Goal: Information Seeking & Learning: Compare options

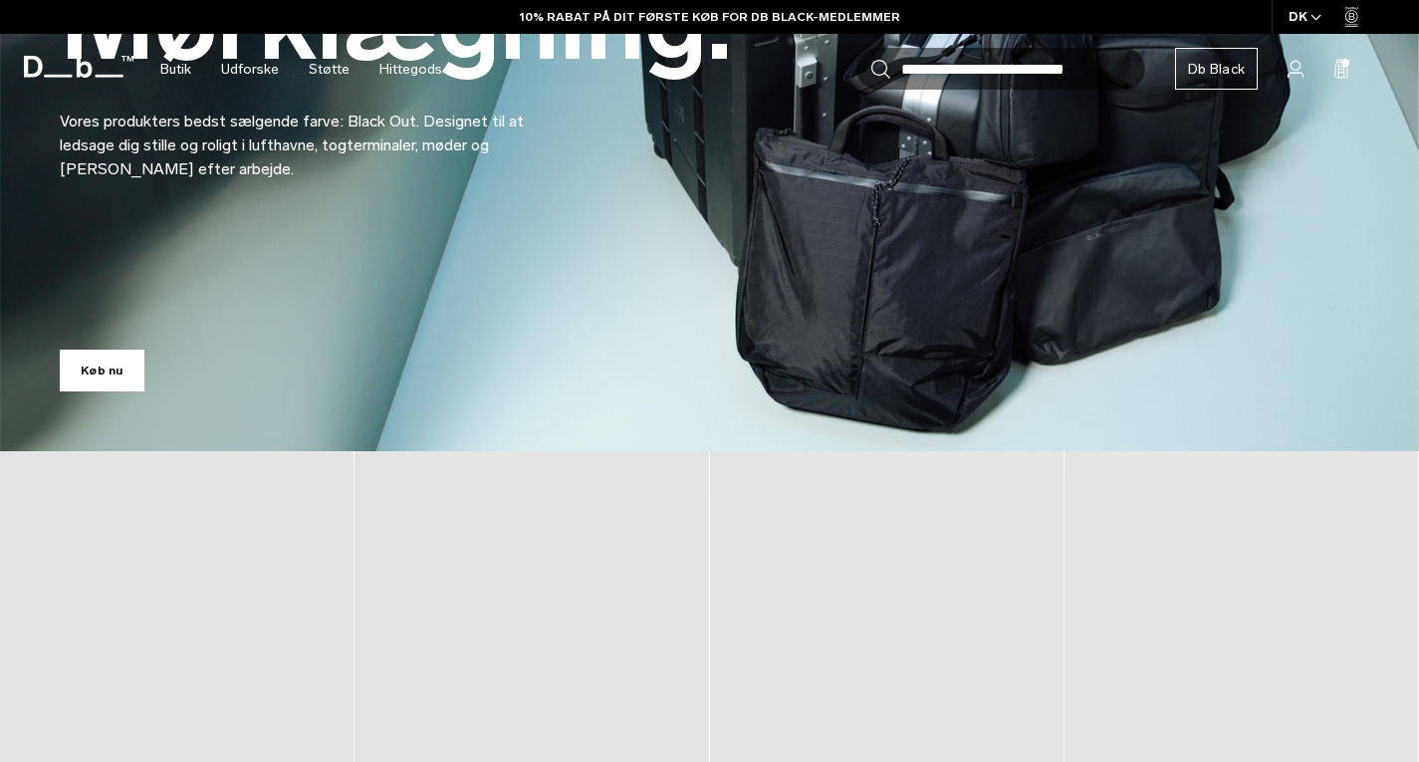
scroll to position [697, 0]
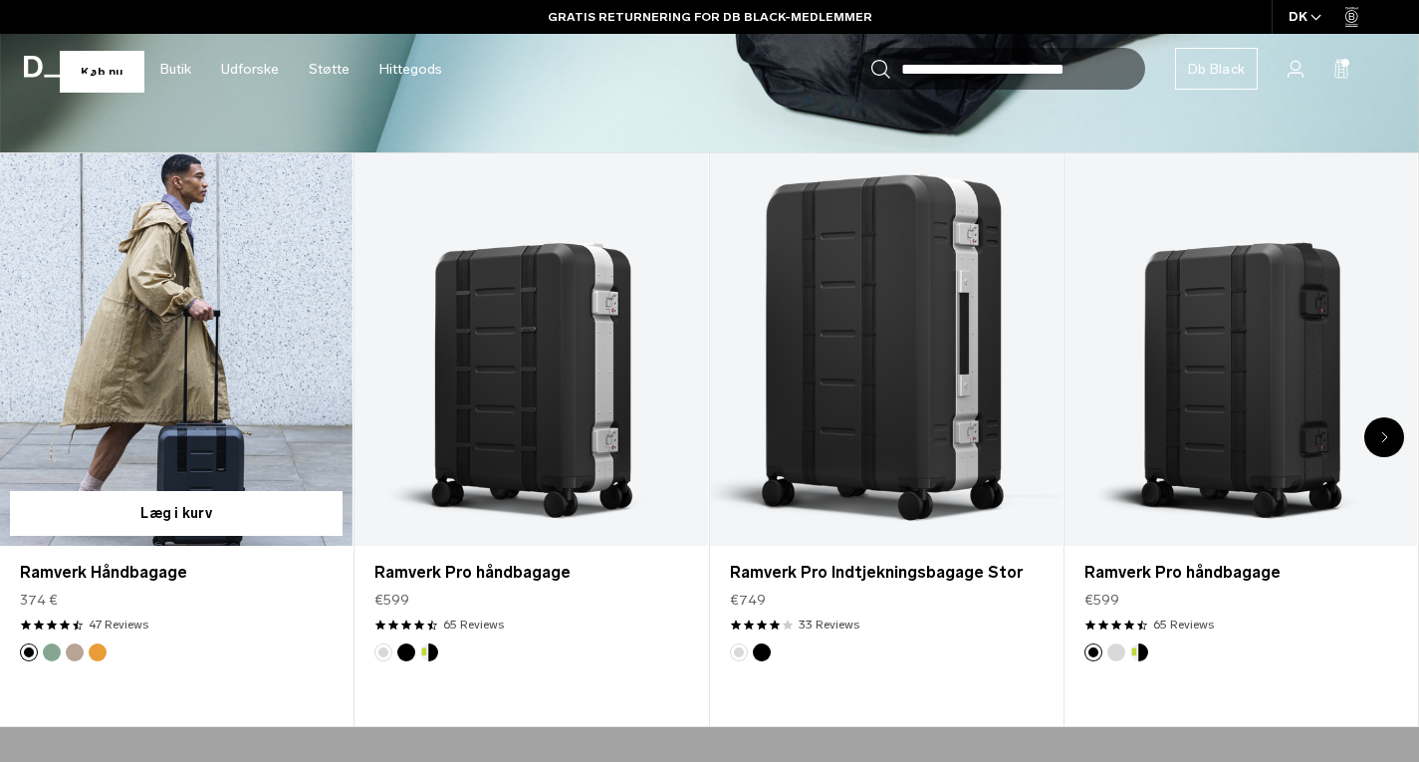
click at [231, 431] on link "Ramverk Håndbagage" at bounding box center [176, 349] width 352 height 392
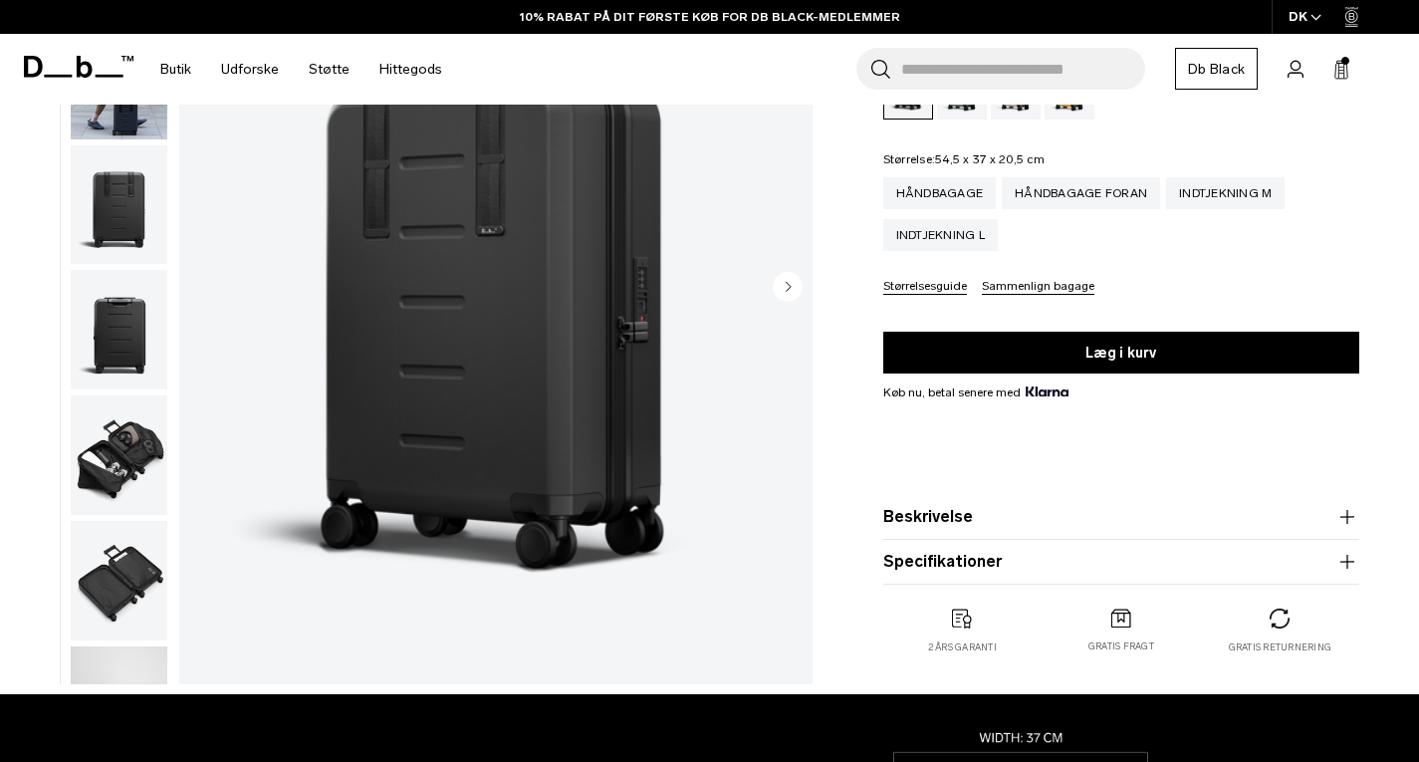
click at [150, 566] on img "button" at bounding box center [119, 580] width 97 height 119
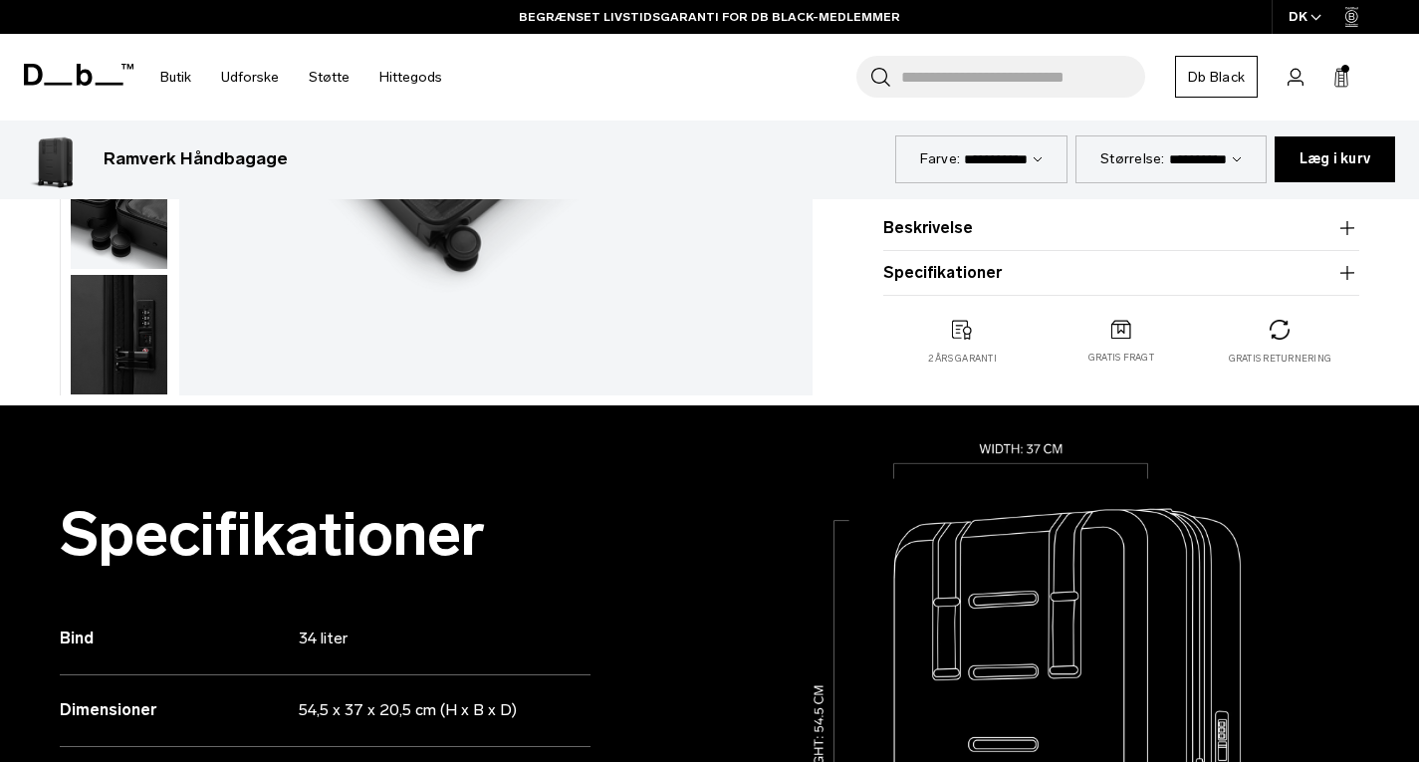
scroll to position [796, 0]
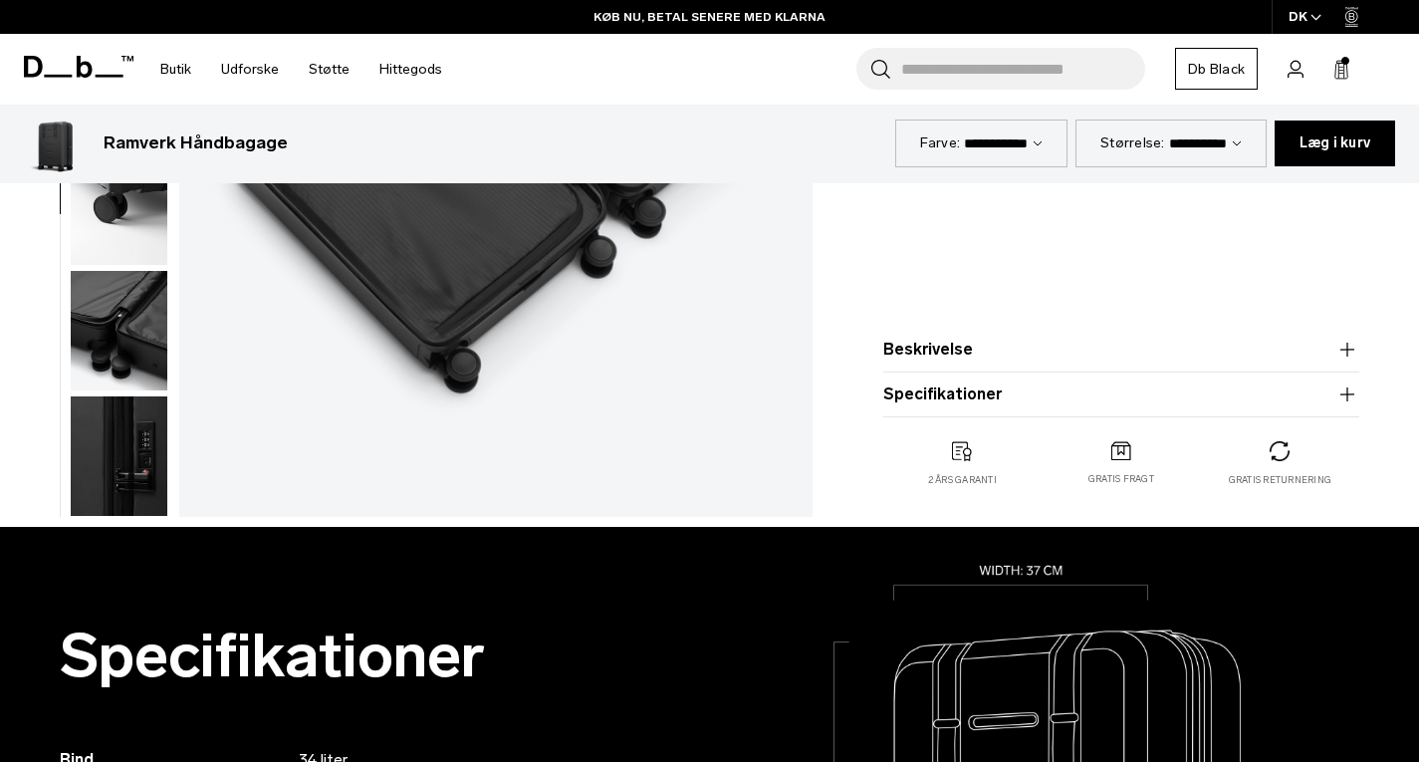
click at [1116, 447] on img at bounding box center [1121, 450] width 20 height 19
click at [1120, 457] on img at bounding box center [1121, 450] width 20 height 19
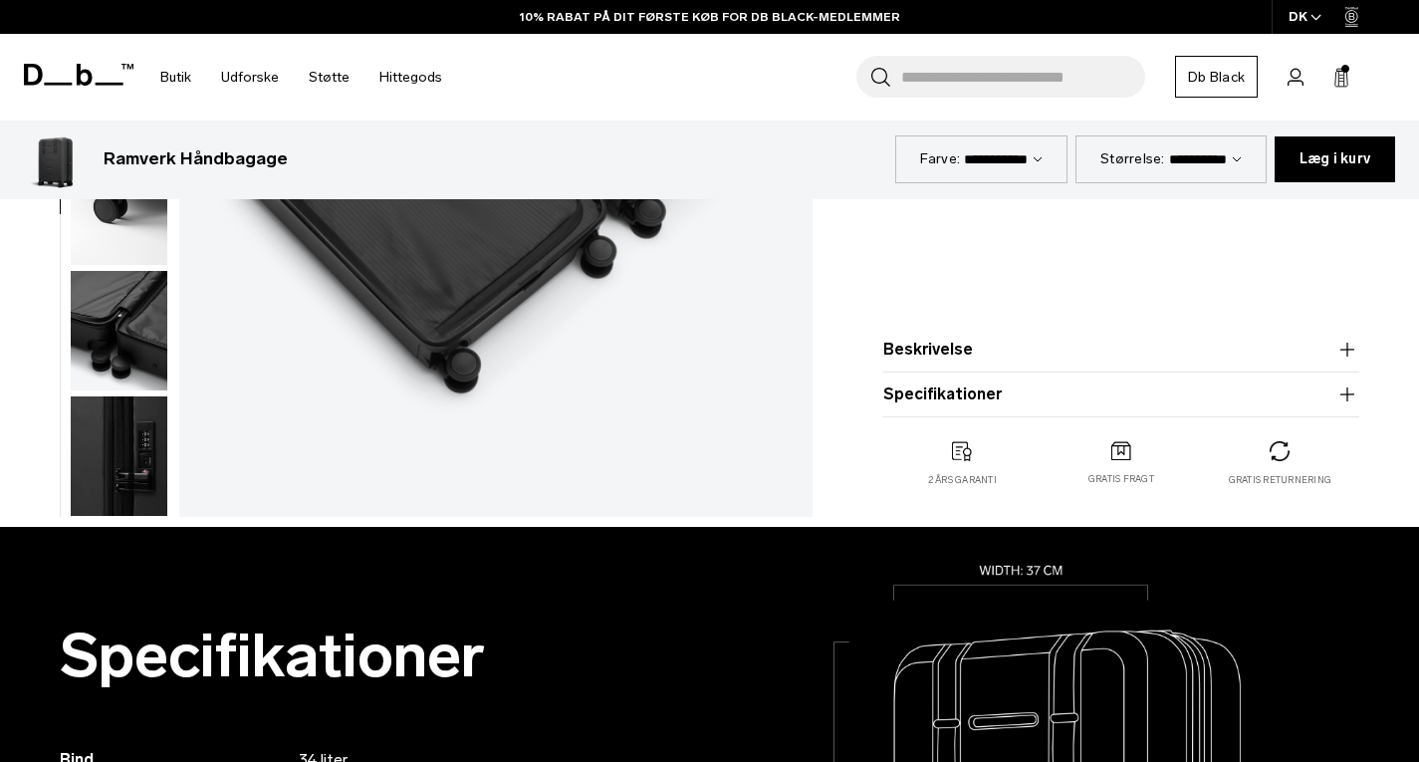
click at [1126, 448] on img at bounding box center [1121, 450] width 20 height 19
click at [1283, 460] on img at bounding box center [1279, 451] width 20 height 20
click at [966, 448] on img at bounding box center [962, 451] width 20 height 20
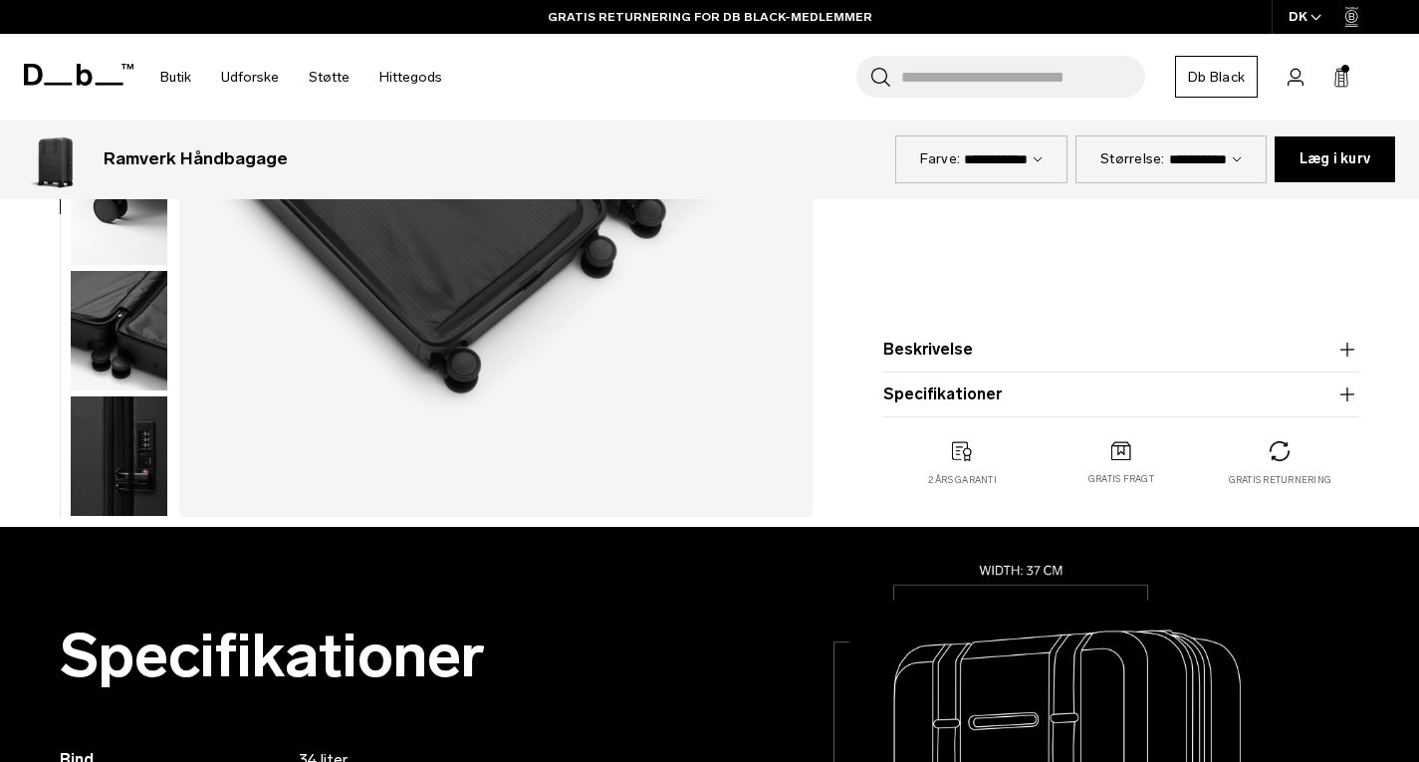
click at [1350, 391] on icon "button" at bounding box center [1347, 394] width 24 height 24
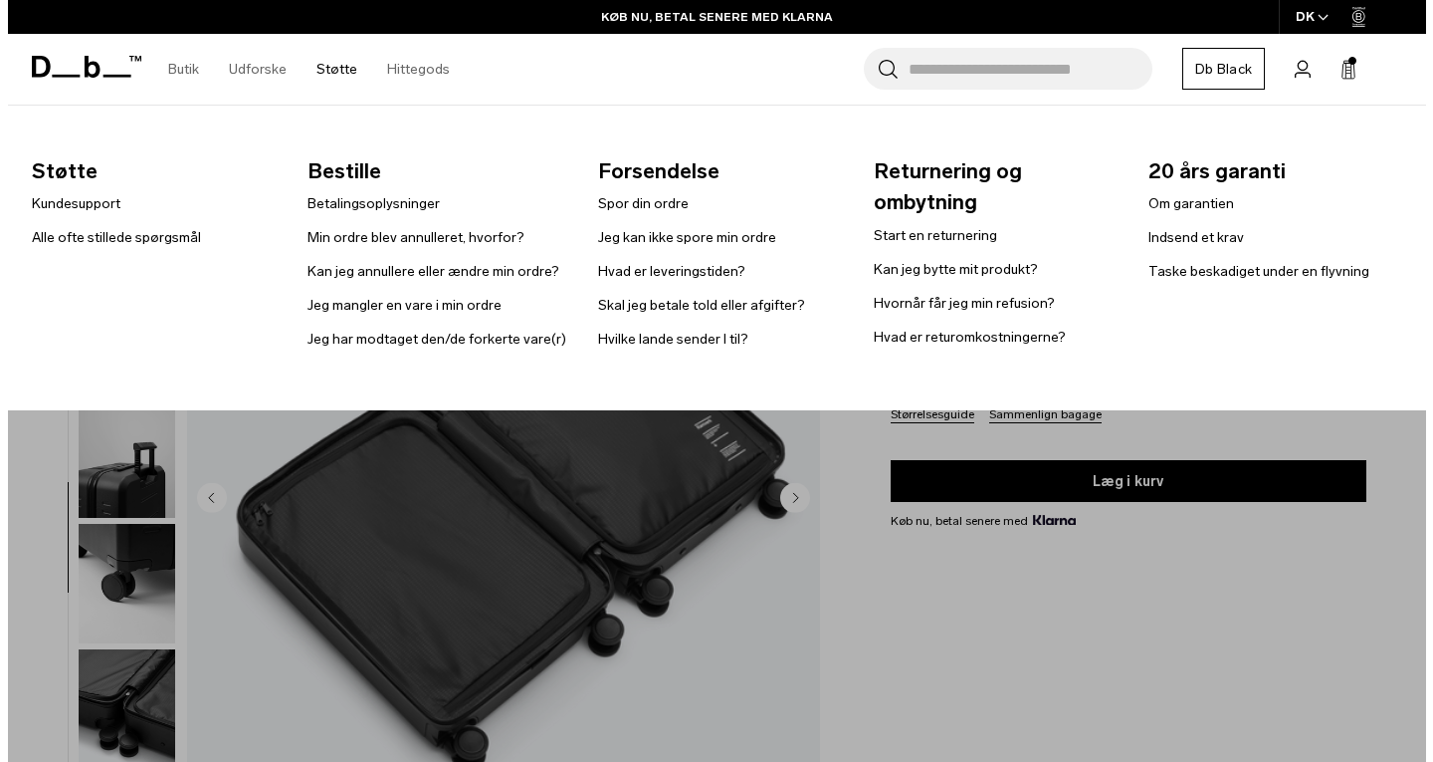
scroll to position [0, 0]
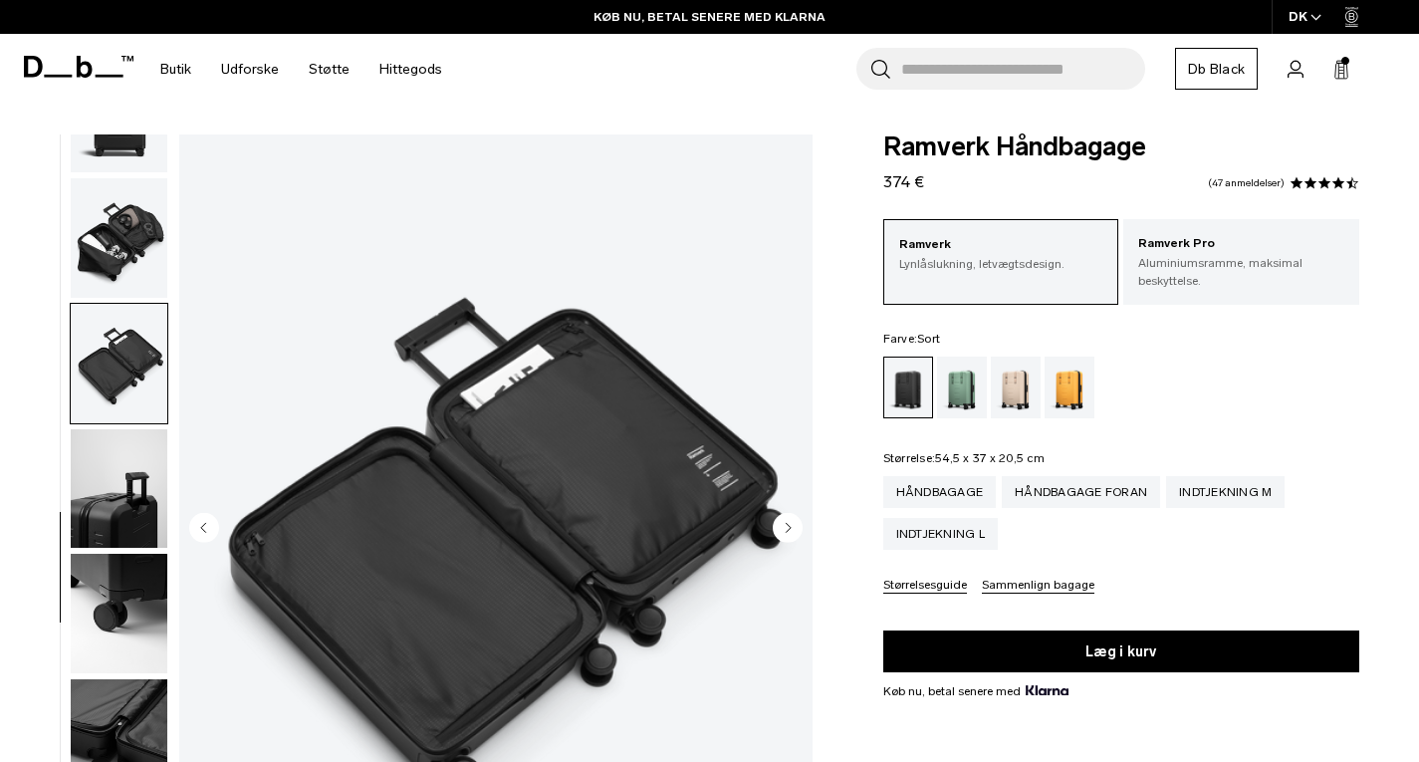
click at [644, 276] on img "6 / 10" at bounding box center [495, 529] width 633 height 790
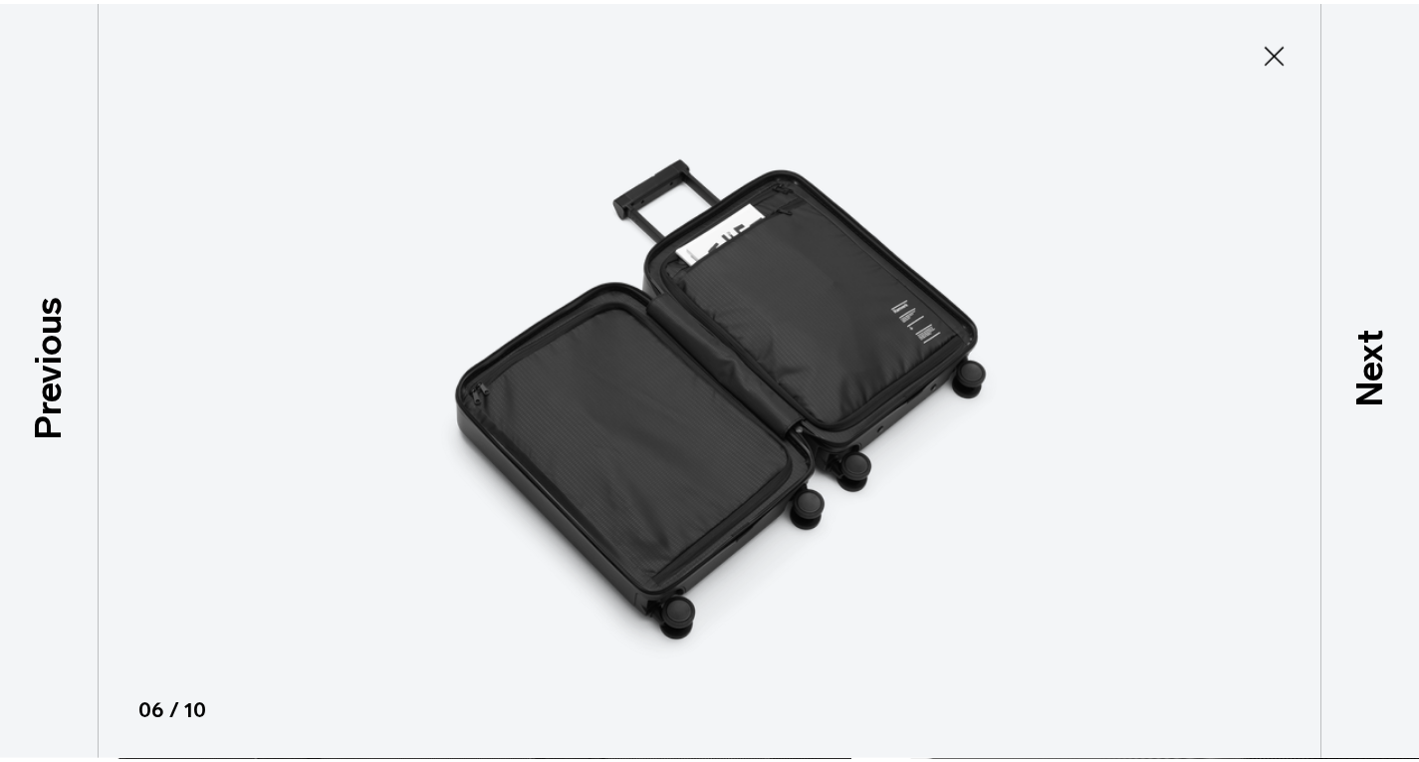
scroll to position [448, 0]
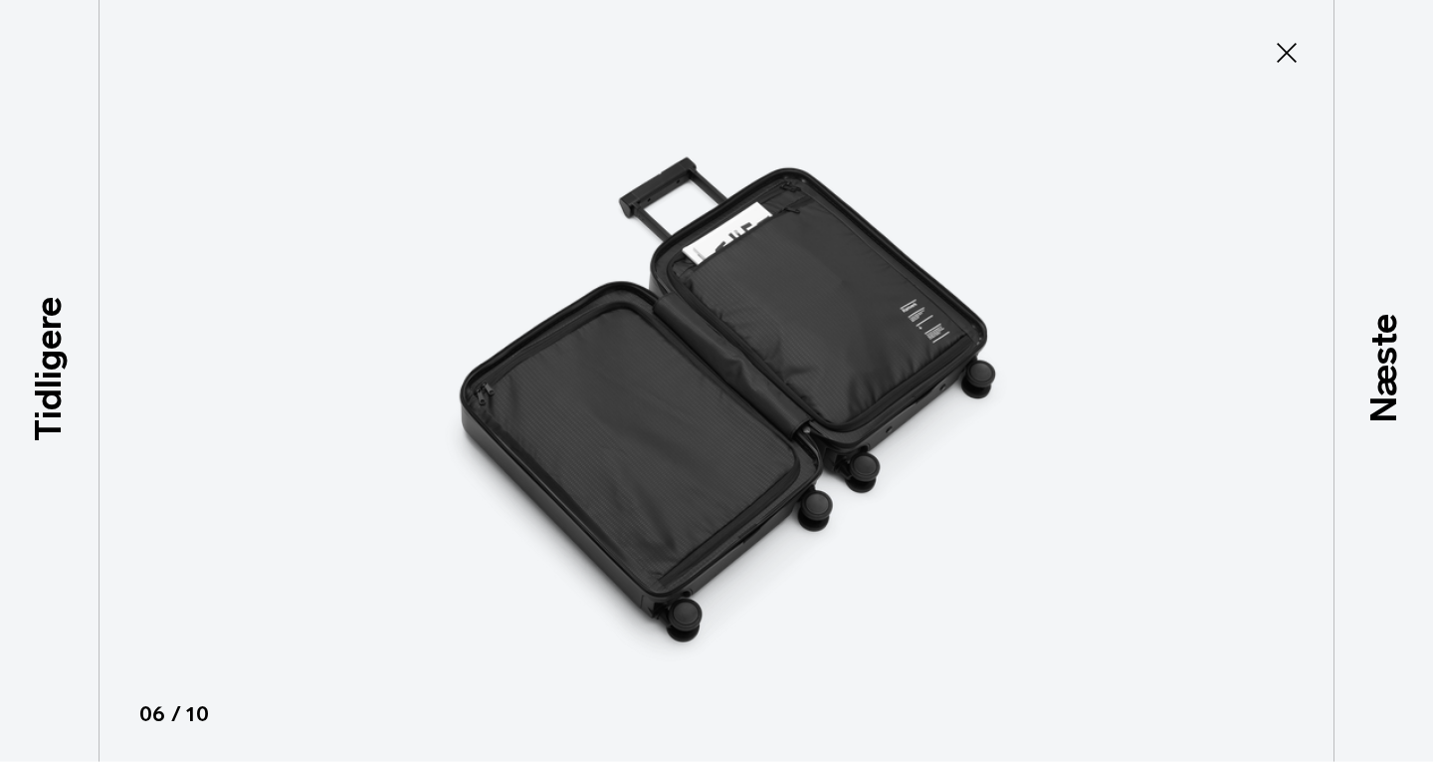
click at [1292, 48] on icon at bounding box center [1287, 53] width 32 height 32
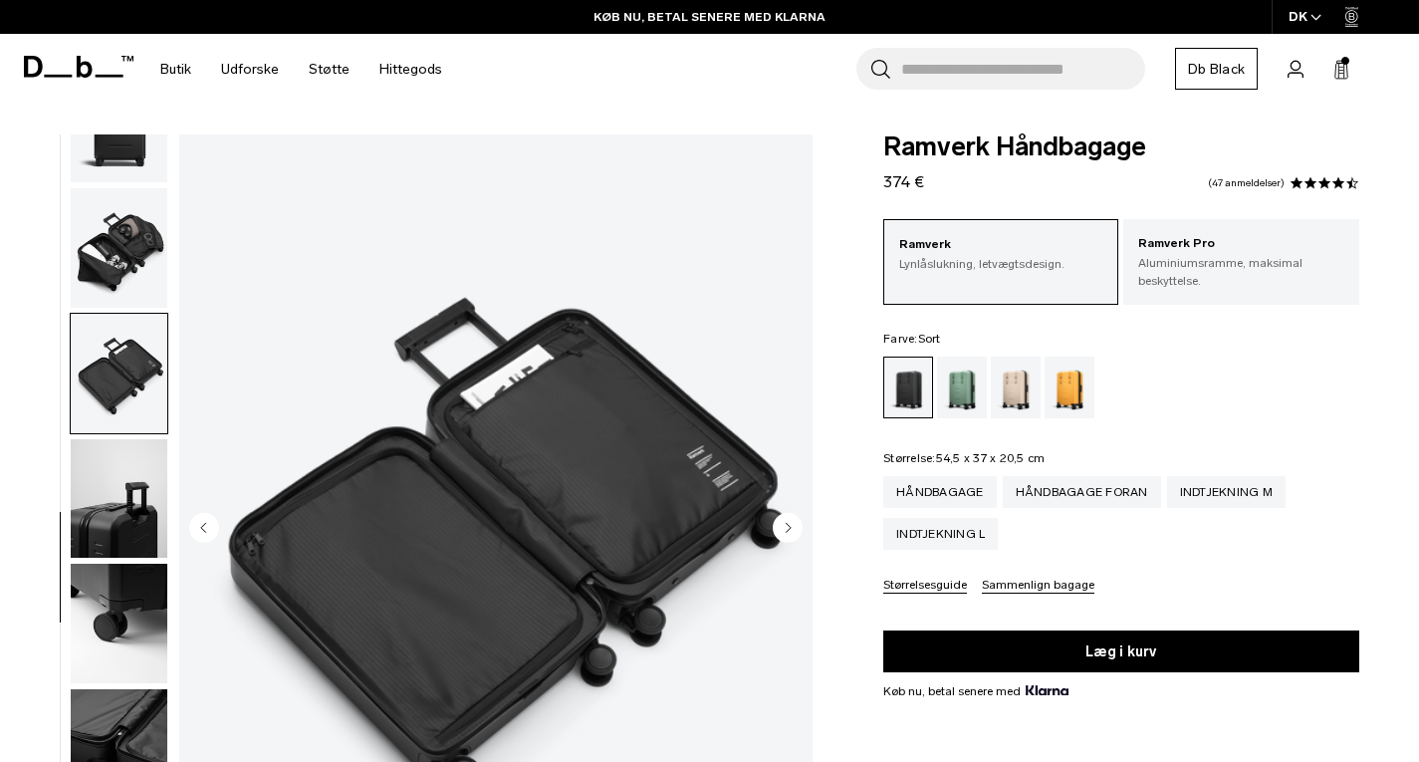
scroll to position [458, 0]
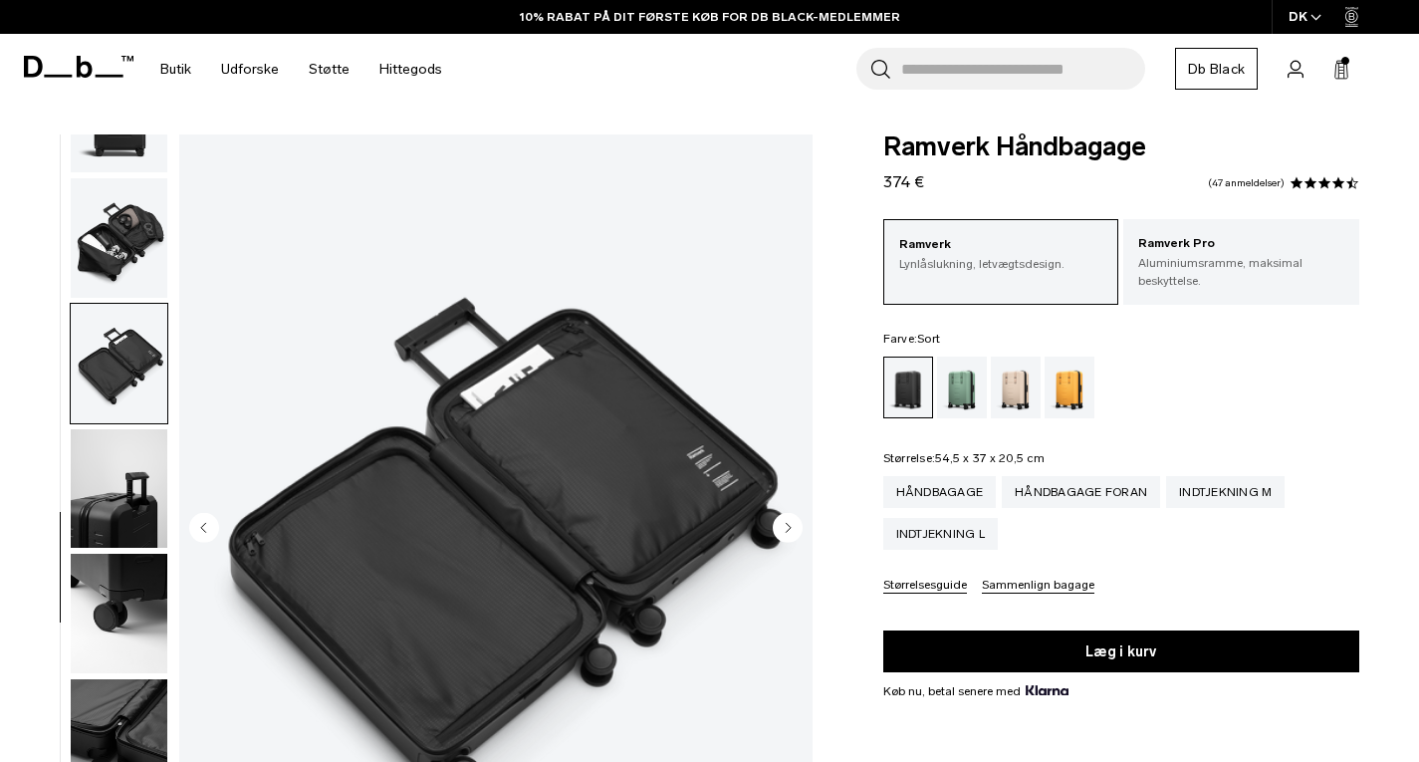
click at [106, 211] on img "button" at bounding box center [119, 237] width 97 height 119
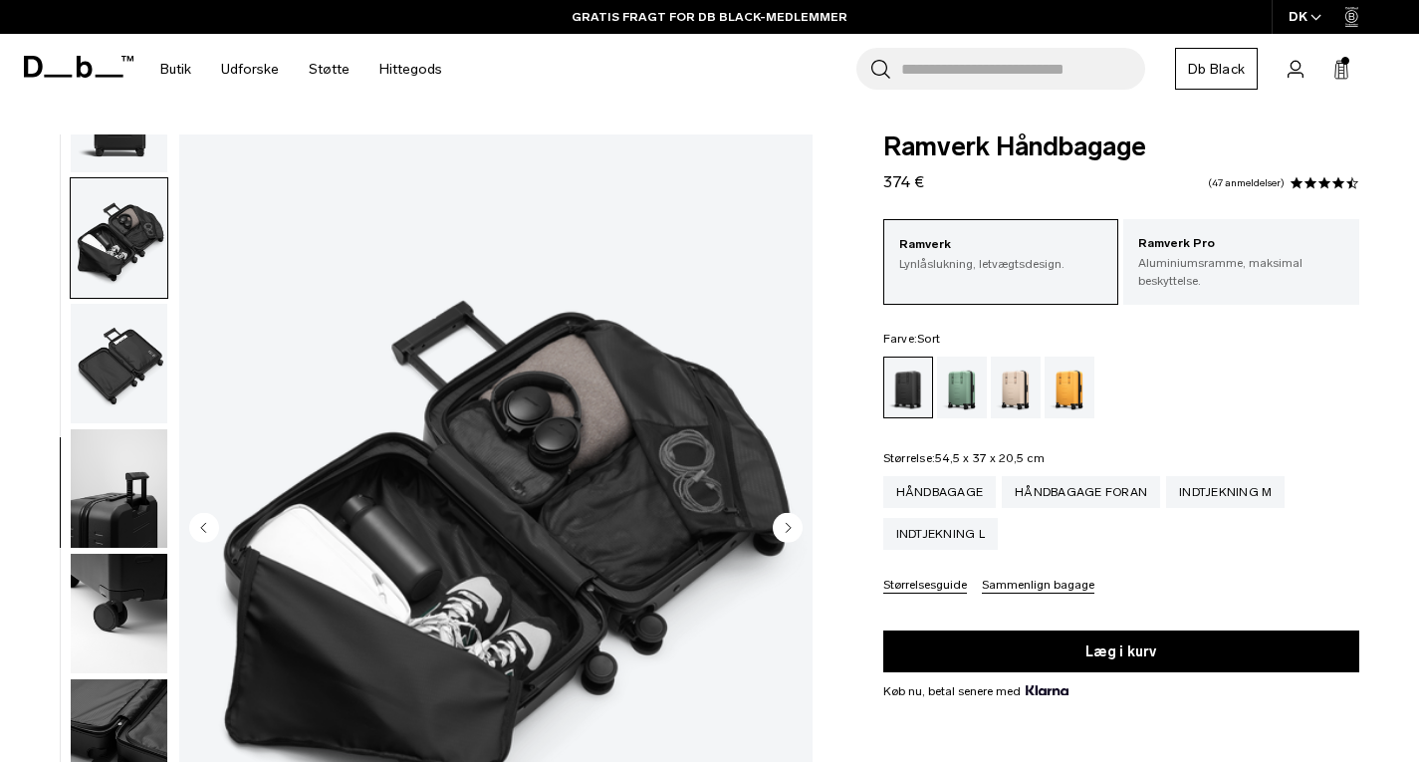
click at [130, 150] on img "button" at bounding box center [119, 112] width 97 height 119
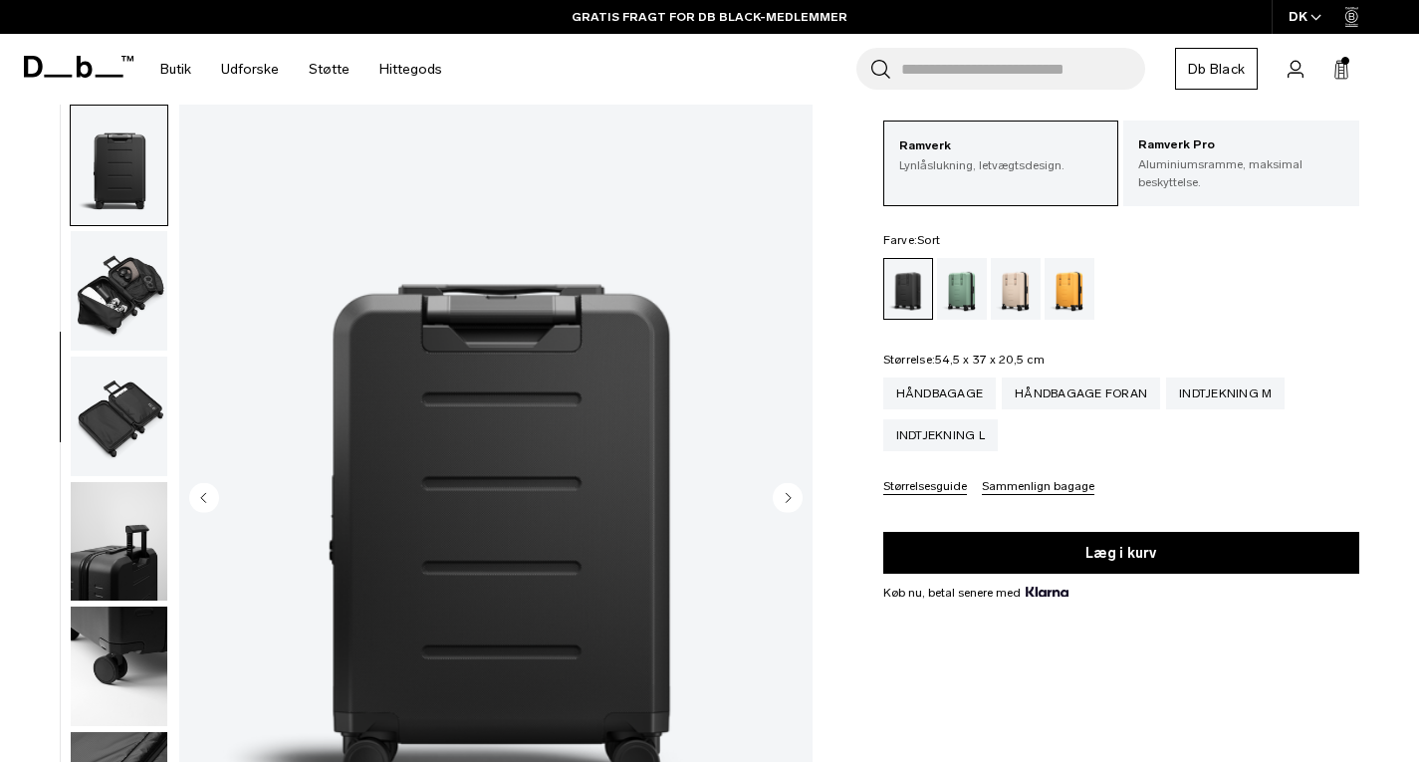
scroll to position [199, 0]
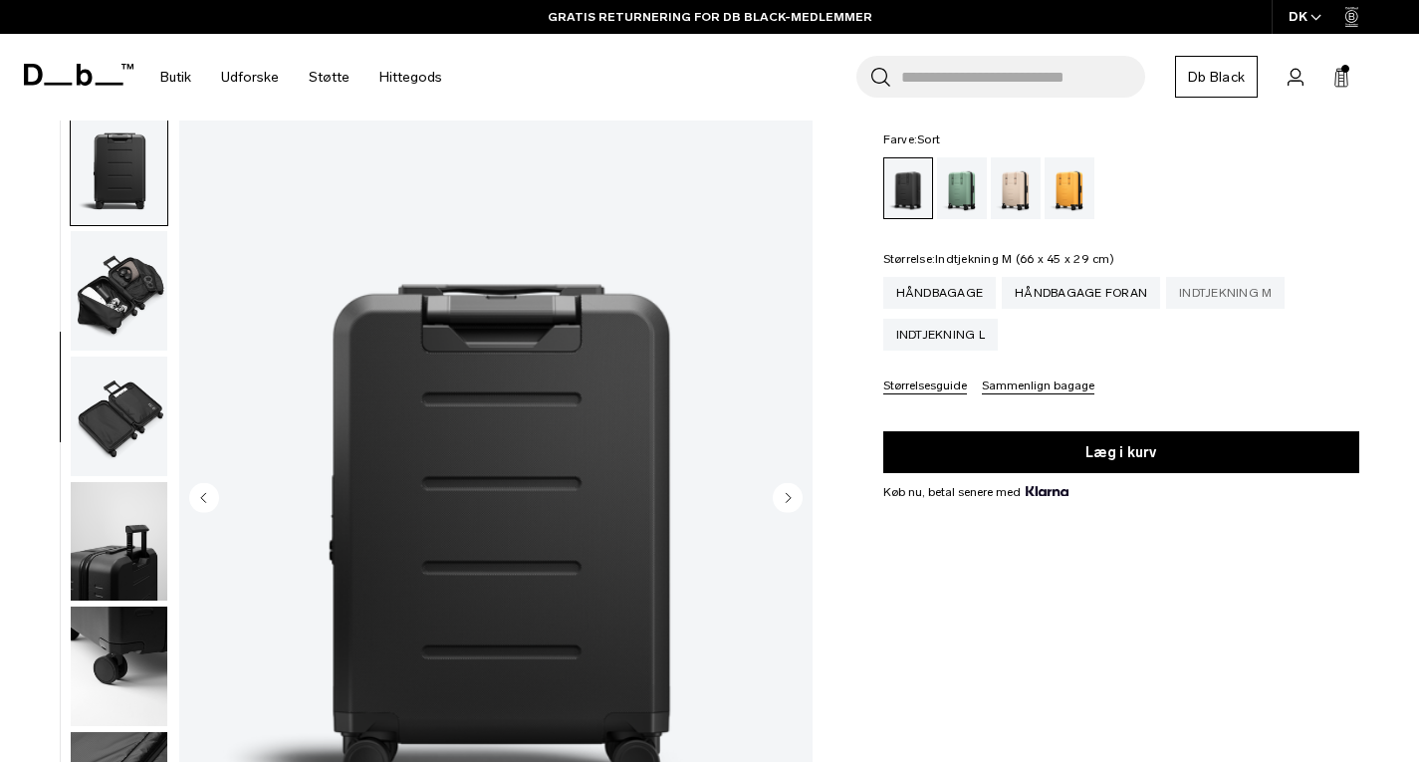
click at [1211, 301] on div "Indtjekning M" at bounding box center [1225, 293] width 118 height 32
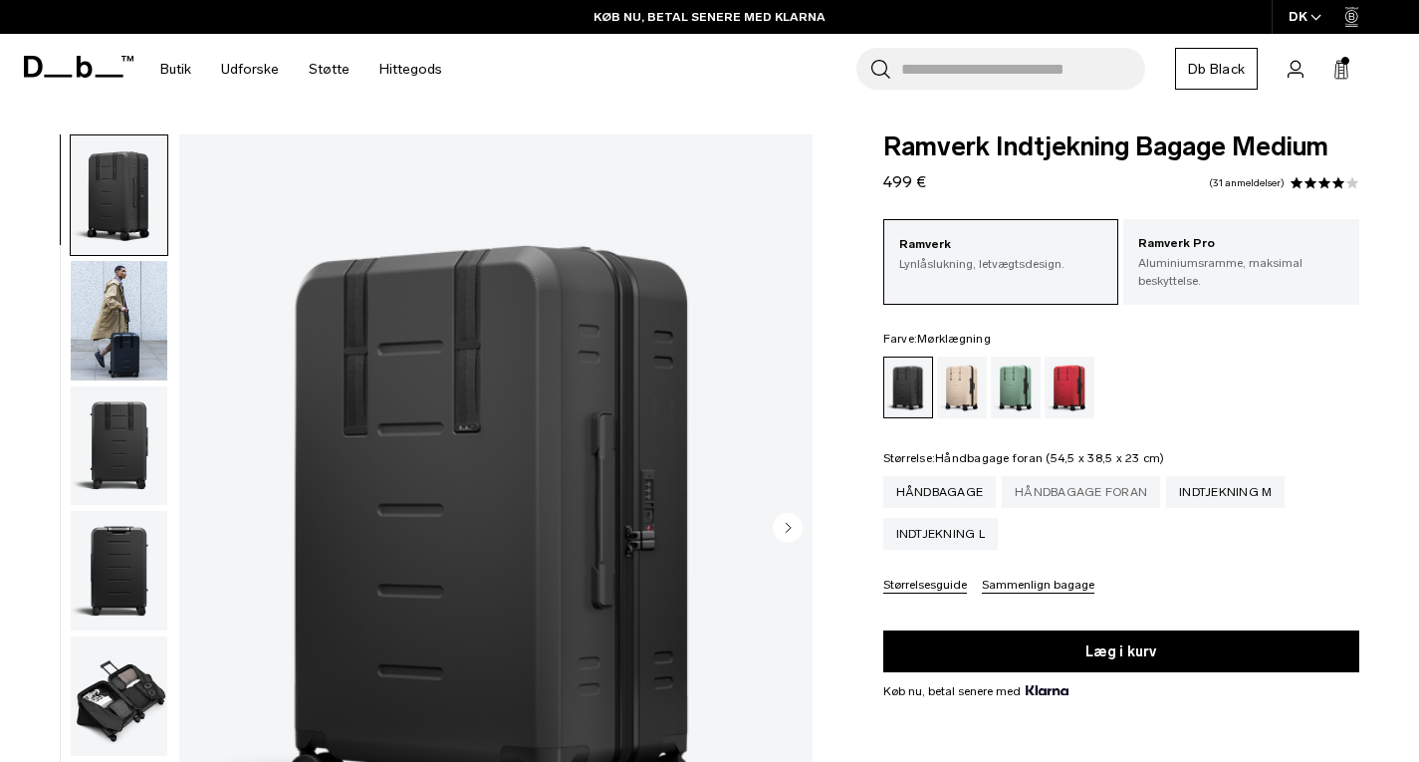
click at [1062, 488] on div "Håndbagage foran" at bounding box center [1080, 492] width 158 height 32
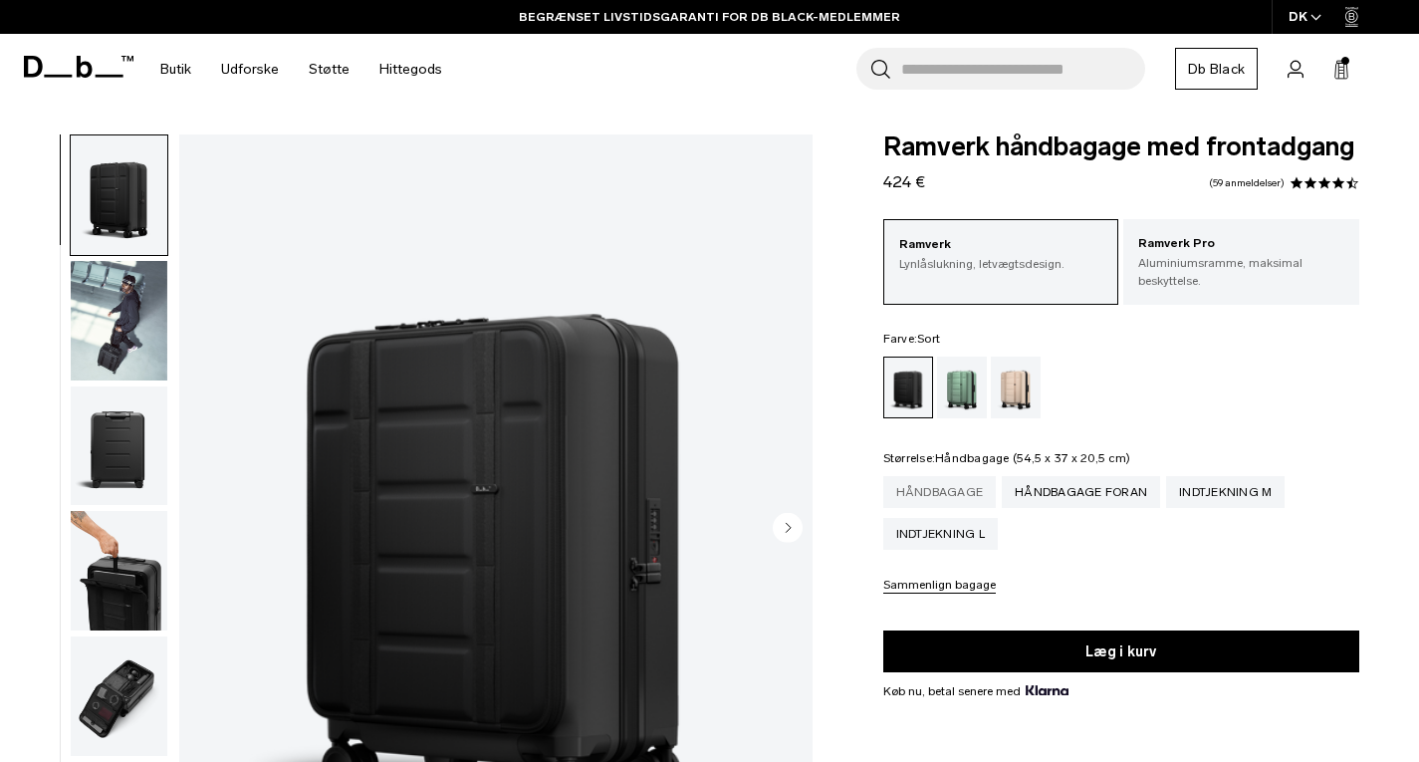
click at [936, 495] on div "Håndbagage" at bounding box center [939, 492] width 113 height 32
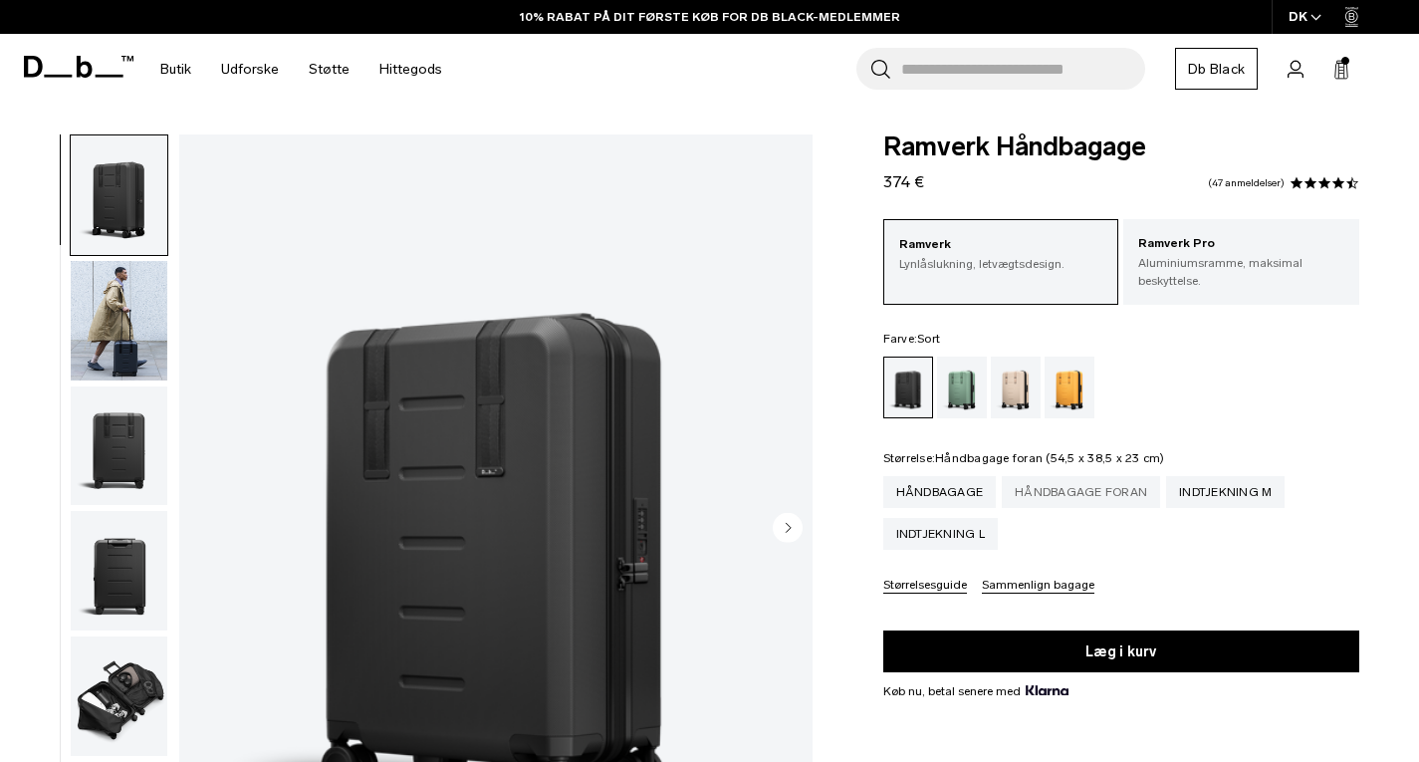
click at [1075, 487] on div "Håndbagage foran" at bounding box center [1080, 492] width 158 height 32
click at [1094, 488] on div "Håndbagage foran" at bounding box center [1080, 492] width 158 height 32
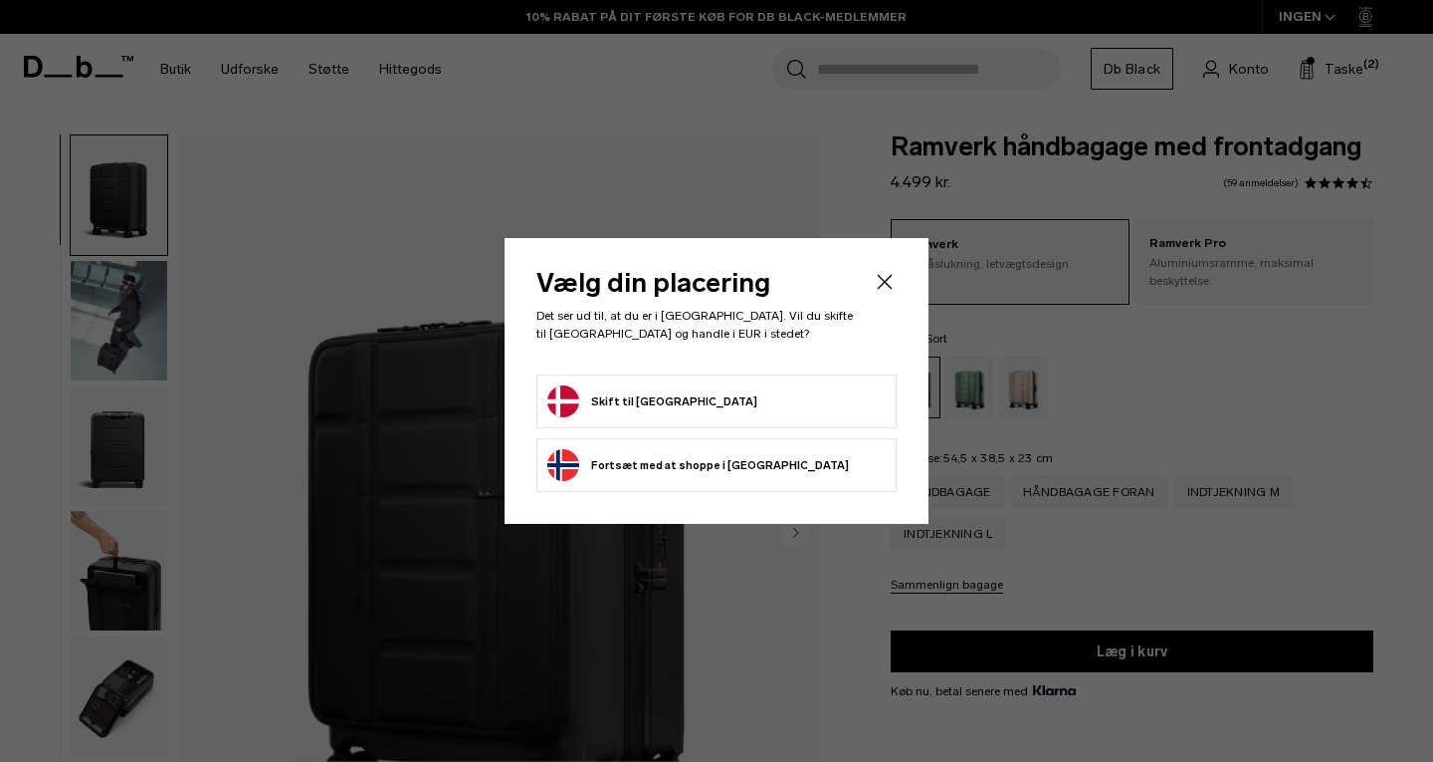
drag, startPoint x: 0, startPoint y: 0, endPoint x: 651, endPoint y: 403, distance: 765.8
click at [651, 403] on button "Skift til Danmark" at bounding box center [653, 401] width 210 height 32
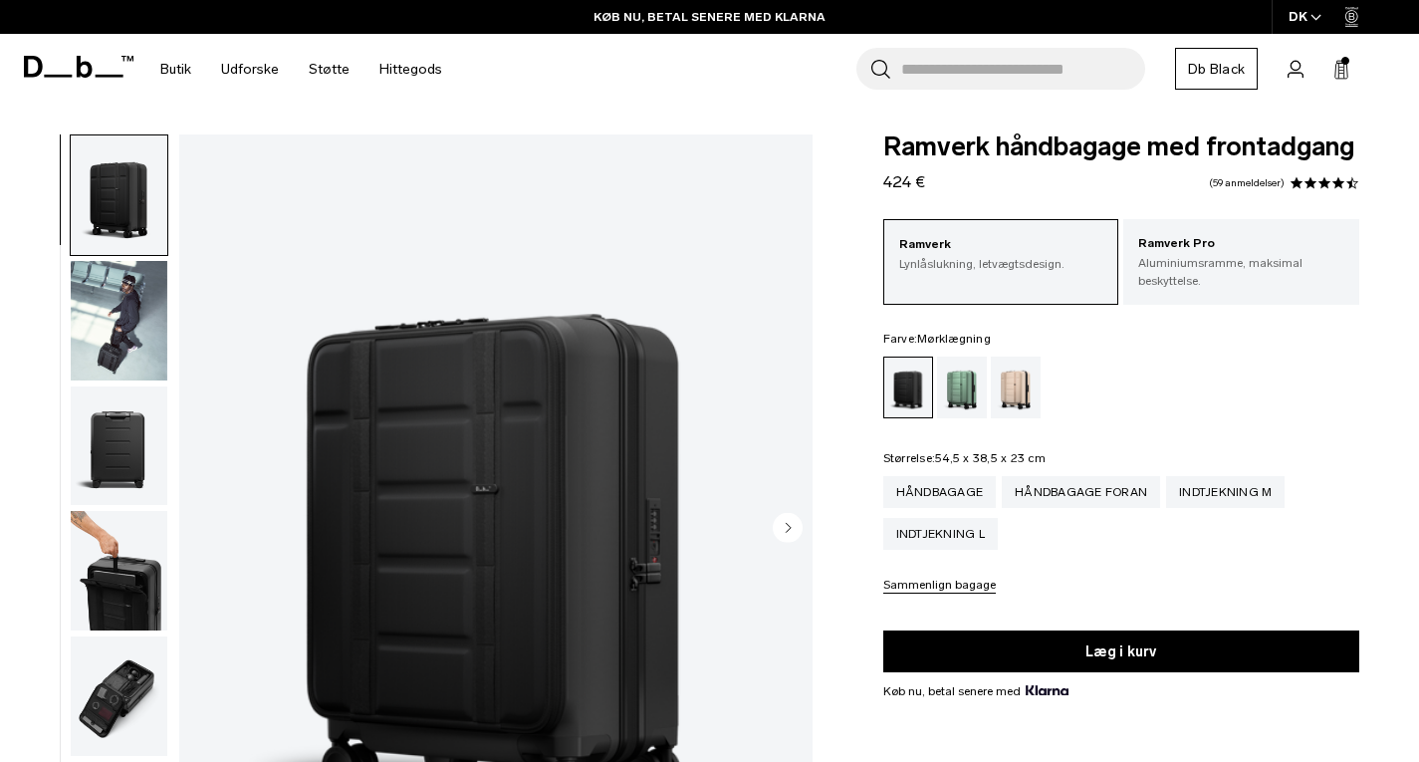
click at [125, 211] on img "button" at bounding box center [119, 194] width 97 height 119
click at [126, 299] on img "button" at bounding box center [119, 320] width 97 height 119
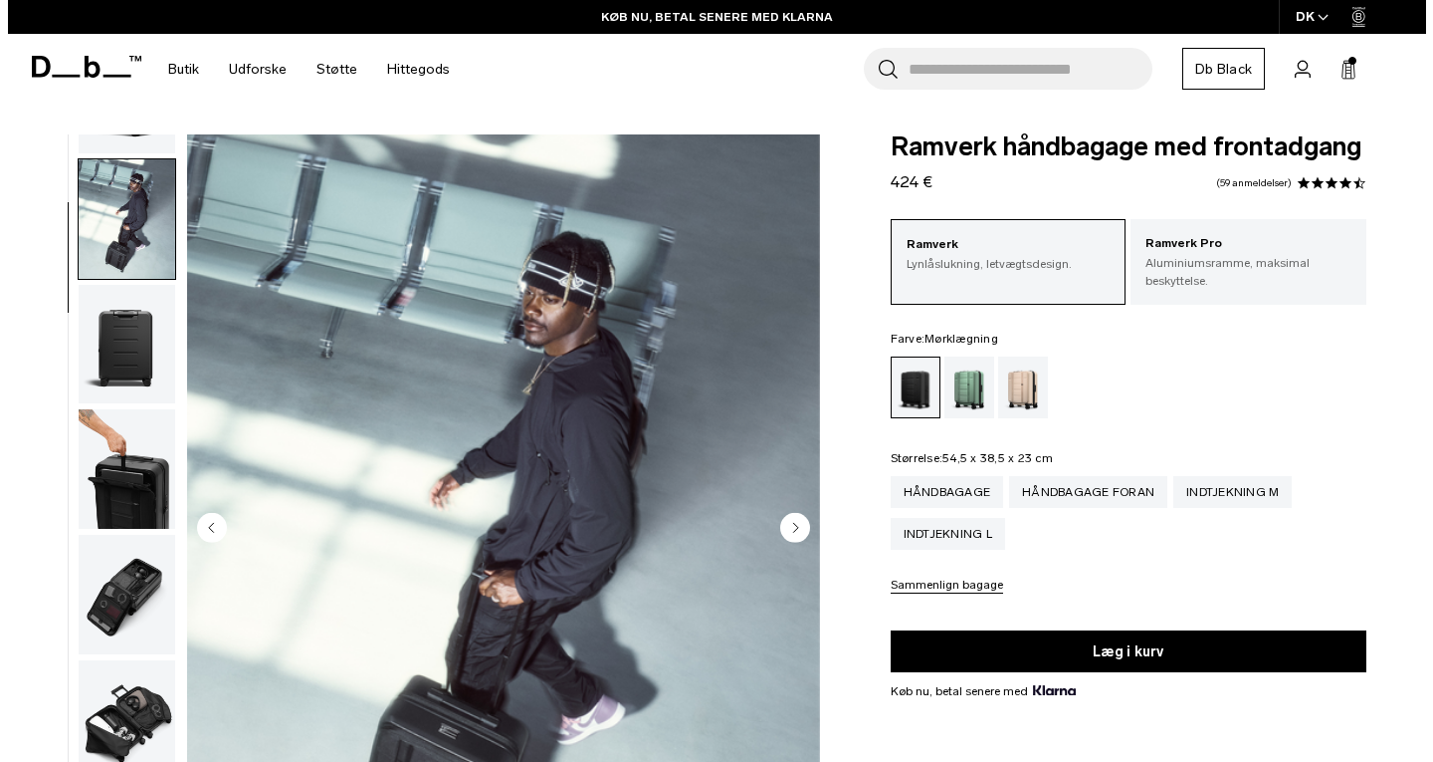
scroll to position [125, 0]
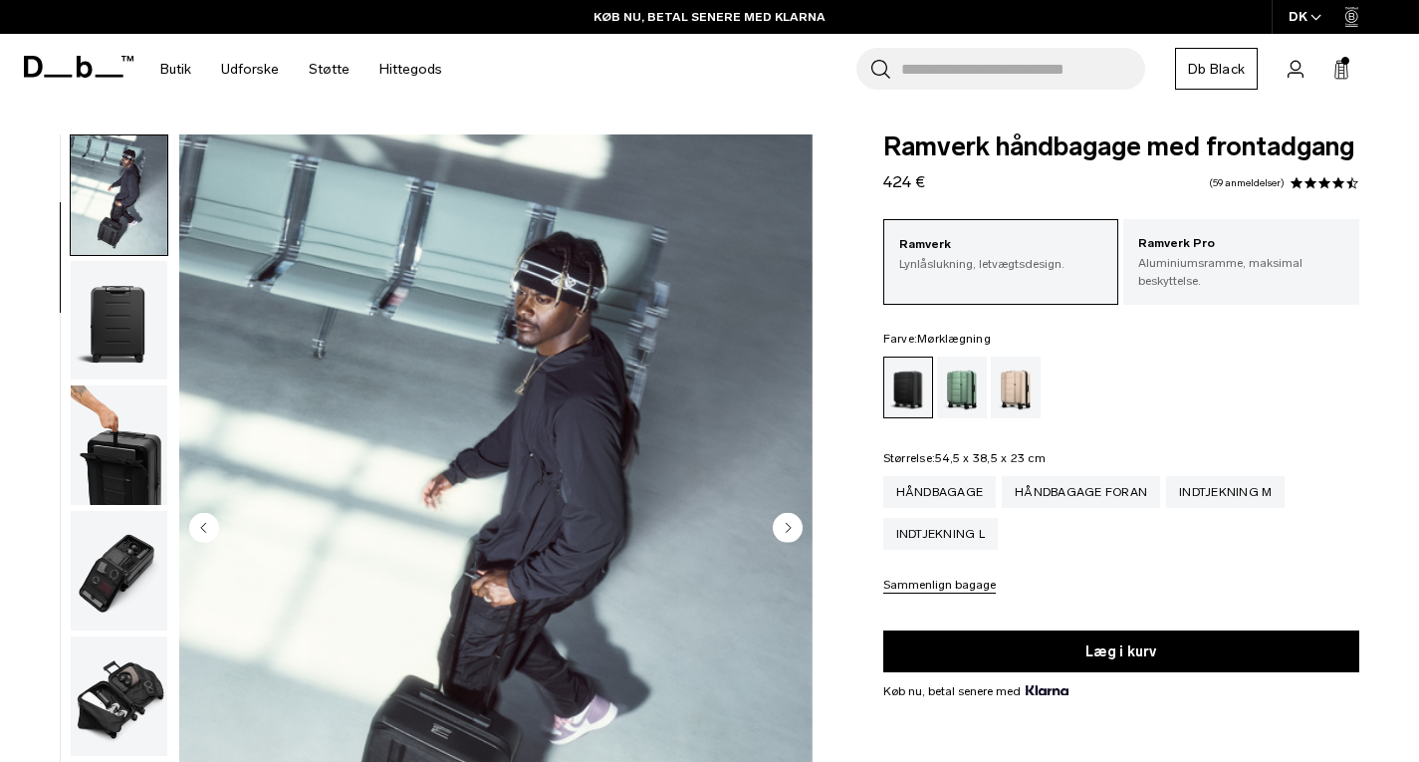
click at [350, 297] on img "2/11" at bounding box center [495, 529] width 633 height 790
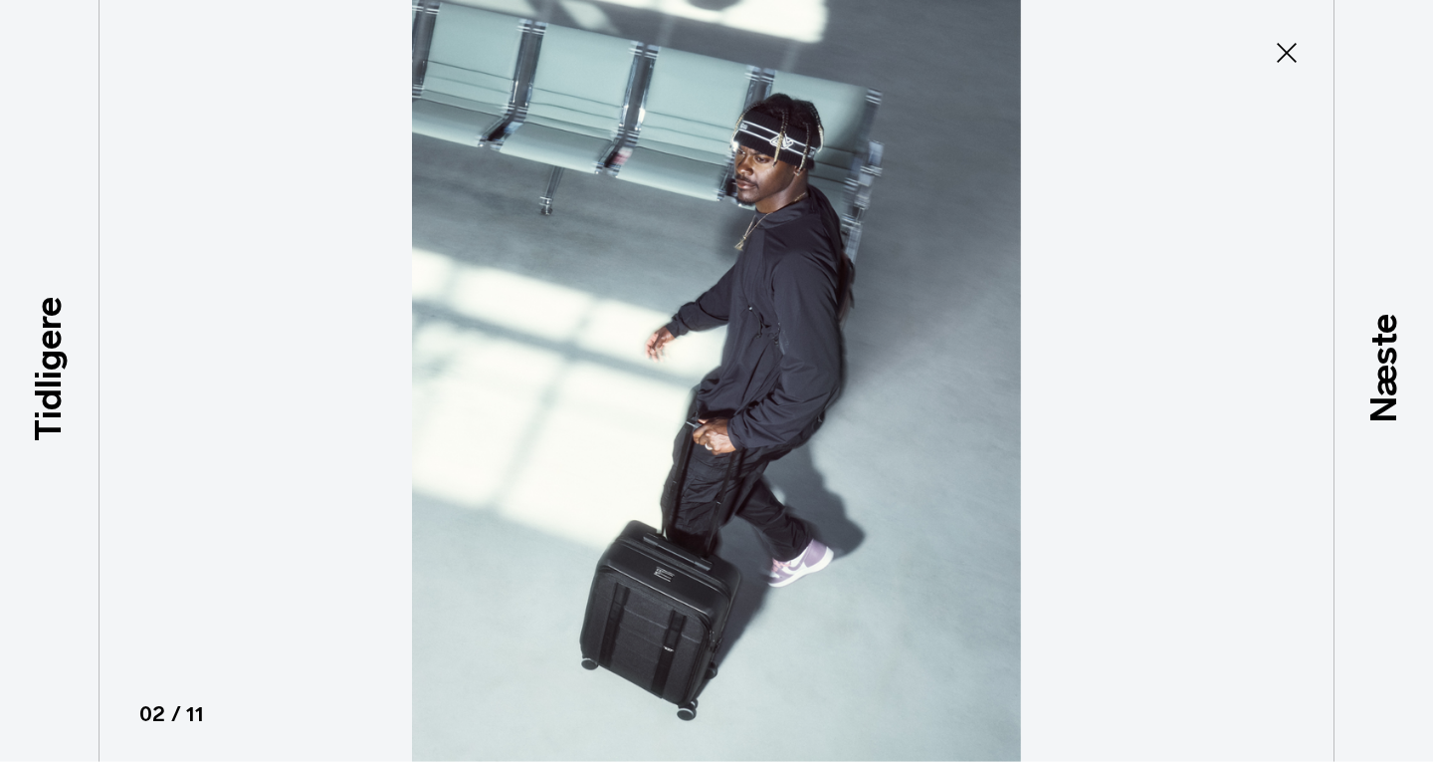
click at [56, 337] on font "Tidligere" at bounding box center [48, 369] width 43 height 144
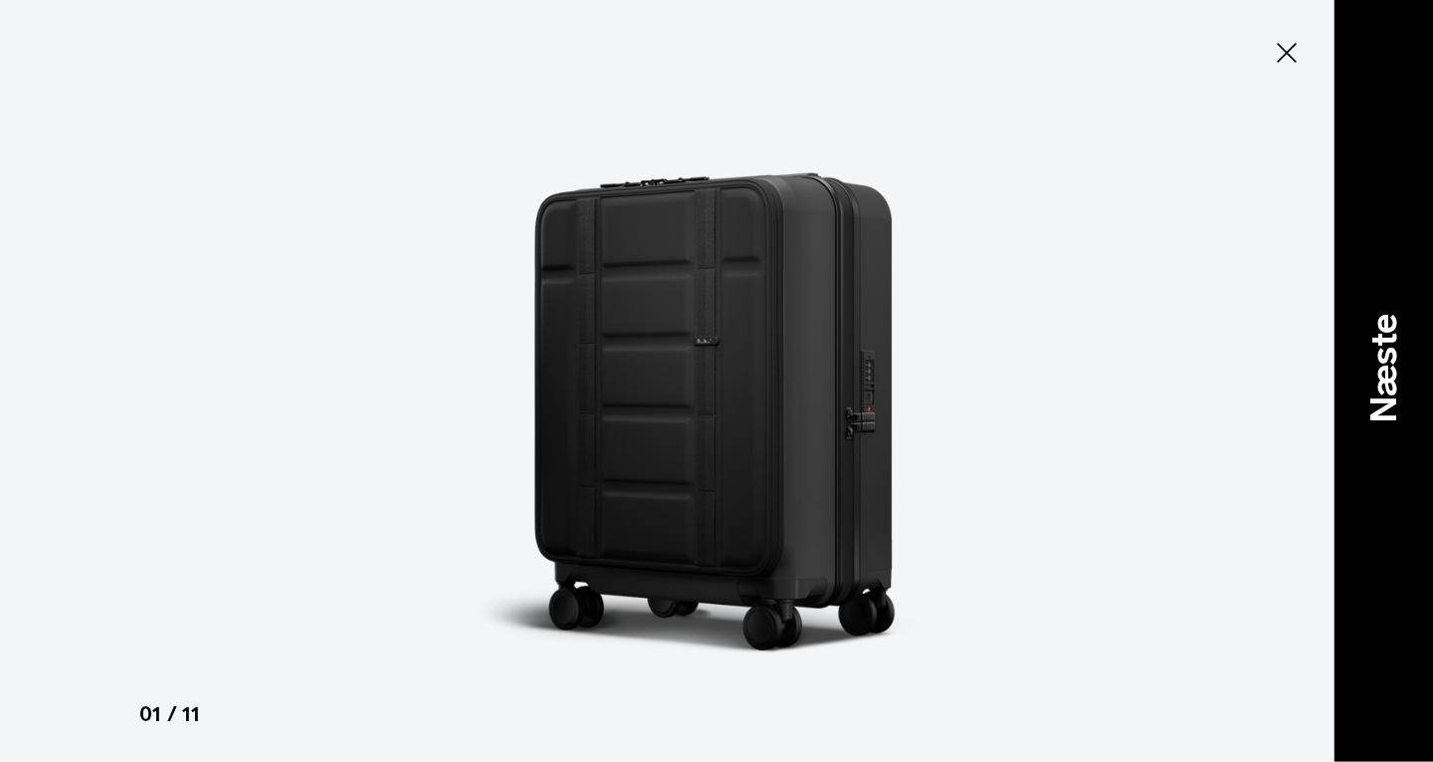
click at [1383, 350] on font "Næste" at bounding box center [1383, 369] width 43 height 110
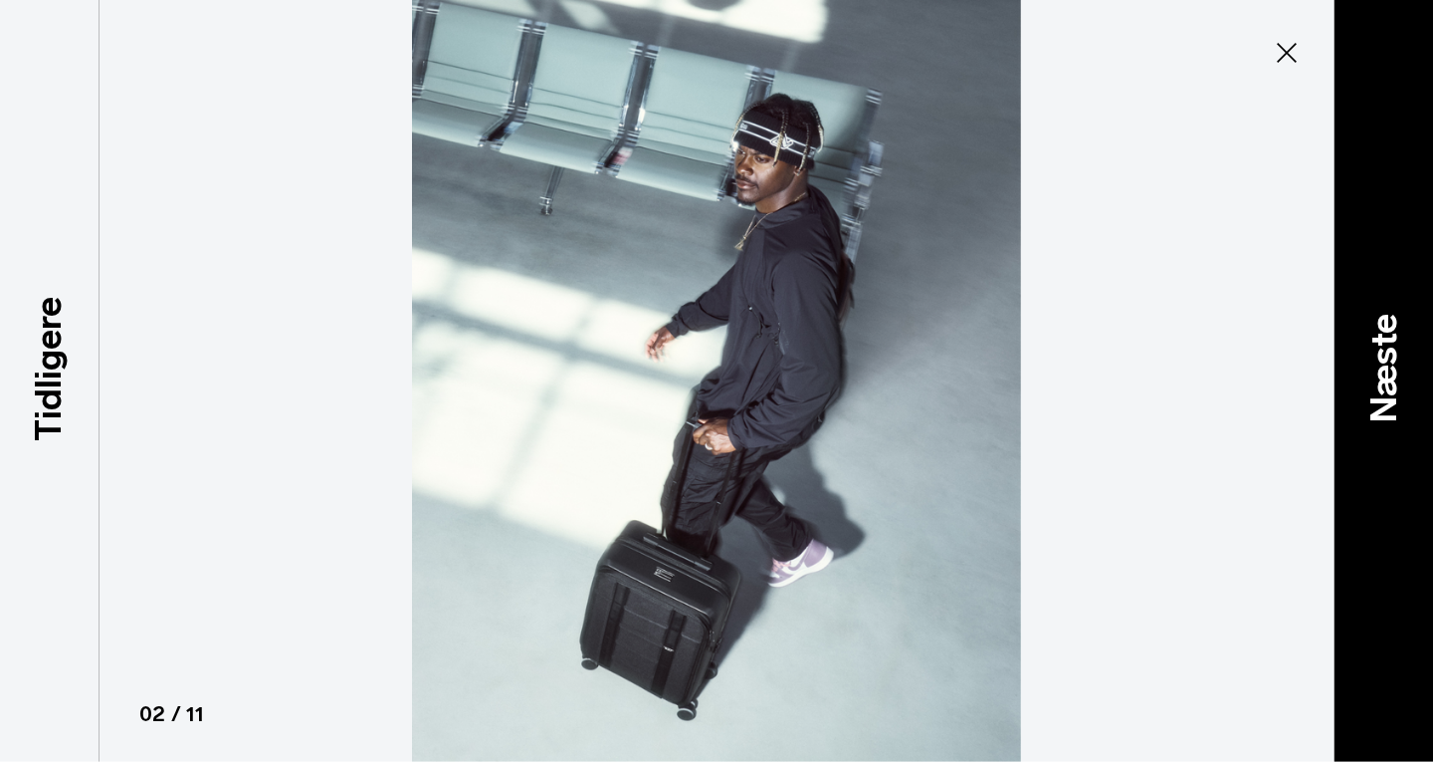
click at [1383, 350] on font "Næste" at bounding box center [1383, 369] width 43 height 110
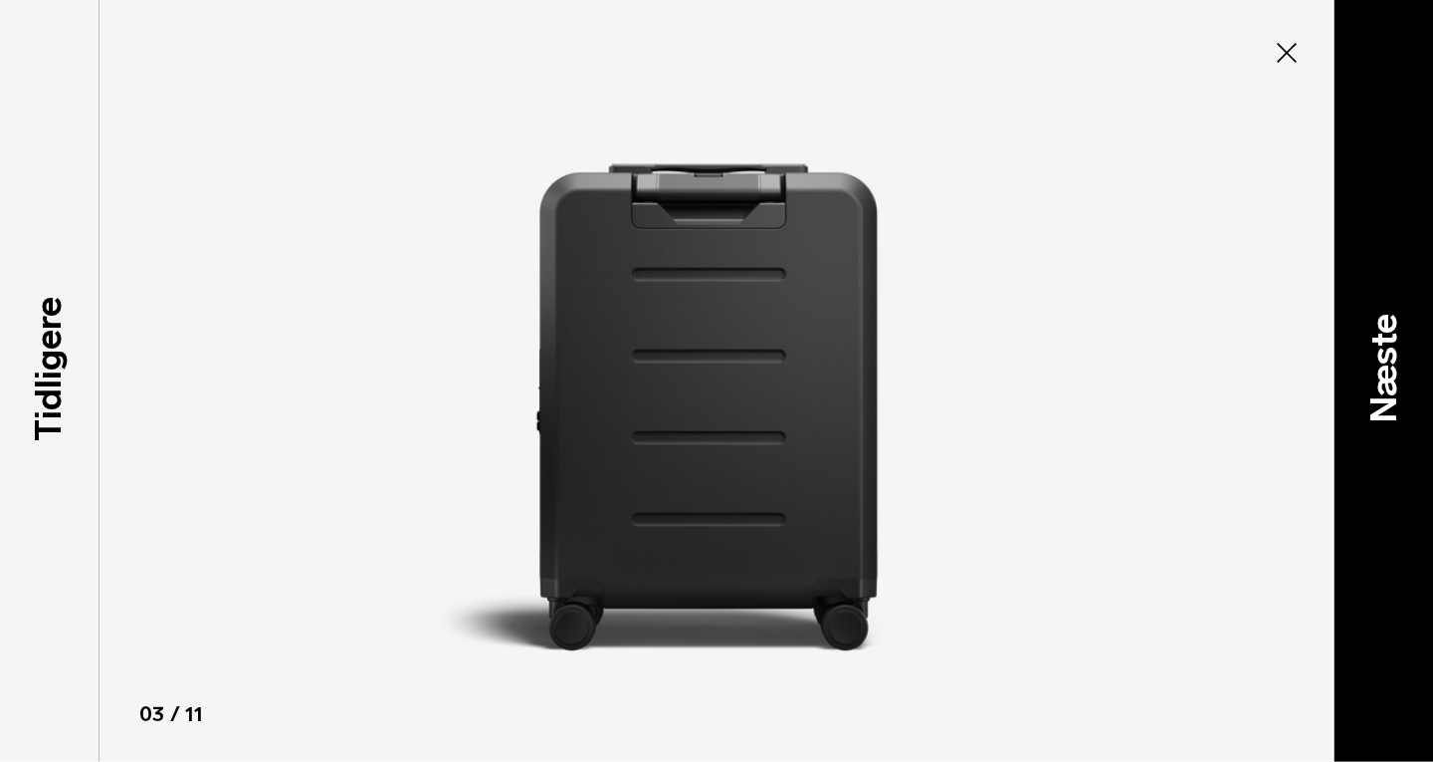
click at [1383, 350] on font "Næste" at bounding box center [1383, 369] width 43 height 110
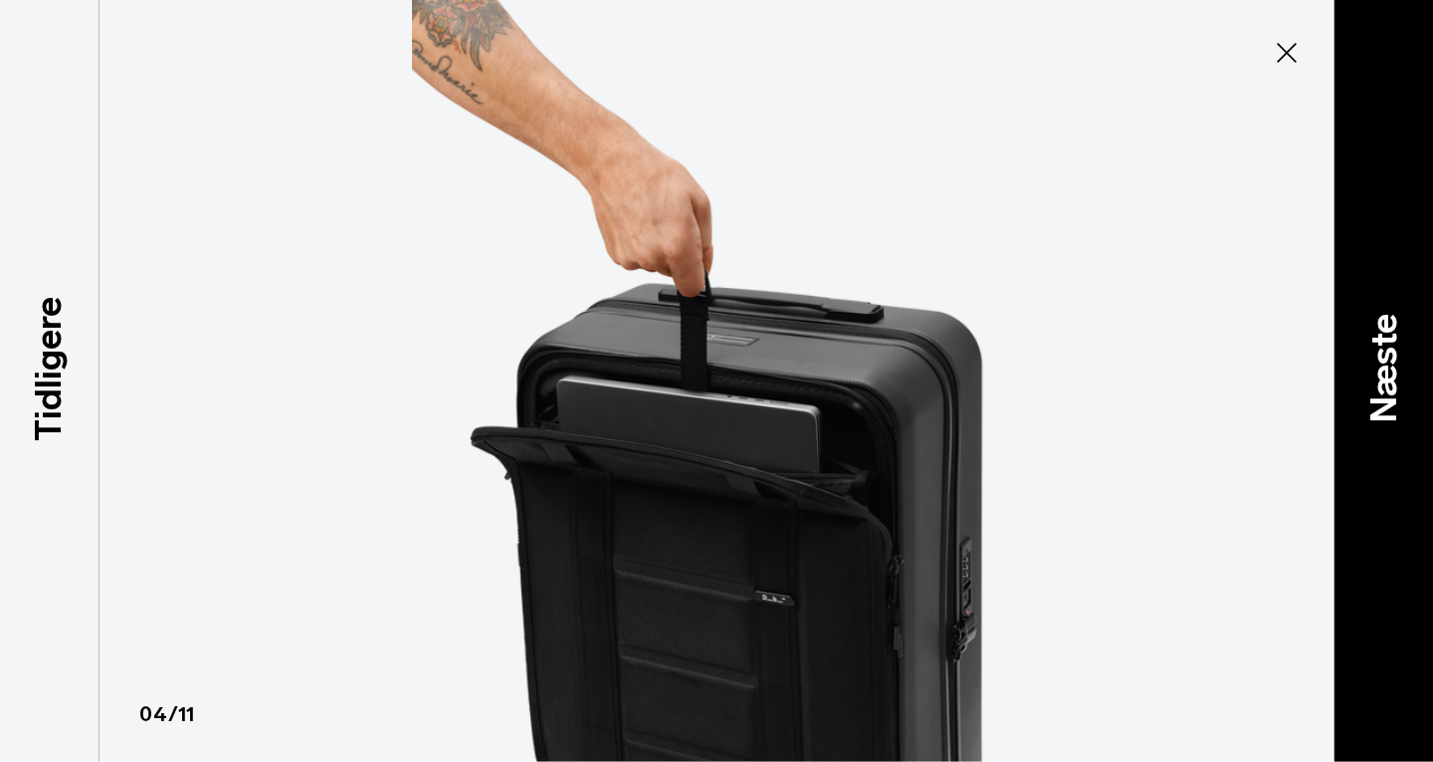
click at [1383, 350] on font "Næste" at bounding box center [1383, 369] width 43 height 110
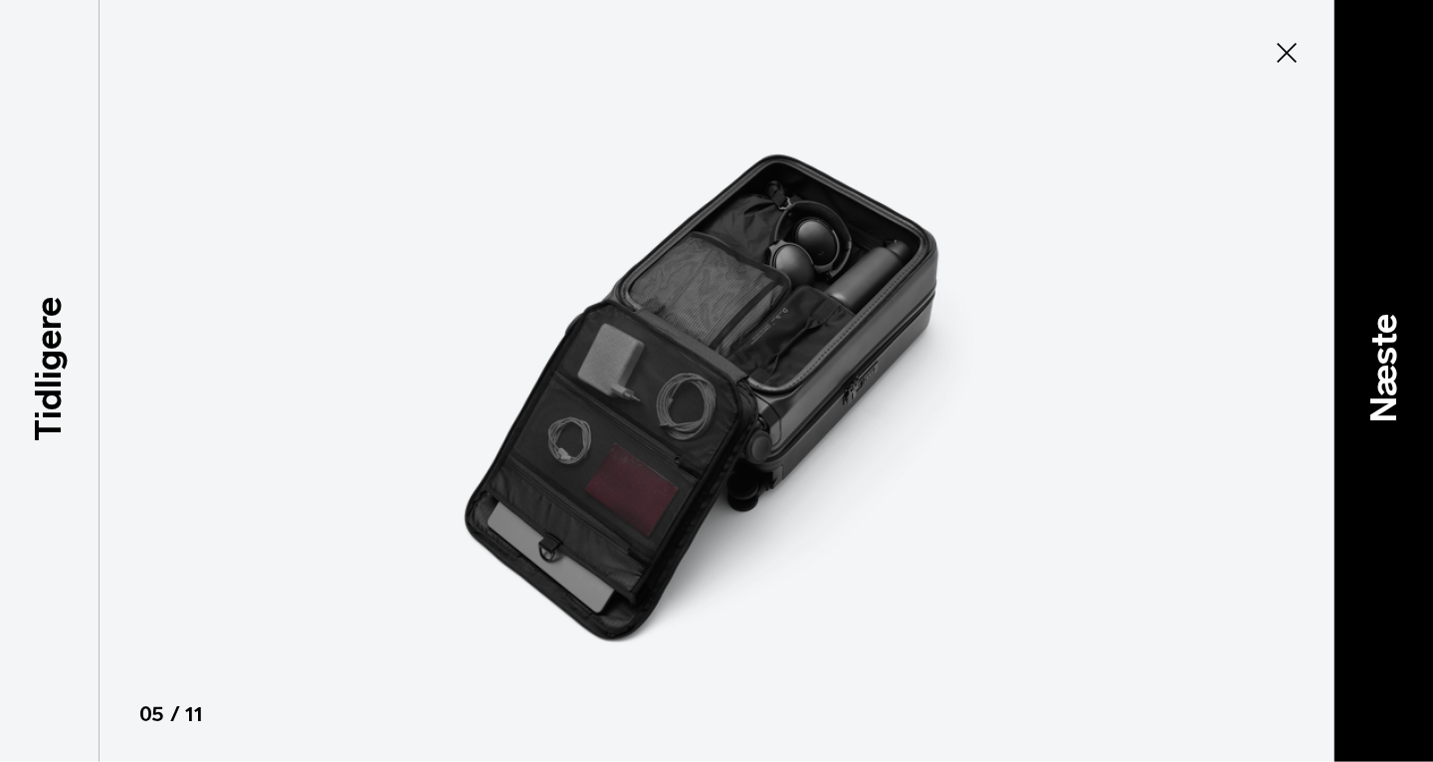
click at [1383, 350] on font "Næste" at bounding box center [1383, 369] width 43 height 110
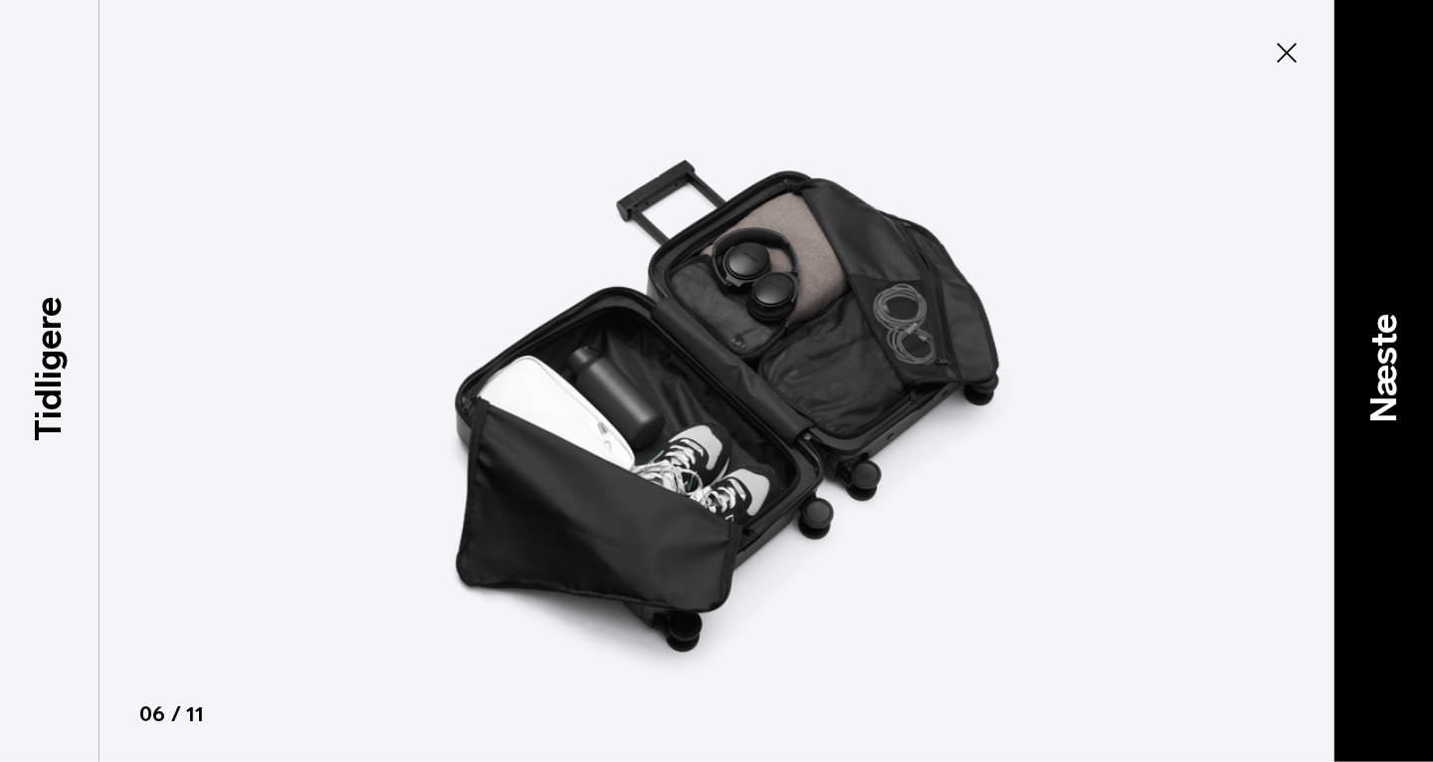
click at [1383, 350] on font "Næste" at bounding box center [1383, 369] width 43 height 110
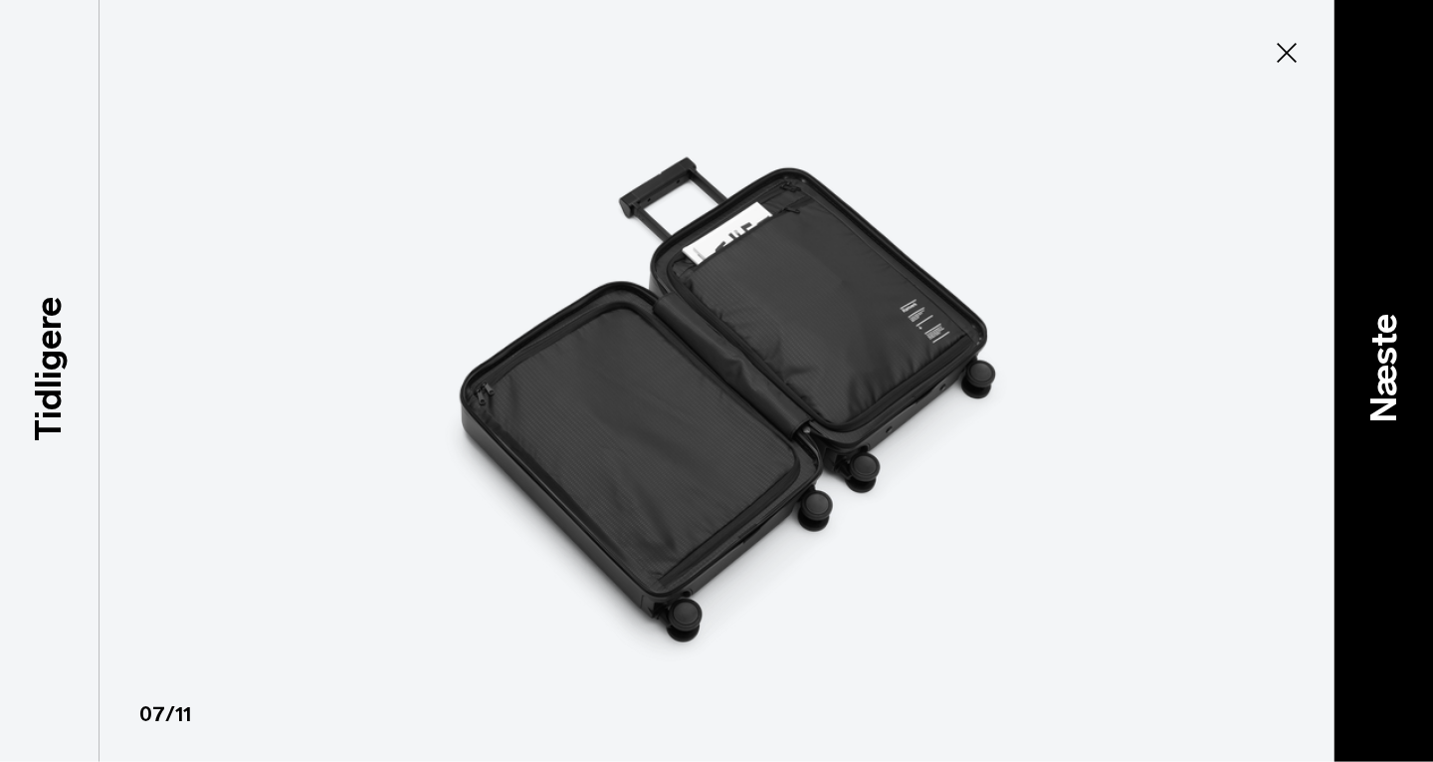
click at [1383, 350] on font "Næste" at bounding box center [1383, 369] width 43 height 110
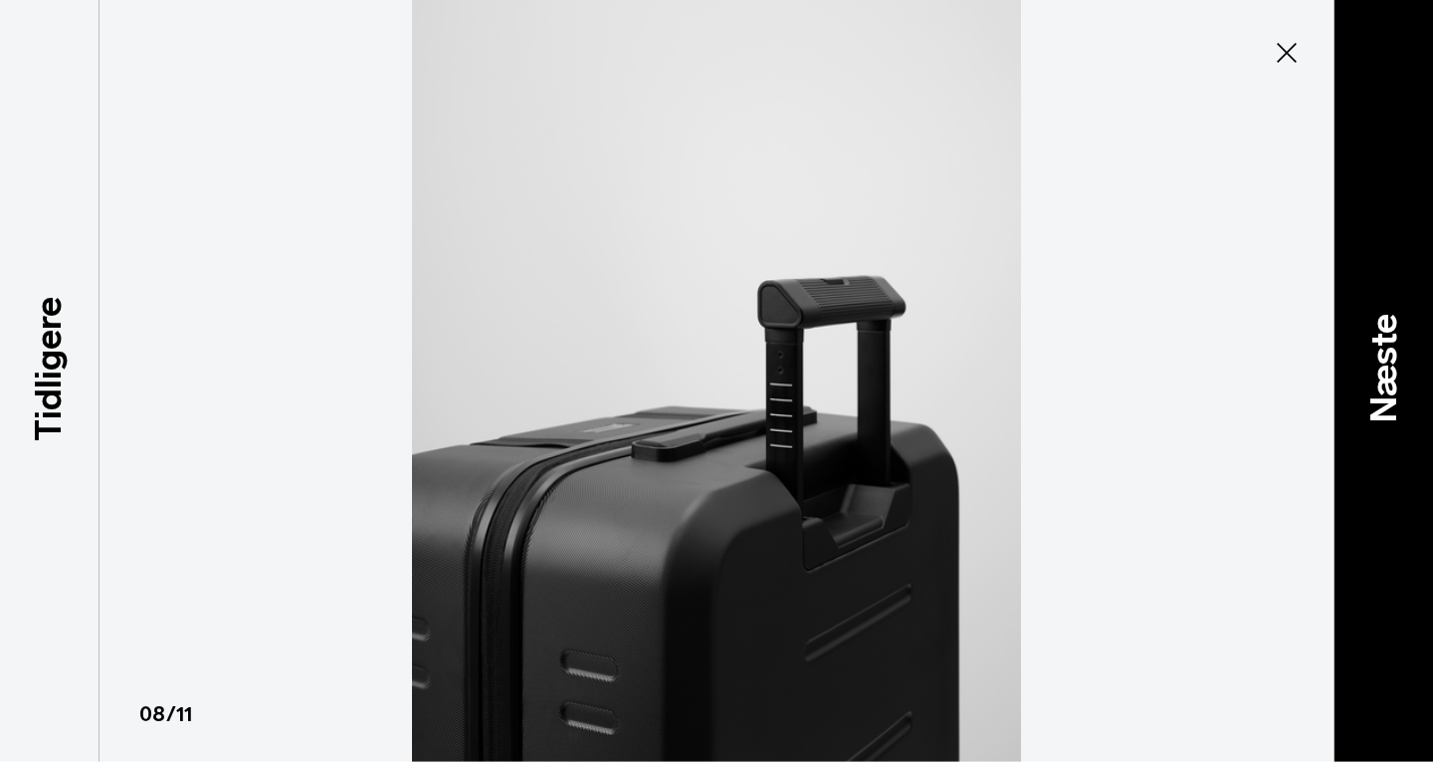
click at [1383, 350] on font "Næste" at bounding box center [1383, 369] width 43 height 110
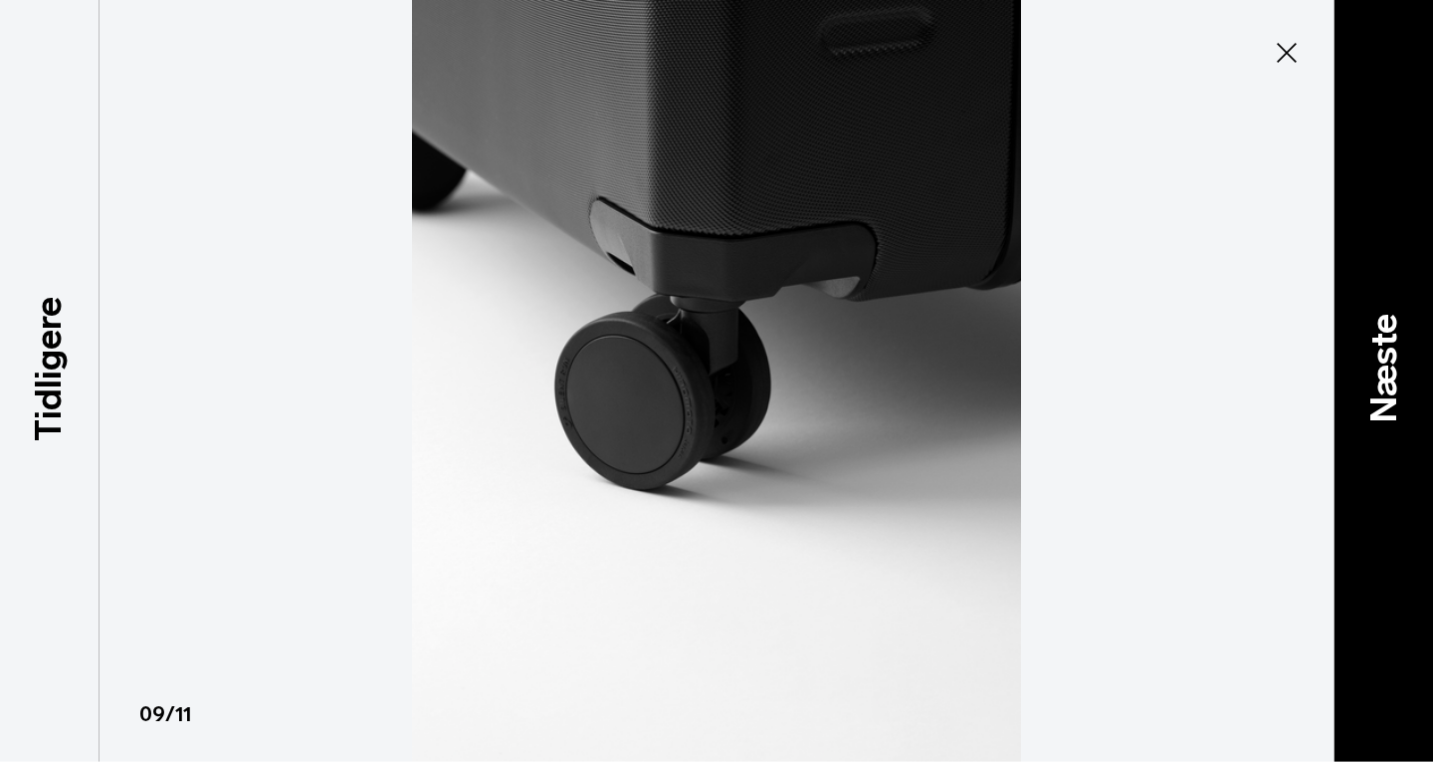
click at [1383, 350] on font "Næste" at bounding box center [1383, 369] width 43 height 110
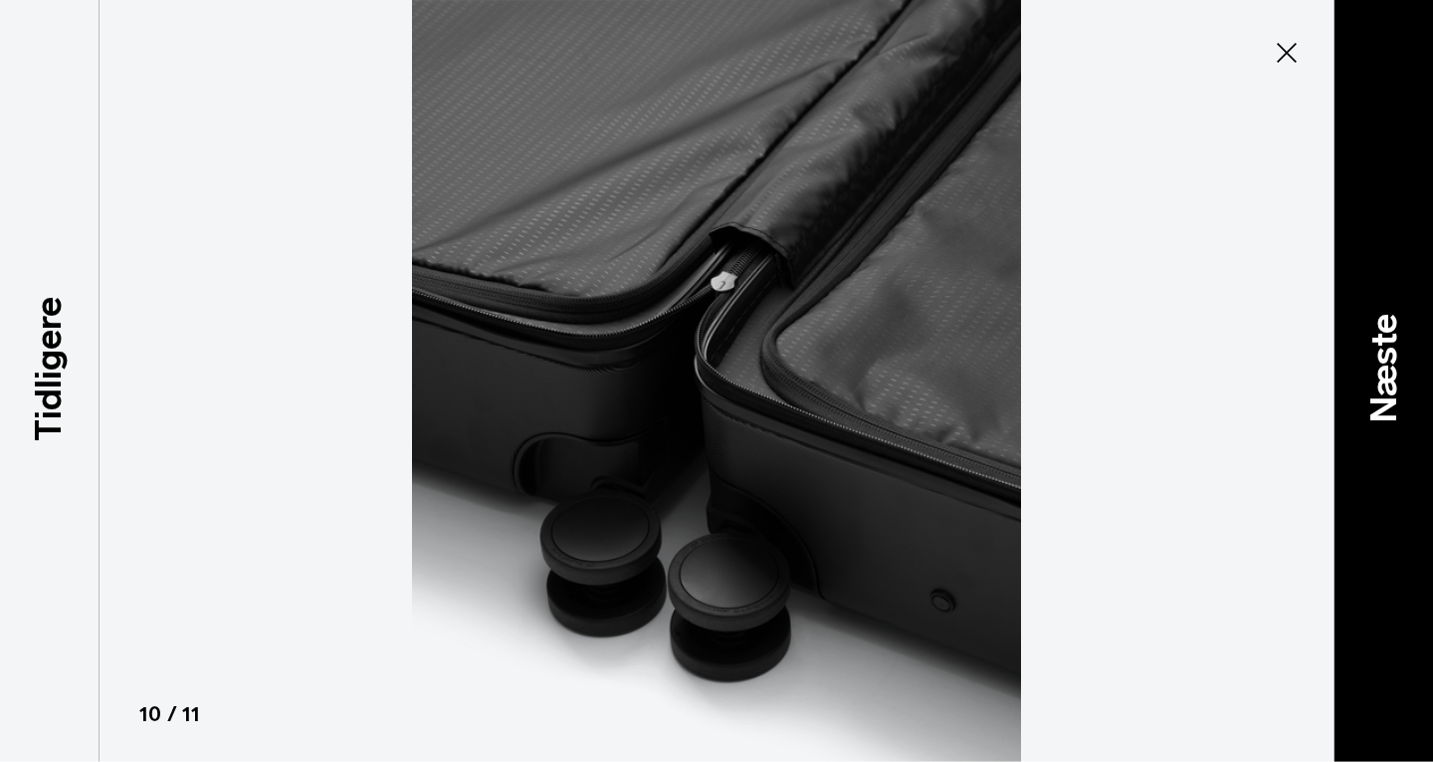
click at [1383, 350] on font "Næste" at bounding box center [1383, 369] width 43 height 110
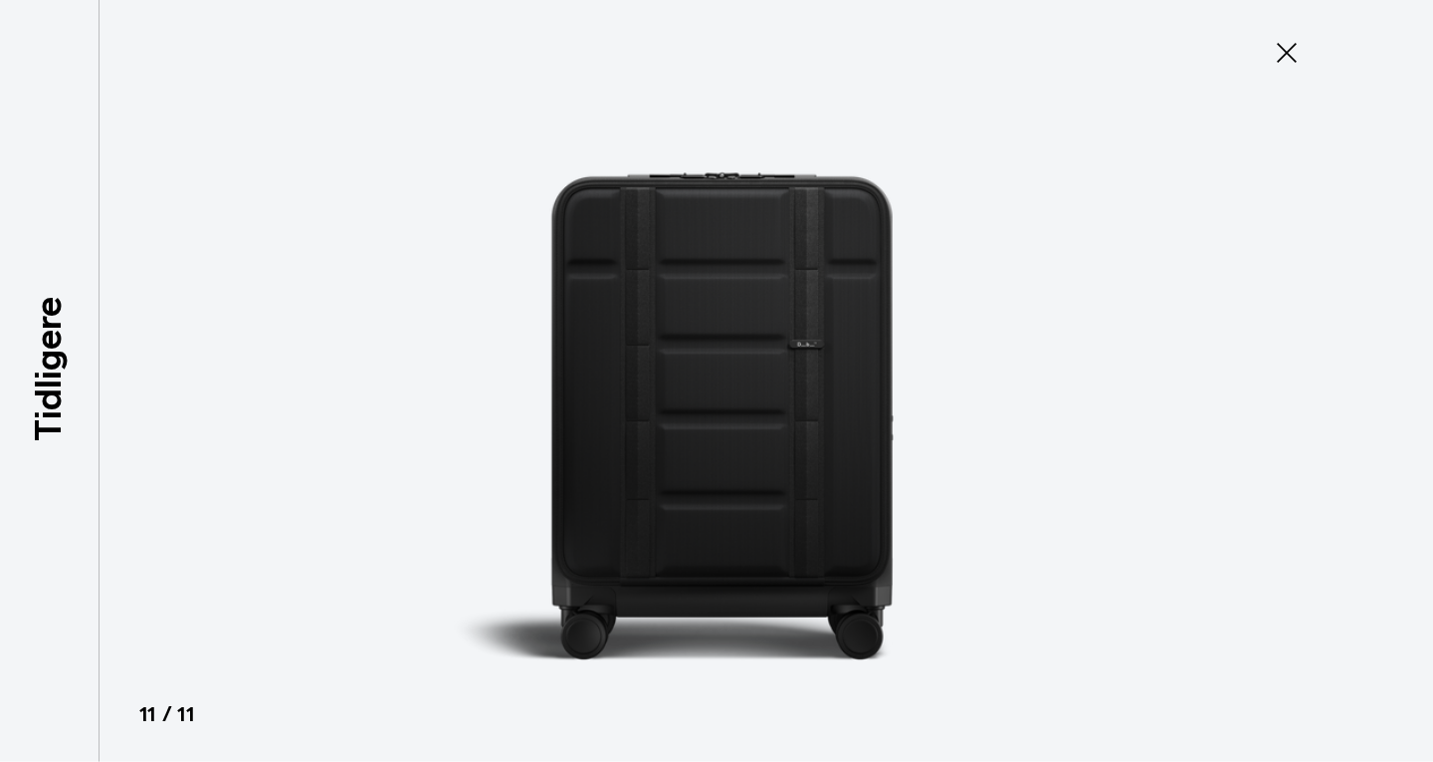
click at [1383, 350] on div at bounding box center [716, 381] width 1433 height 762
click at [1383, 350] on li at bounding box center [716, 381] width 1433 height 762
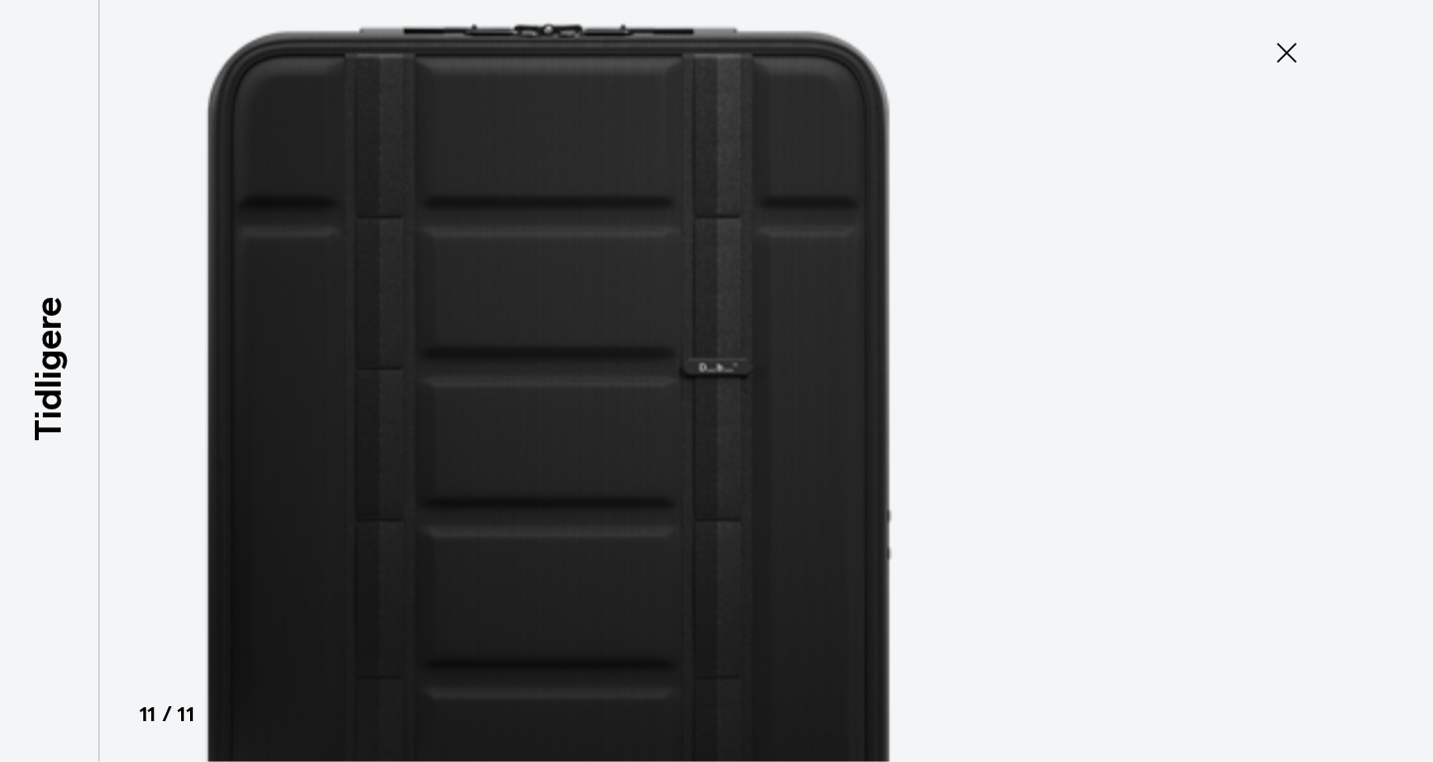
click at [1383, 350] on li at bounding box center [716, 381] width 1433 height 762
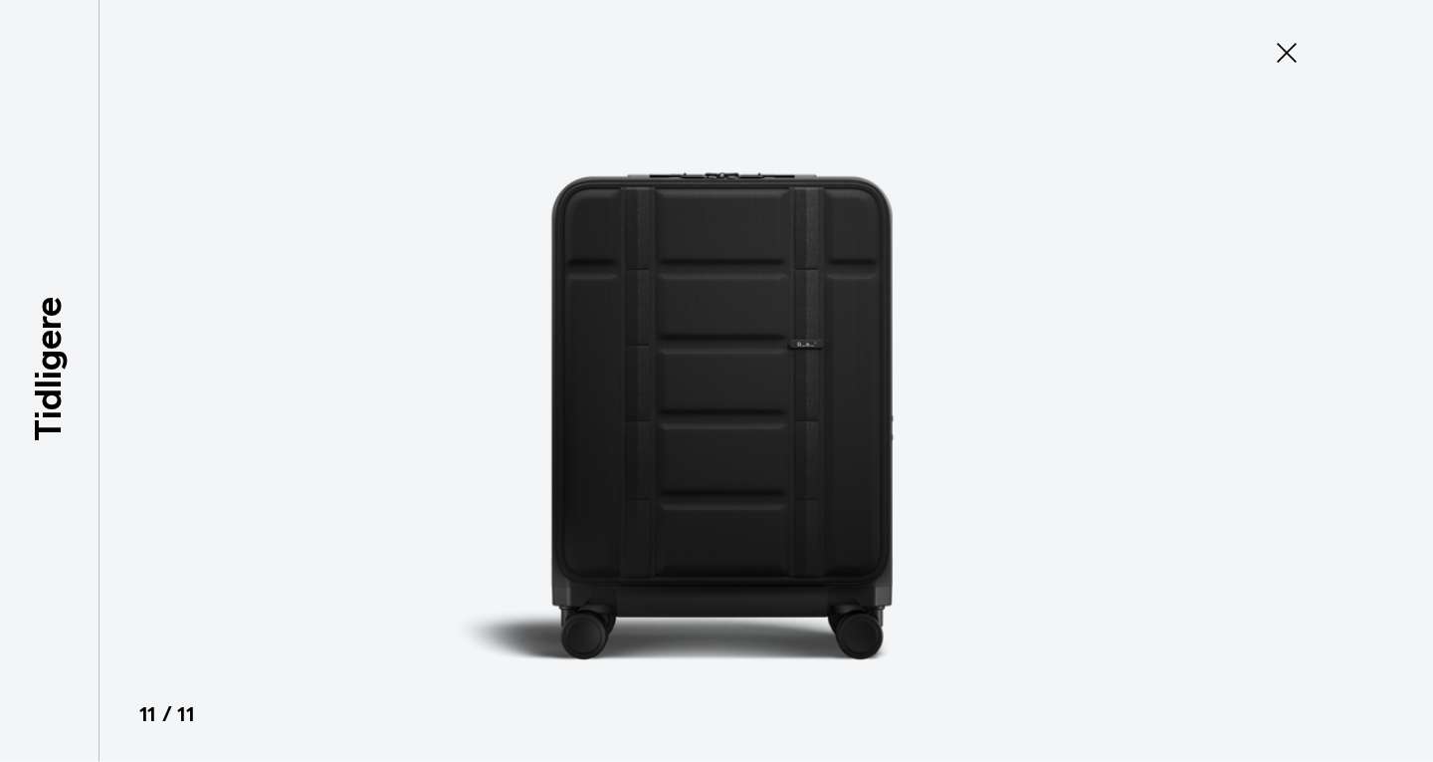
click at [1291, 53] on icon at bounding box center [1287, 53] width 32 height 32
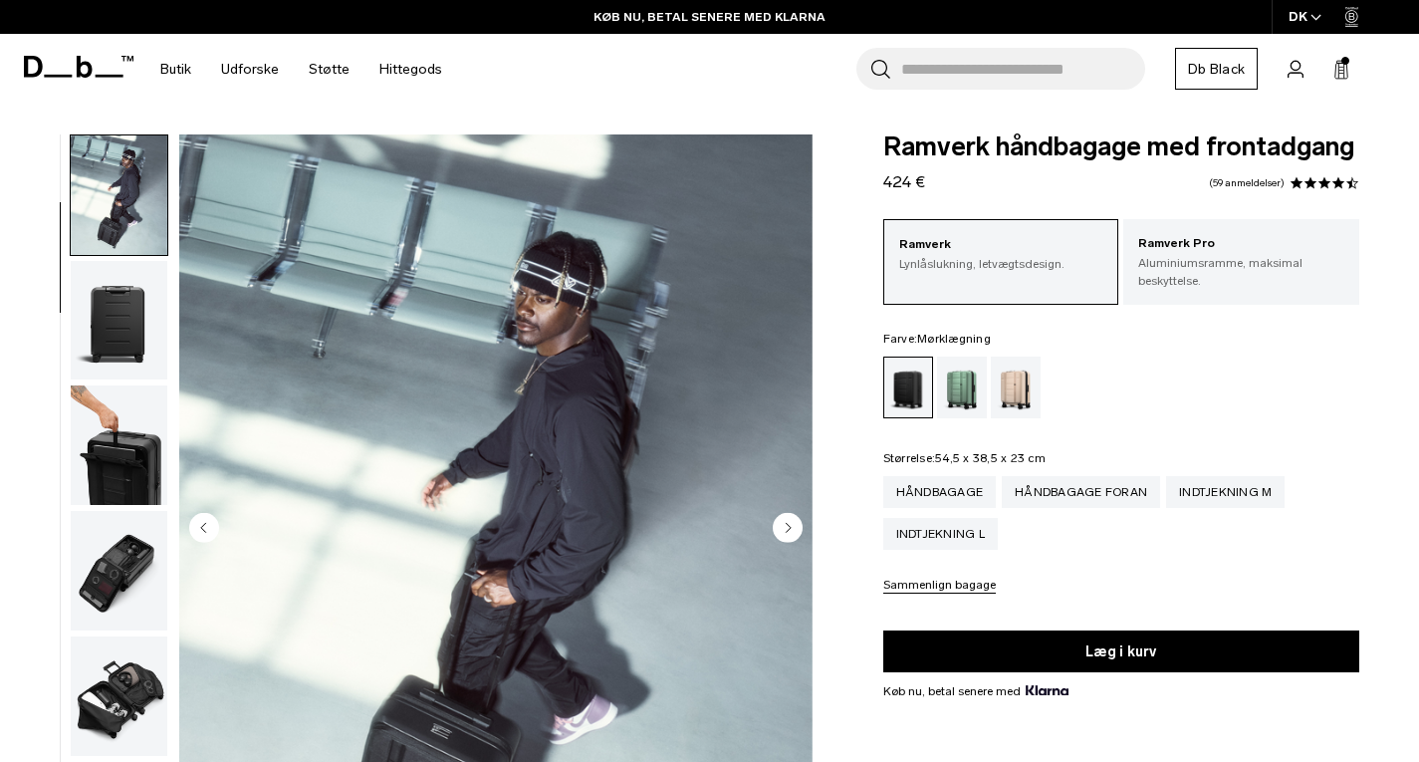
click at [947, 584] on font "Sammenlign bagage" at bounding box center [939, 584] width 112 height 14
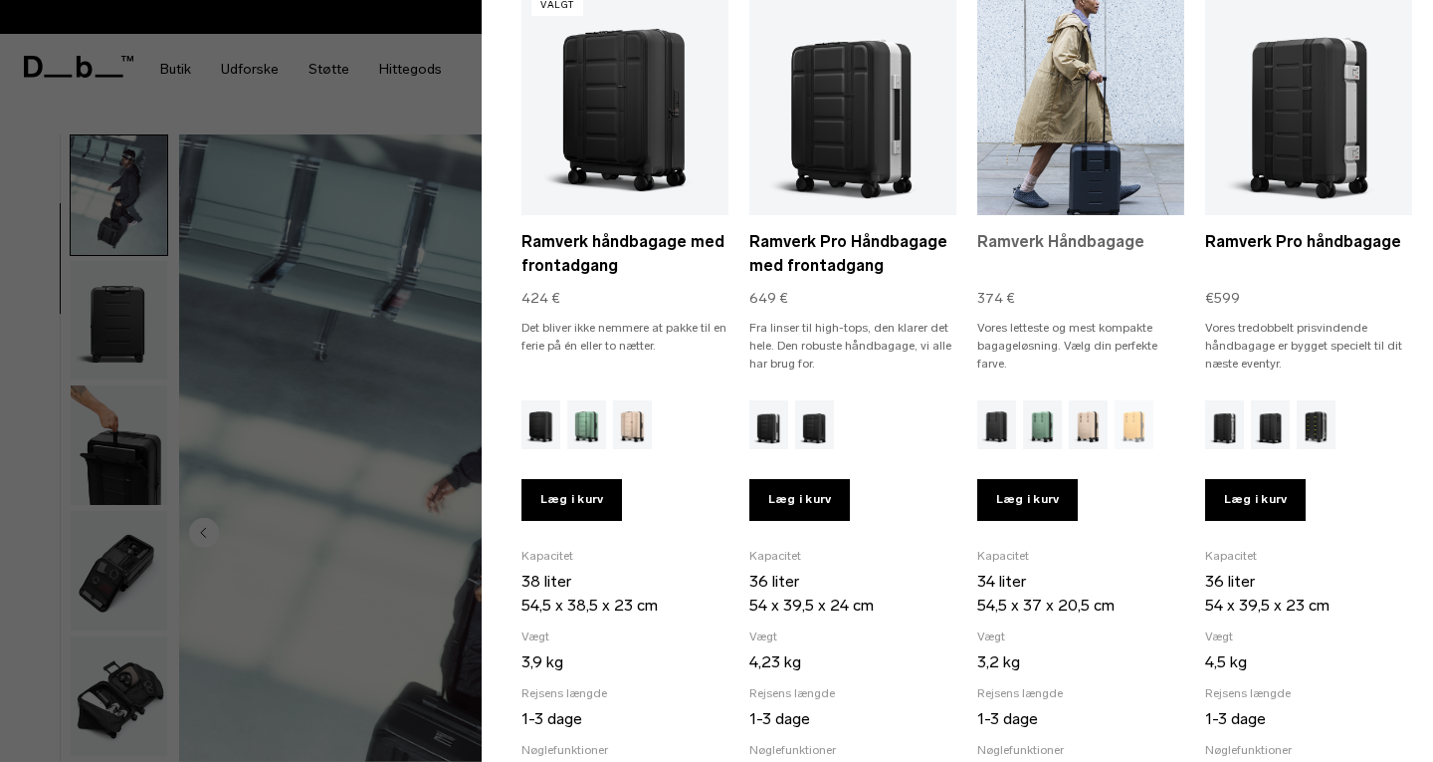
scroll to position [100, 0]
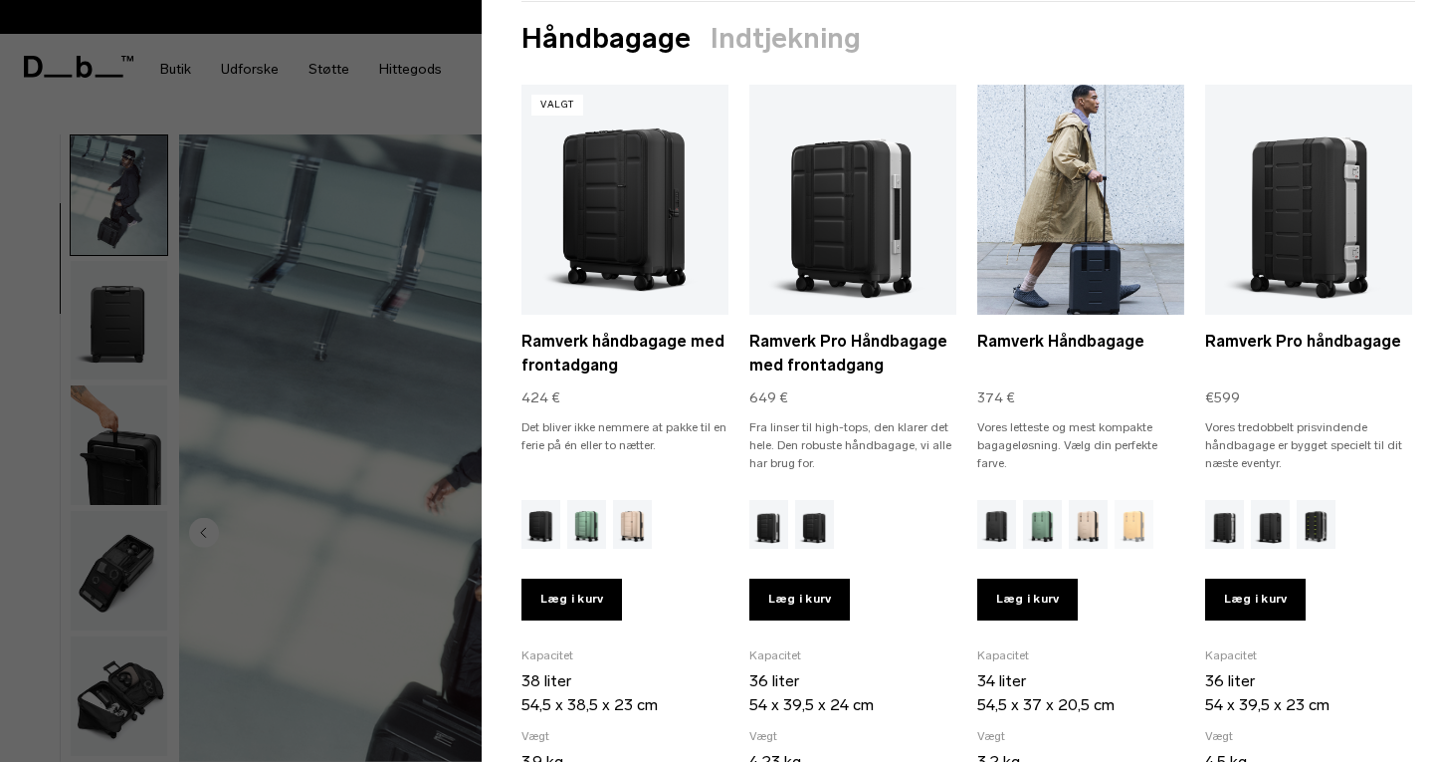
click at [1082, 266] on link "Ramverk Håndbagage" at bounding box center [1081, 200] width 207 height 230
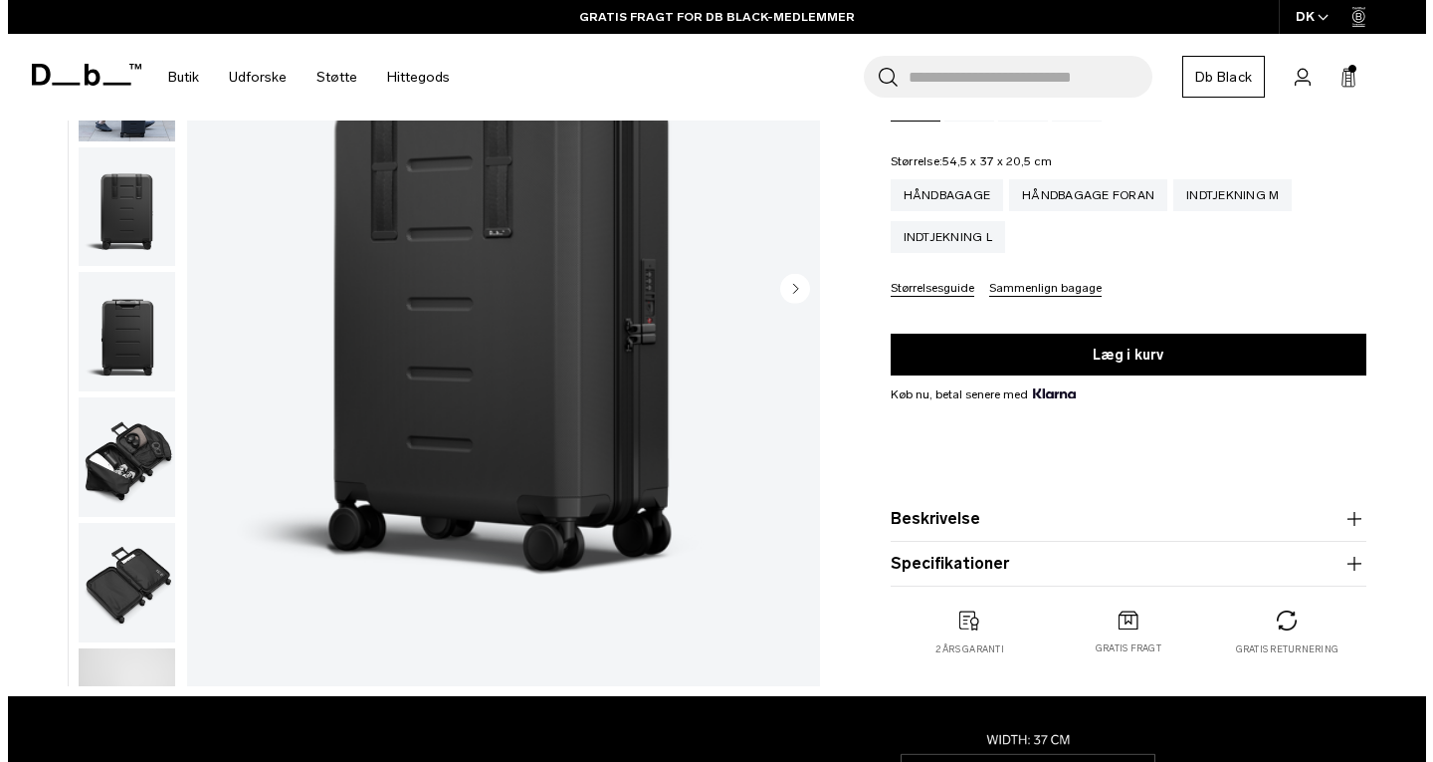
scroll to position [299, 0]
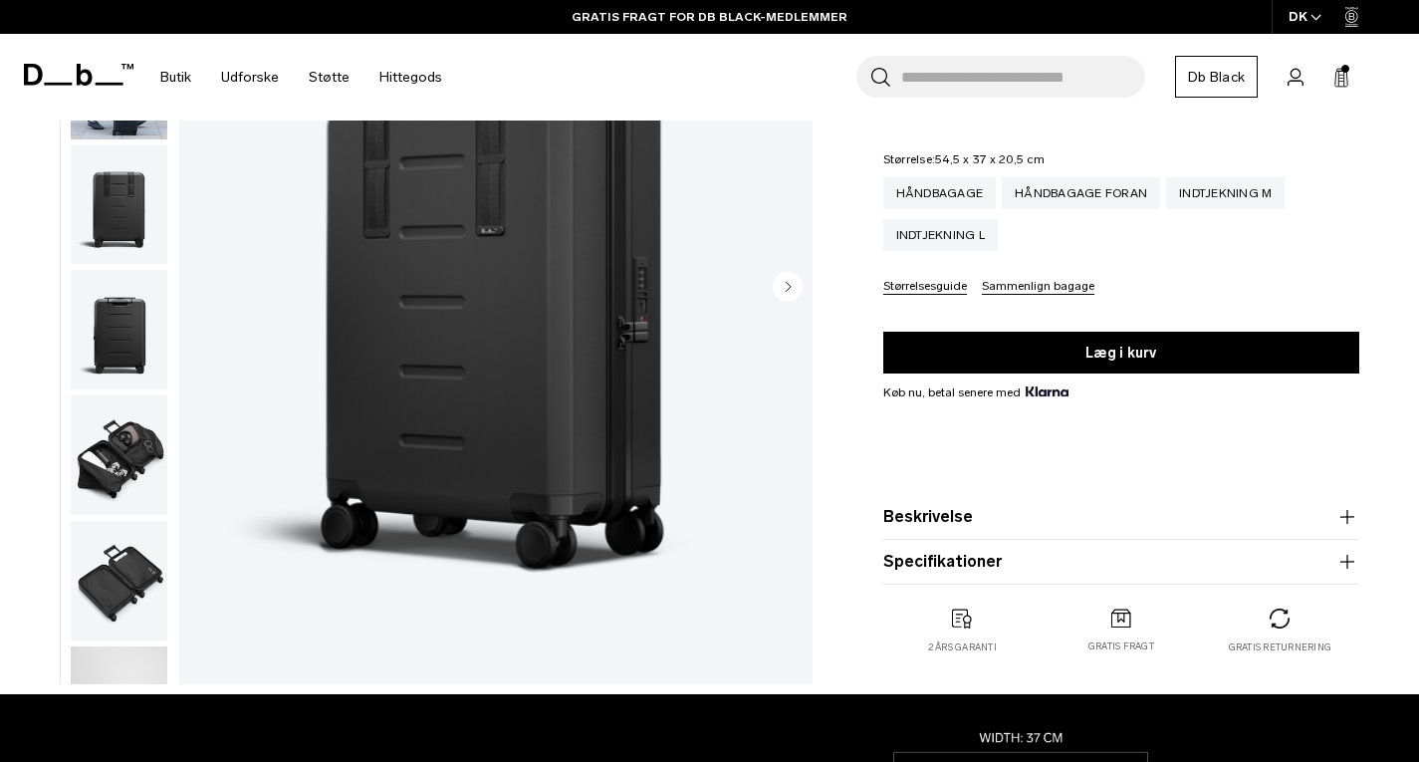
click at [1022, 288] on font "Sammenlign bagage" at bounding box center [1038, 286] width 112 height 14
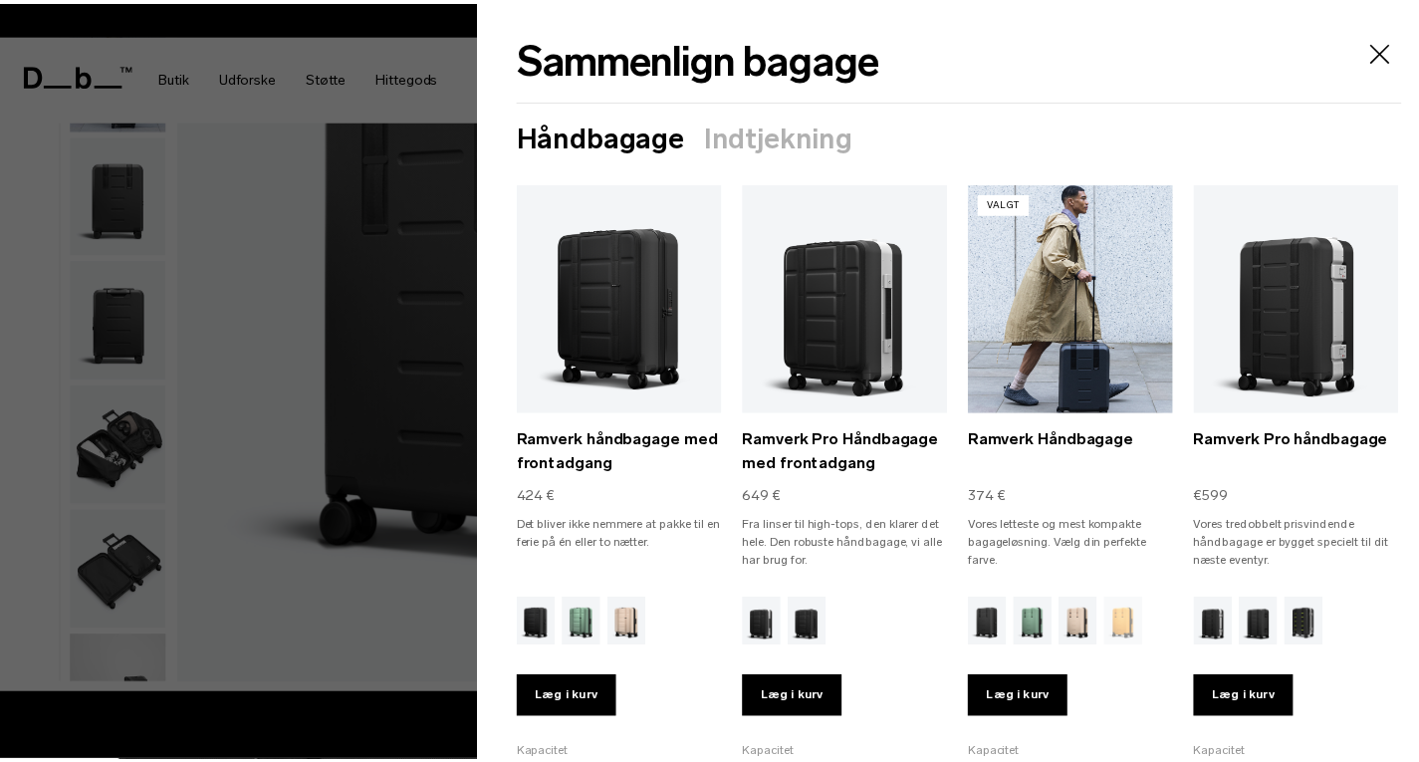
scroll to position [0, 0]
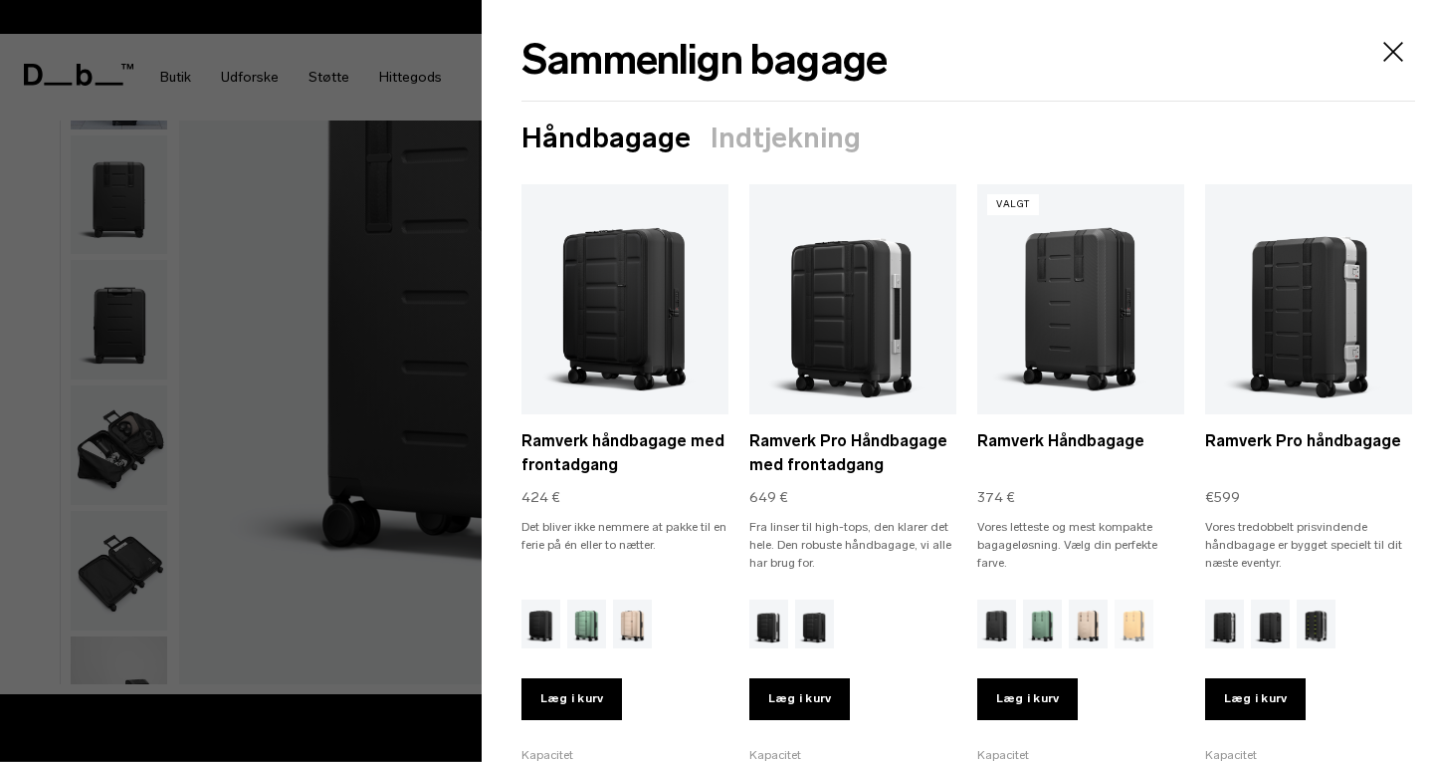
click at [1378, 46] on icon "Tæt" at bounding box center [1394, 52] width 32 height 32
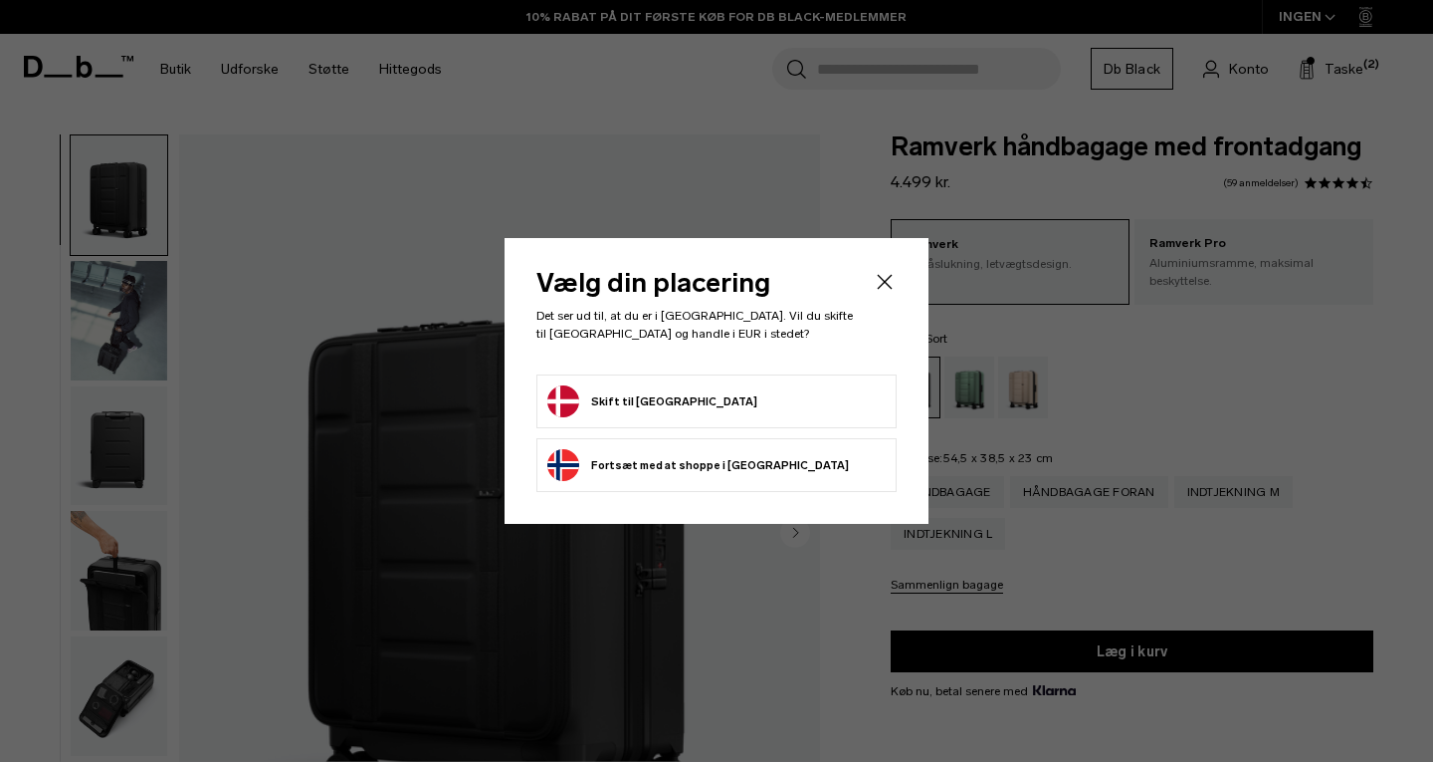
click at [635, 395] on button "Skift til [GEOGRAPHIC_DATA]" at bounding box center [653, 401] width 210 height 32
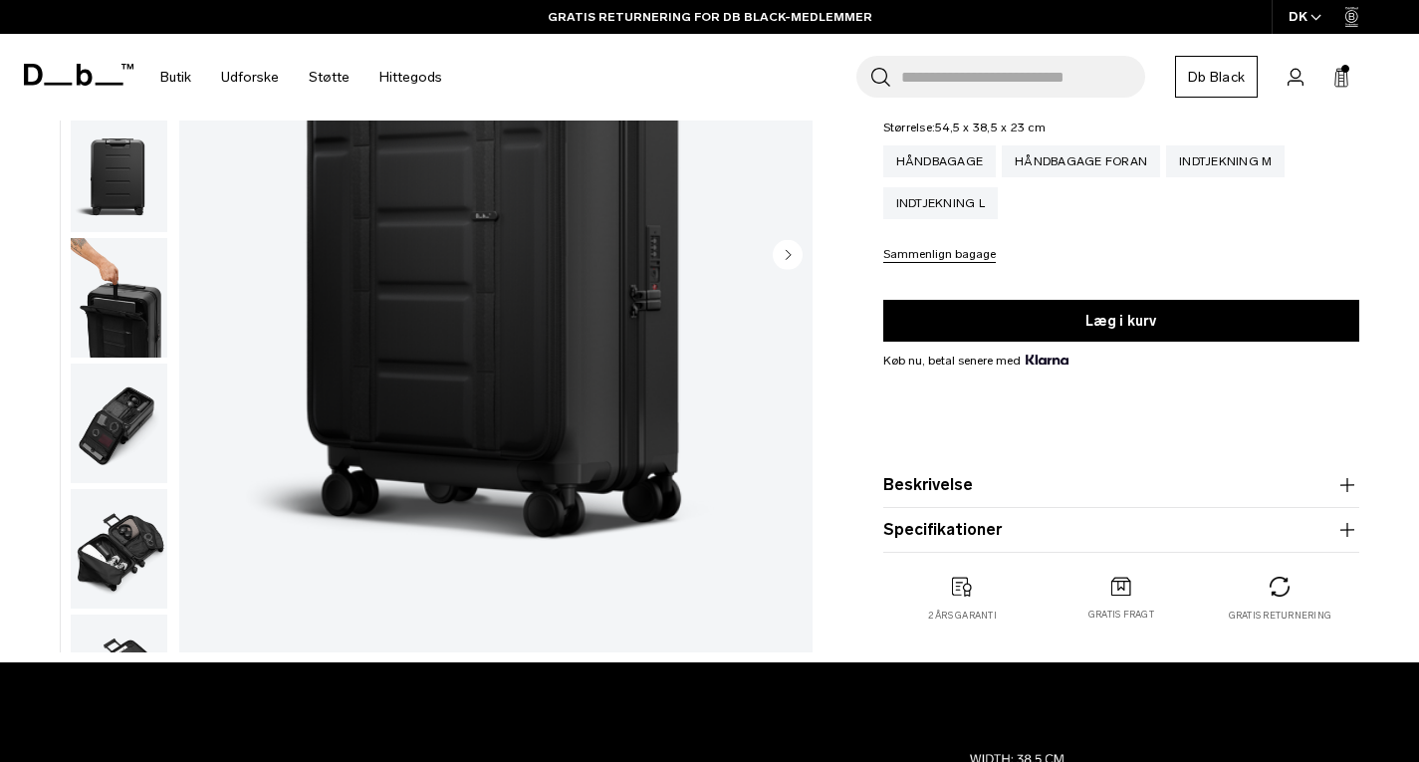
scroll to position [398, 0]
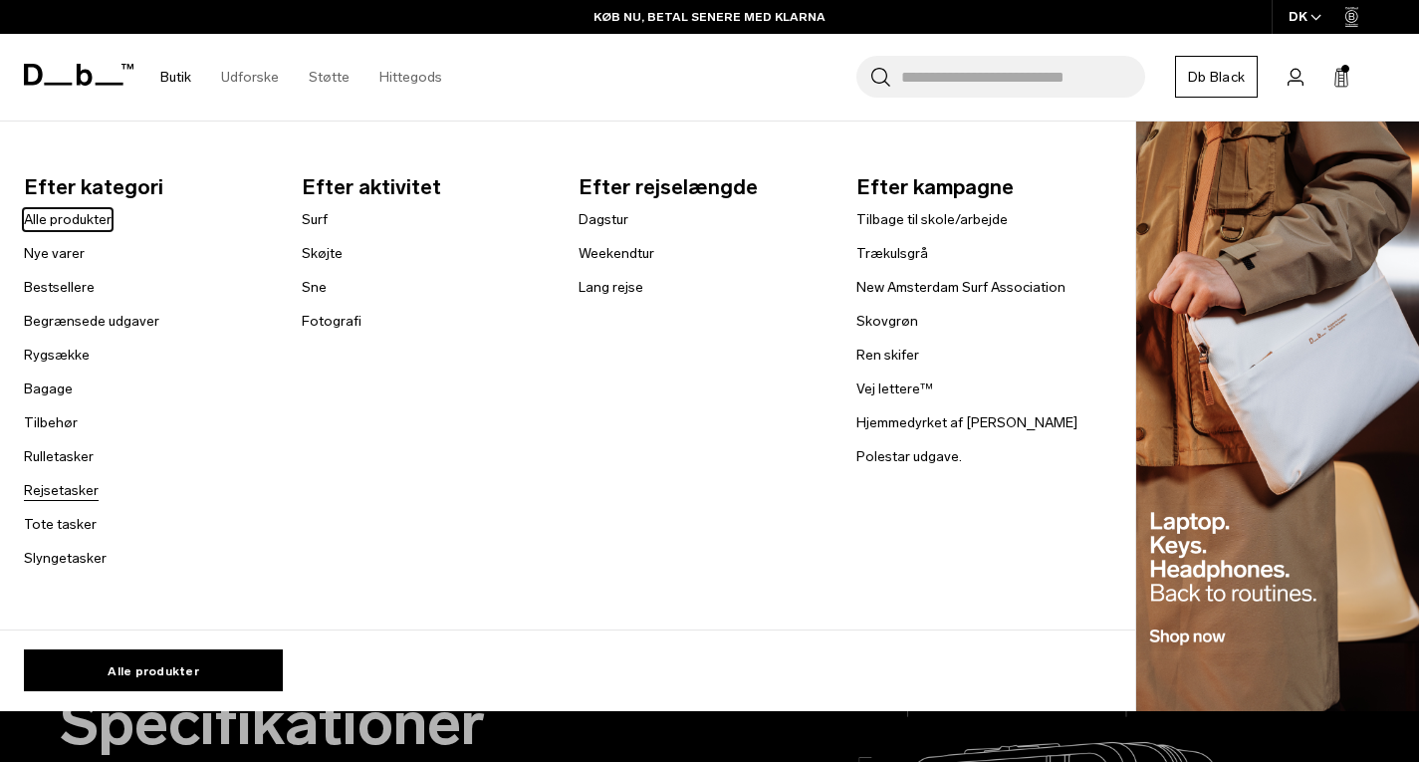
click at [77, 496] on font "Rejsetasker" at bounding box center [61, 490] width 75 height 17
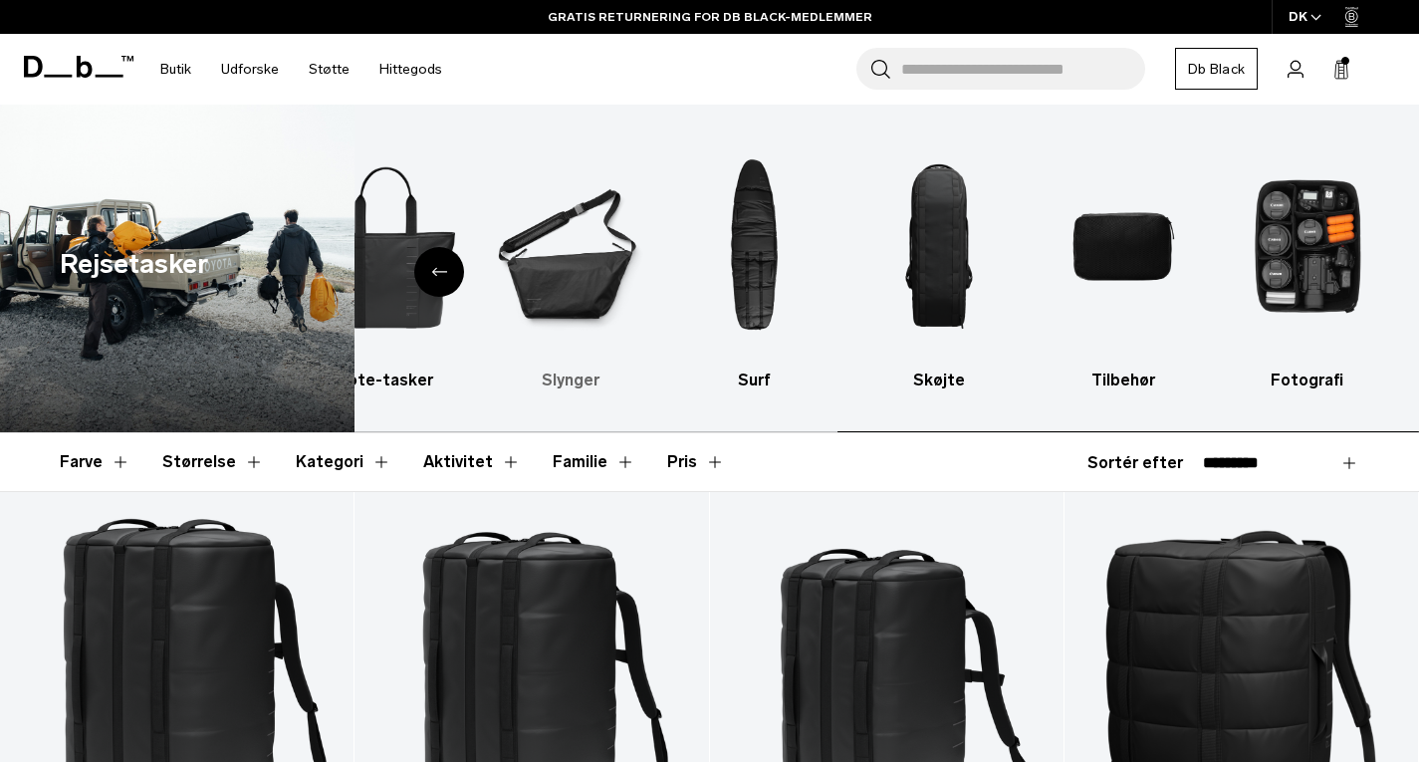
click at [469, 328] on ul "Alle produkter Rygsække Bagage Ski og snowboard Tote-tasker Slynger Surf Skøjte…" at bounding box center [87, 263] width 1024 height 258
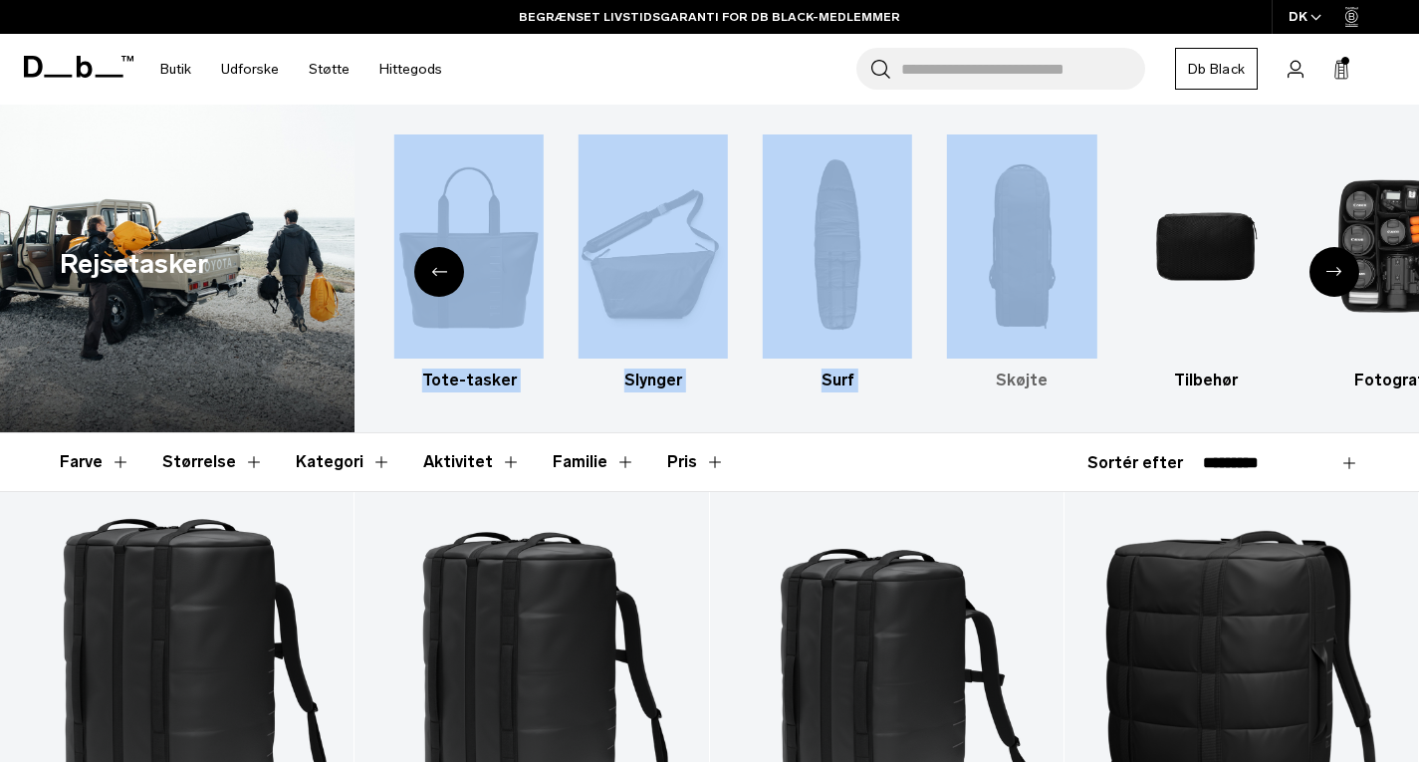
drag, startPoint x: 1290, startPoint y: 327, endPoint x: 1088, endPoint y: 343, distance: 202.8
click at [1088, 343] on div "Alle produkter Rygsække Bagage Ski og snowboard Tote-tasker Slynger Surf Skøjte…" at bounding box center [886, 269] width 1064 height 328
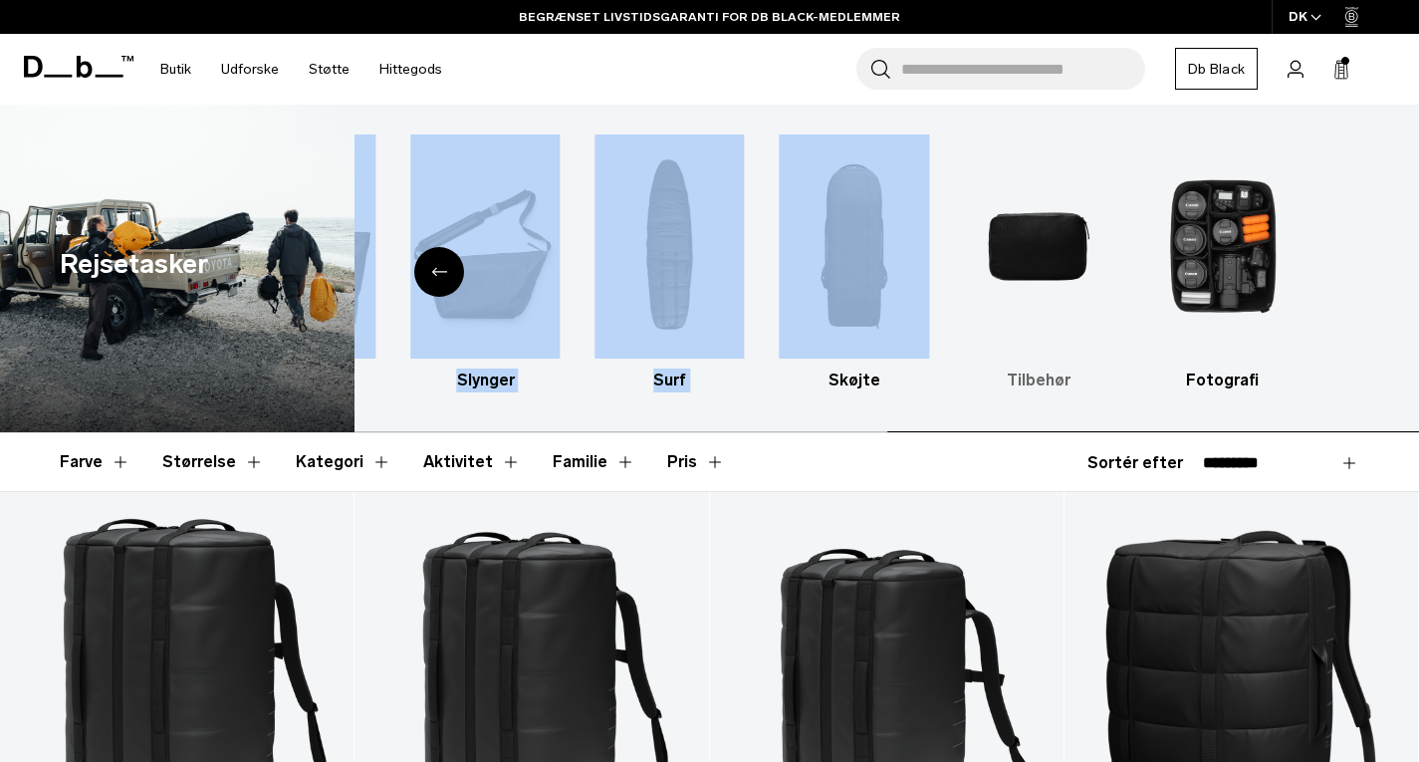
click at [515, 329] on ul "Alle produkter Rygsække Bagage Ski og snowboard Tote-tasker Slynger Surf Skøjte…" at bounding box center [2, 263] width 1024 height 258
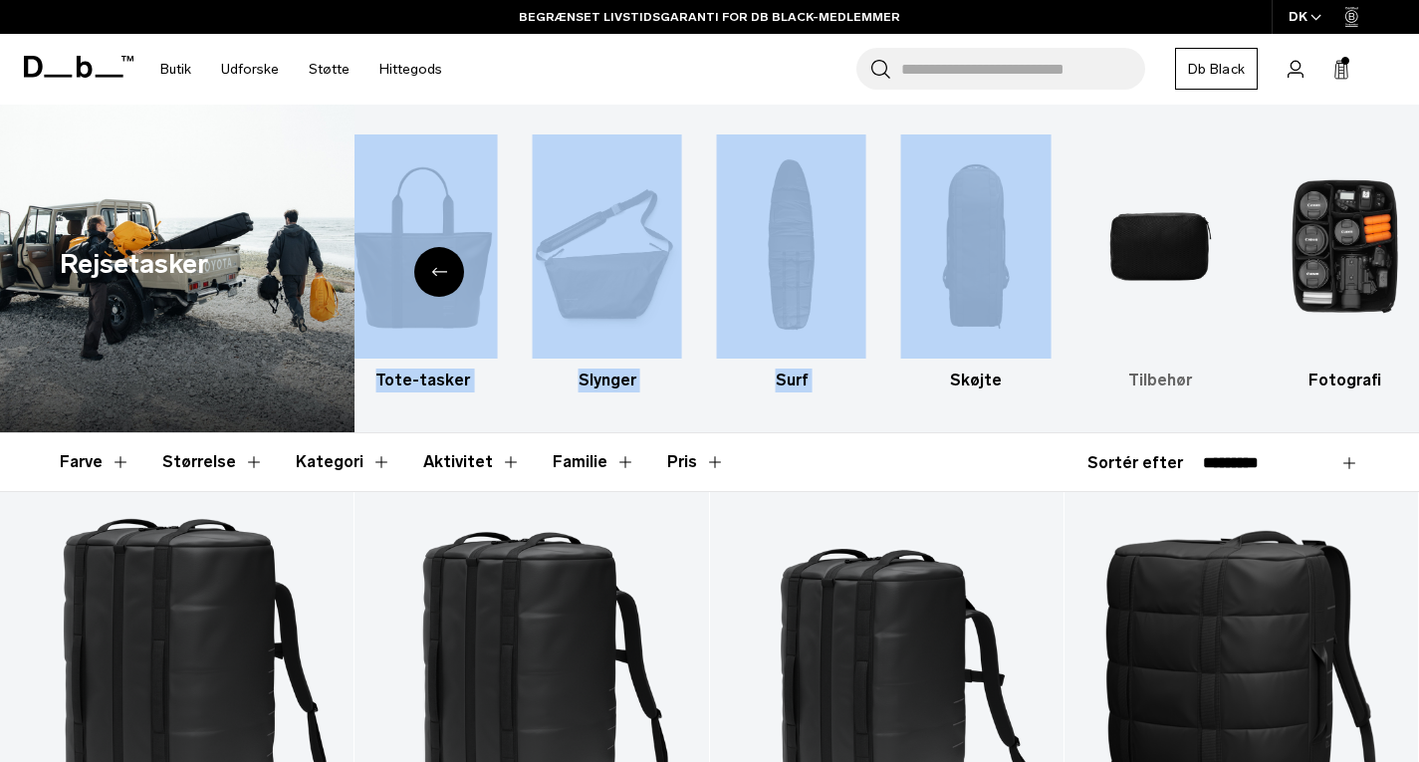
click at [1150, 250] on img "9/10" at bounding box center [1159, 246] width 149 height 224
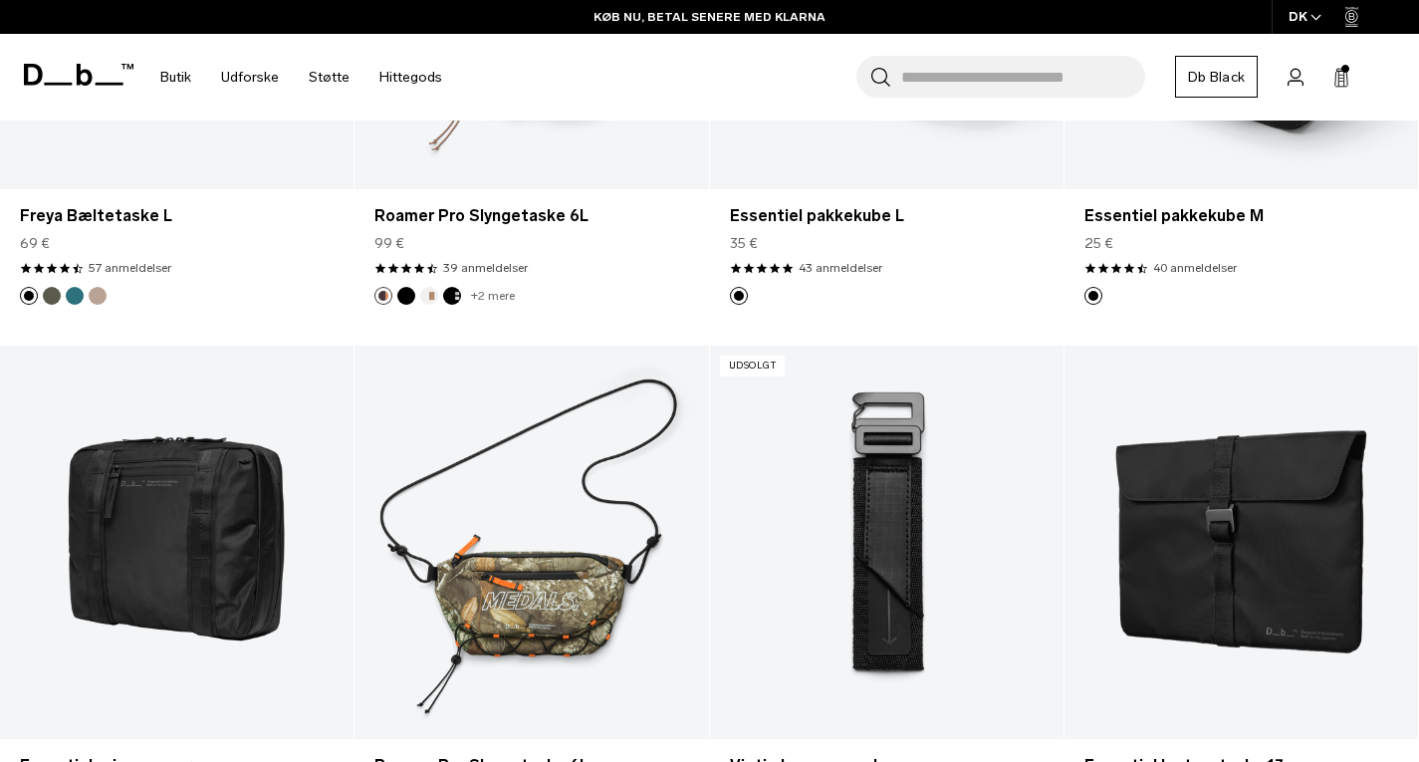
scroll to position [3484, 0]
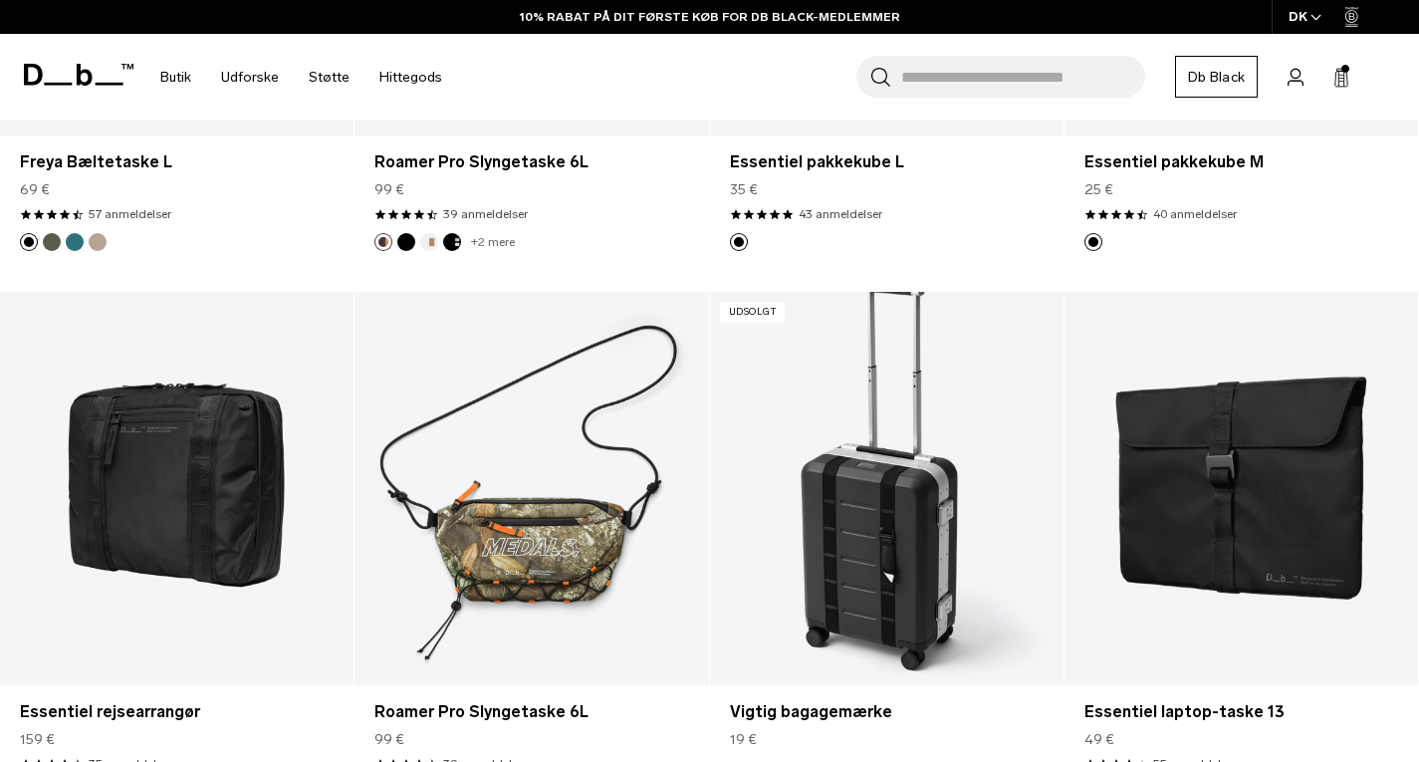
click at [909, 488] on link "Vigtig bagagemærke" at bounding box center [886, 488] width 353 height 393
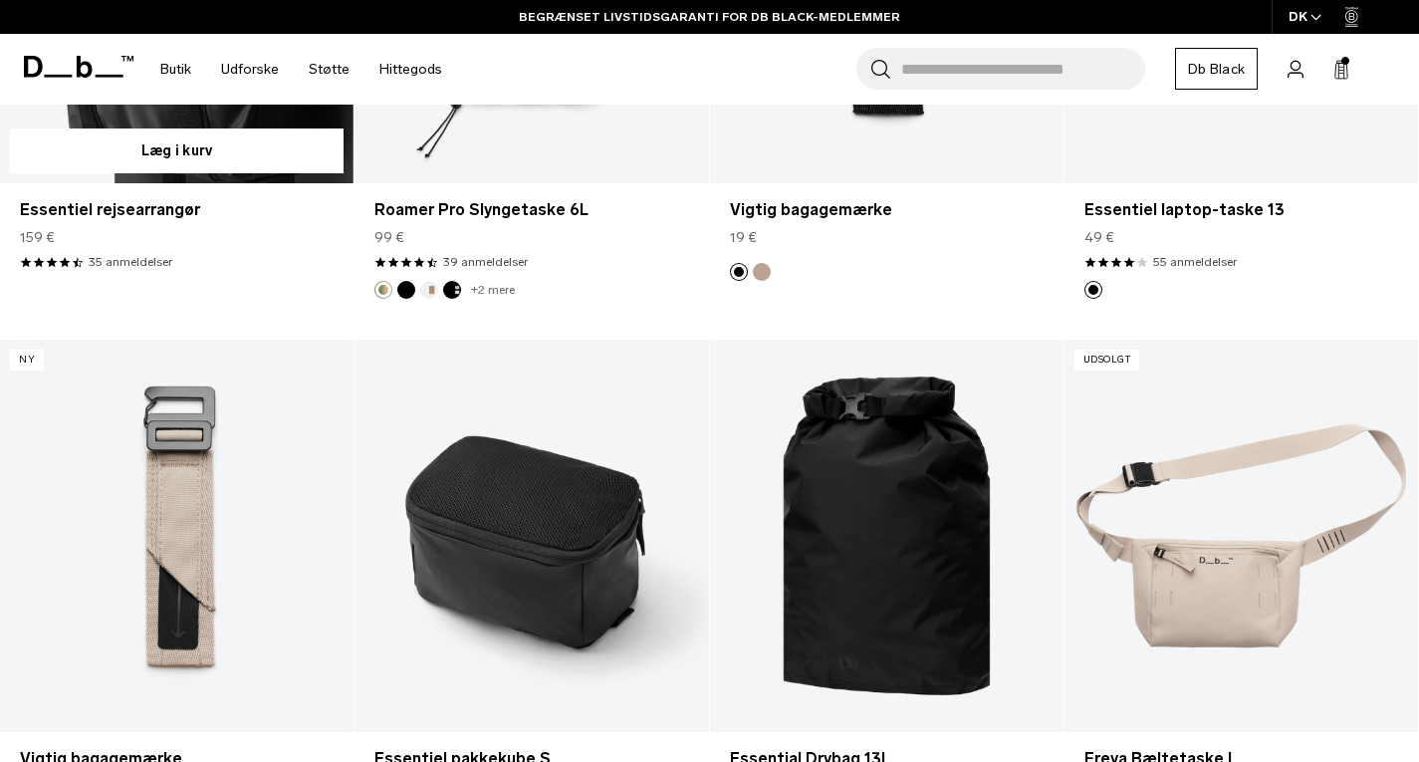
scroll to position [4081, 0]
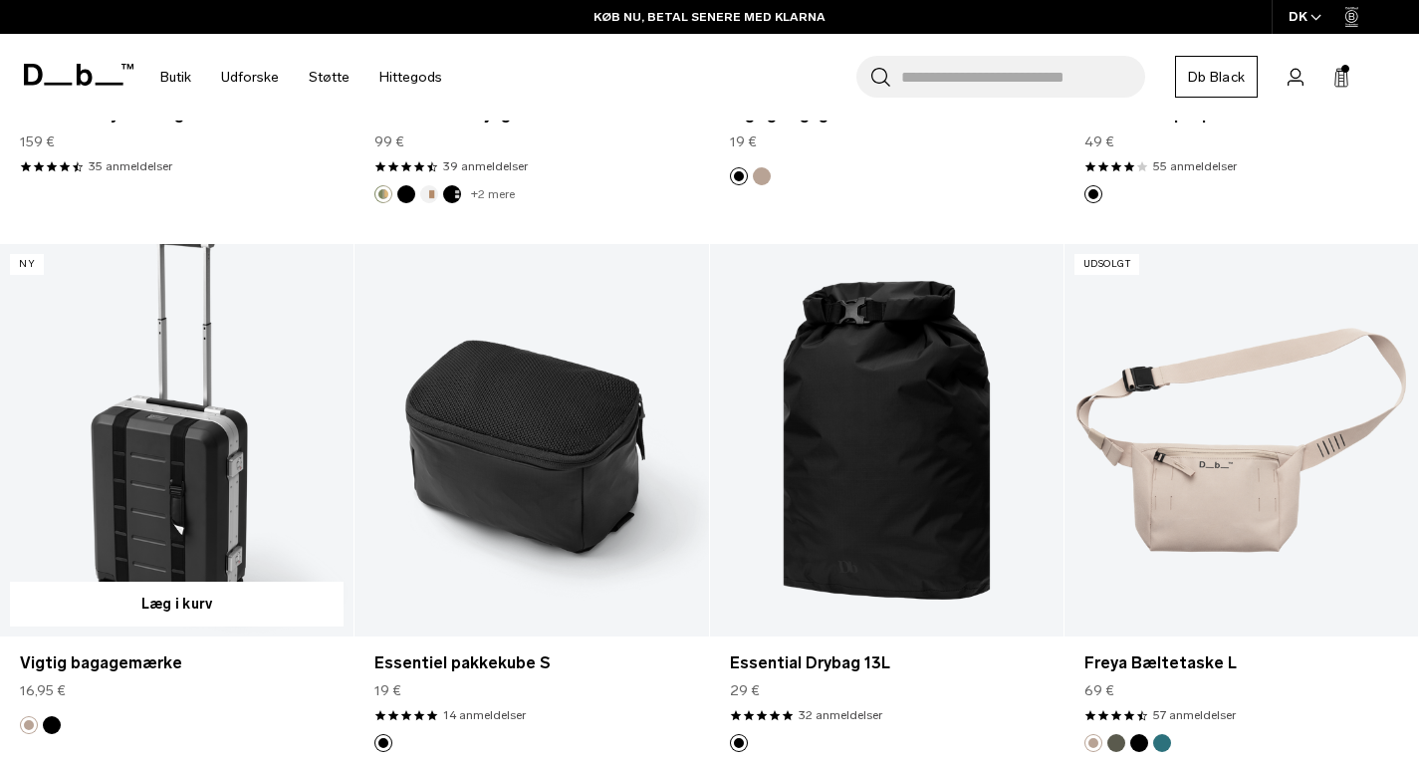
click at [194, 436] on link "Vigtig bagagemærke" at bounding box center [176, 440] width 353 height 393
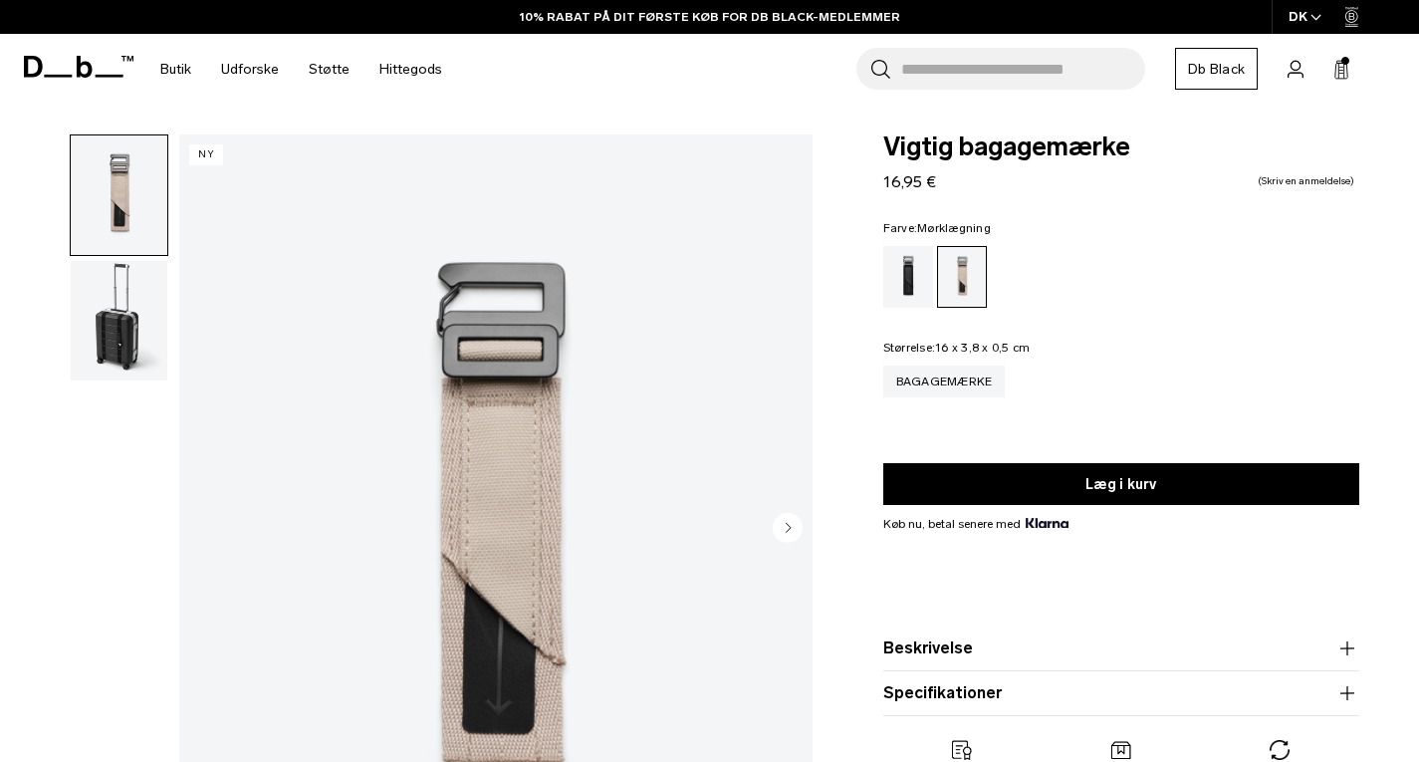
click at [914, 283] on div "Mørklægning" at bounding box center [908, 277] width 51 height 62
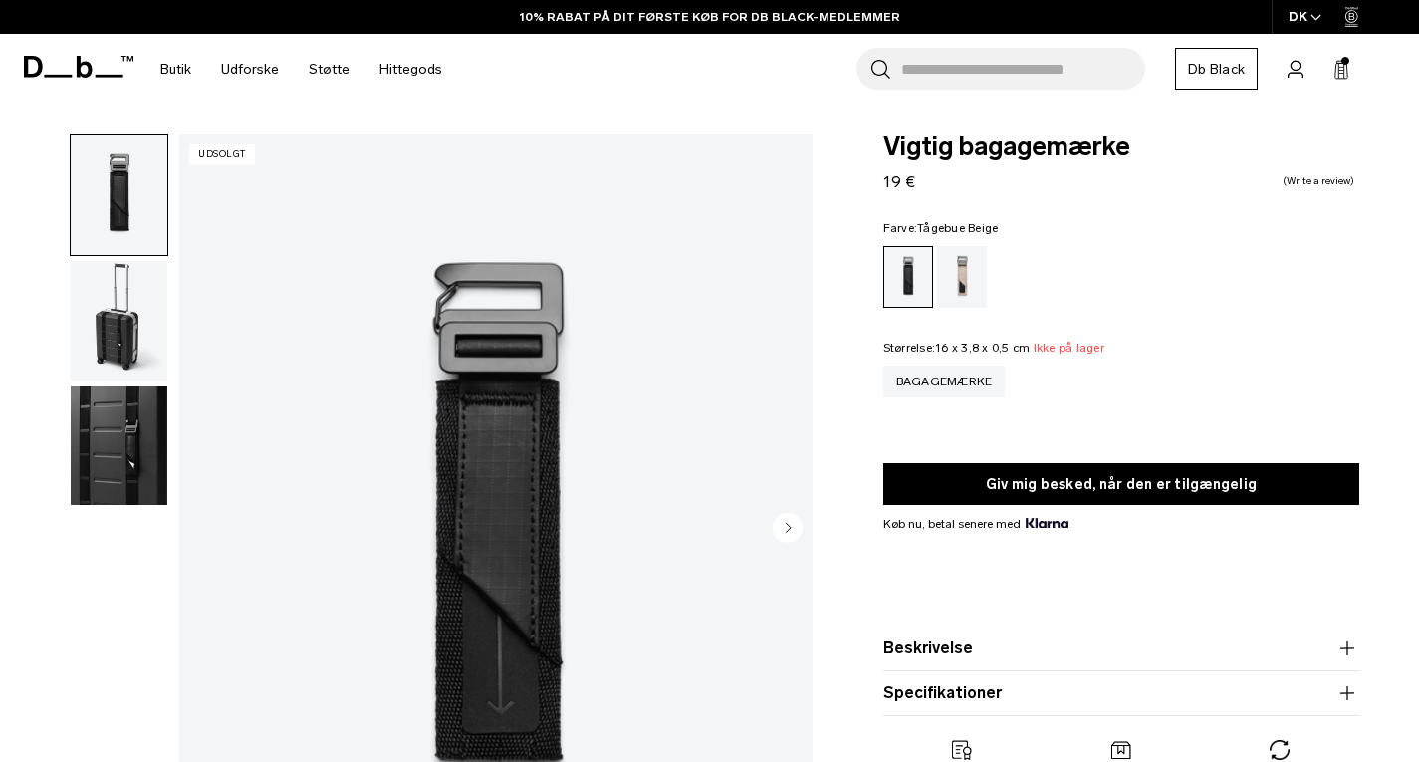
click at [965, 278] on div "Tågebue Beige" at bounding box center [962, 277] width 51 height 62
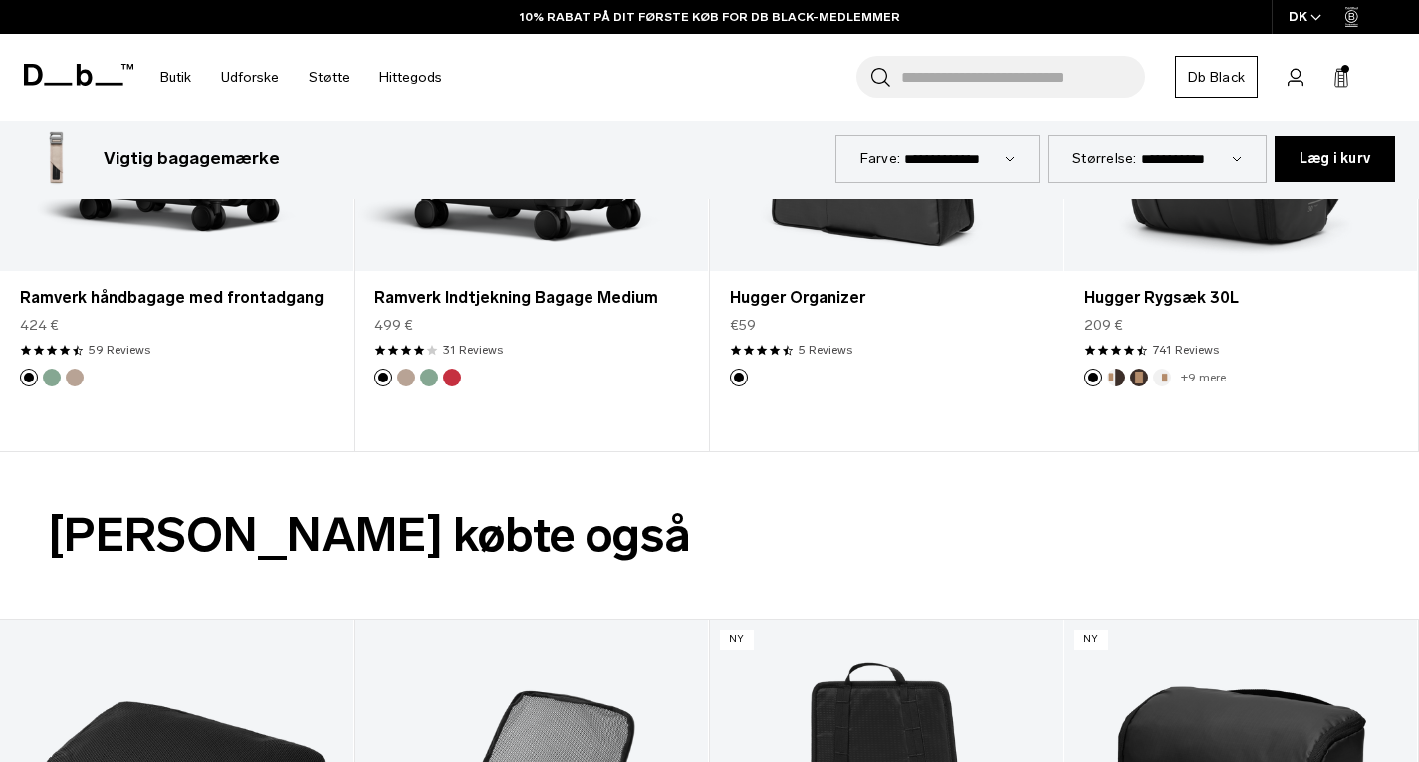
scroll to position [2588, 0]
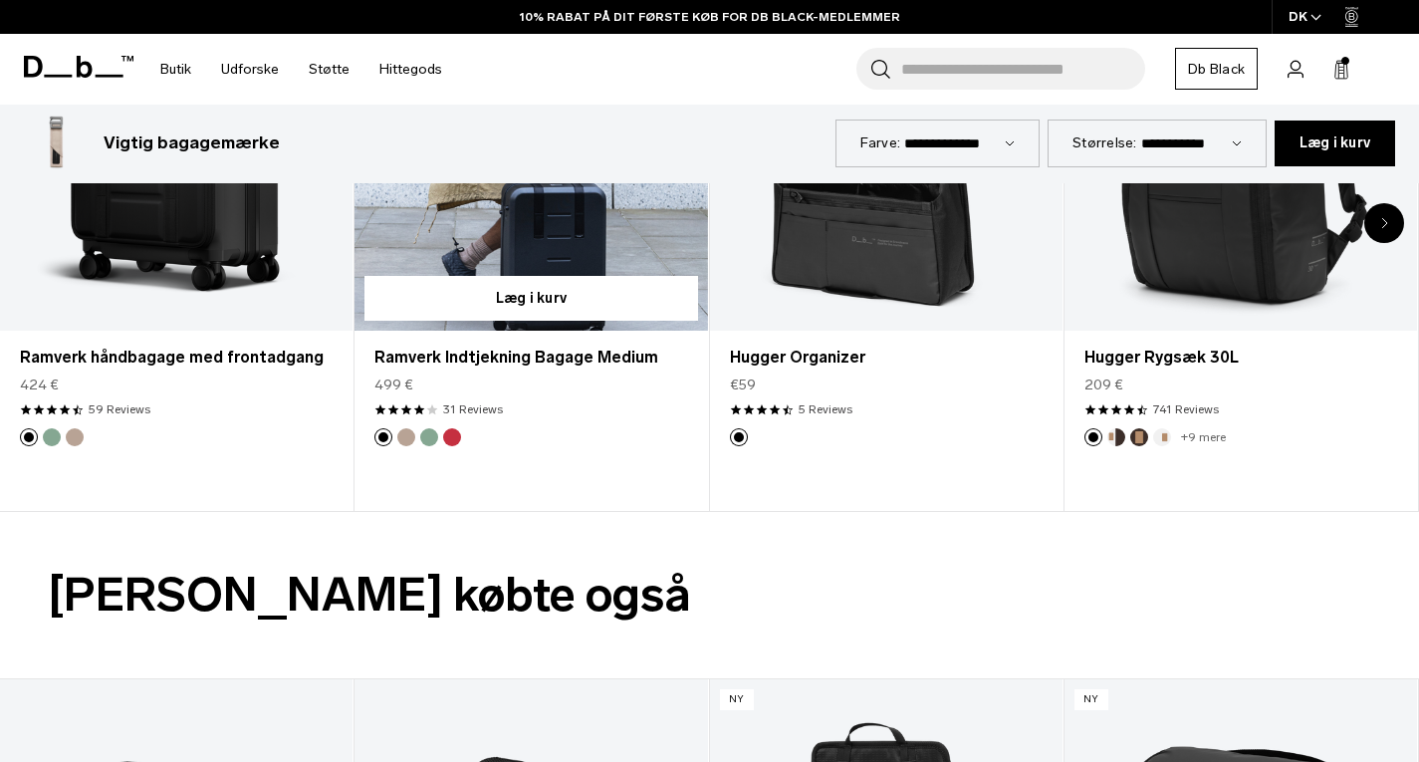
click at [566, 269] on form "Læg i kurv" at bounding box center [530, 298] width 352 height 65
click at [551, 247] on link "Ramverk Indtjekning Bagage Medium" at bounding box center [530, 135] width 352 height 392
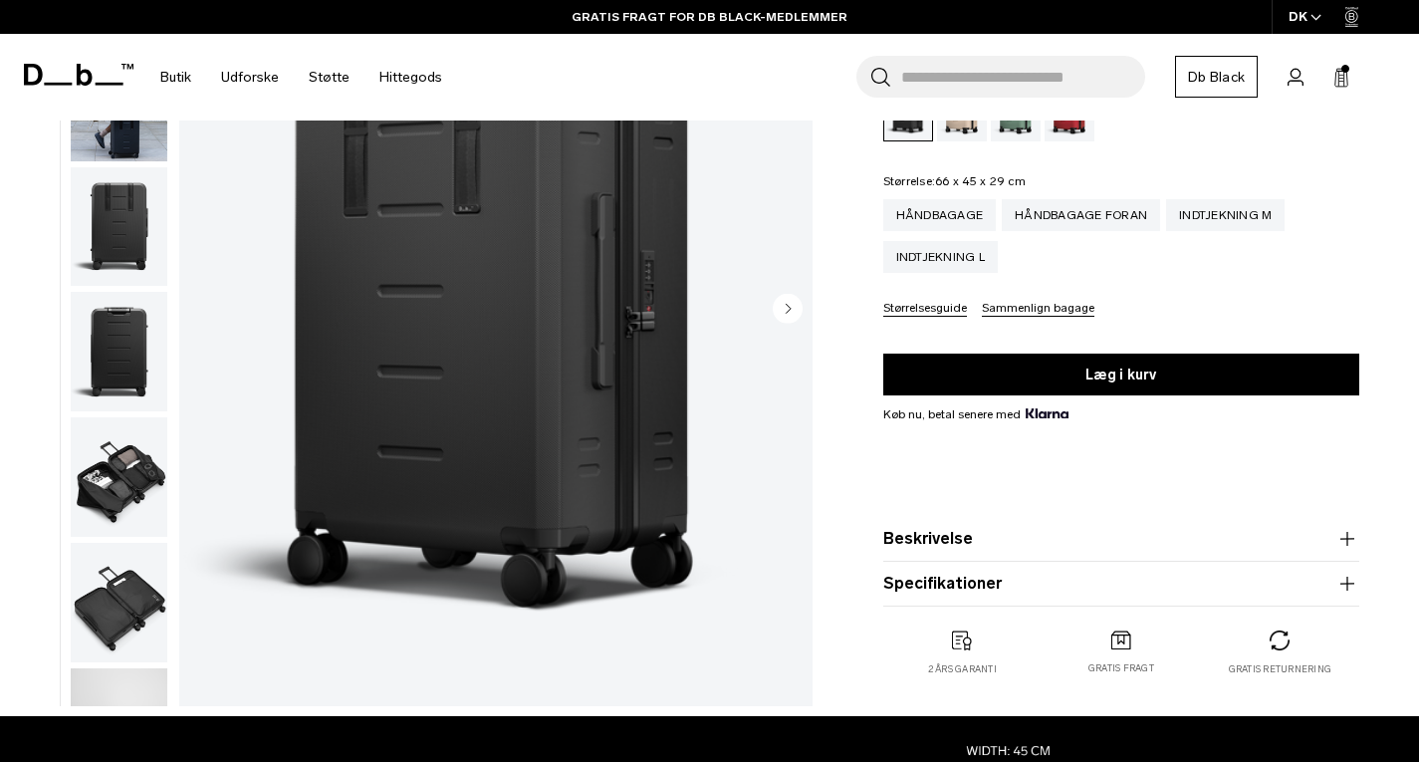
scroll to position [299, 0]
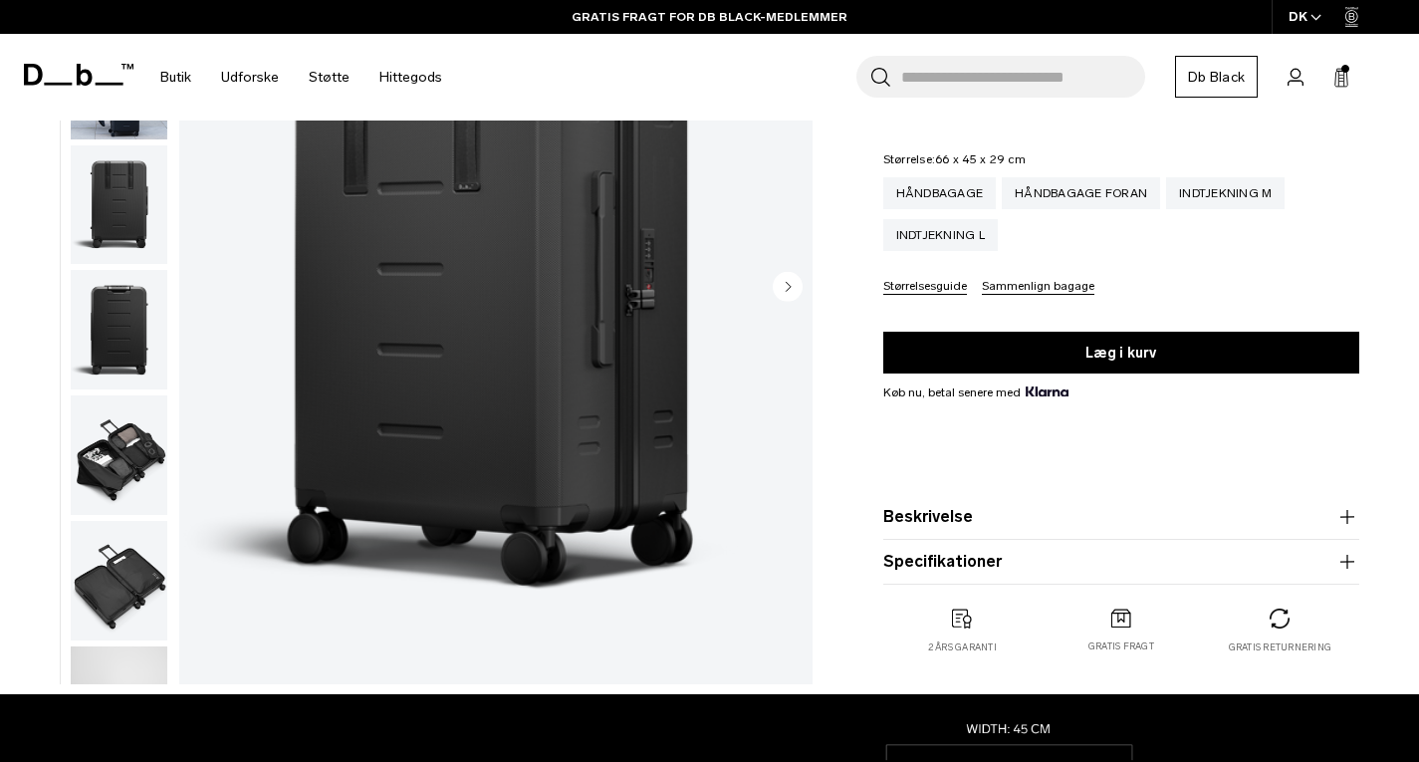
click at [1121, 612] on img at bounding box center [1121, 617] width 20 height 19
click at [1121, 613] on img at bounding box center [1121, 617] width 20 height 19
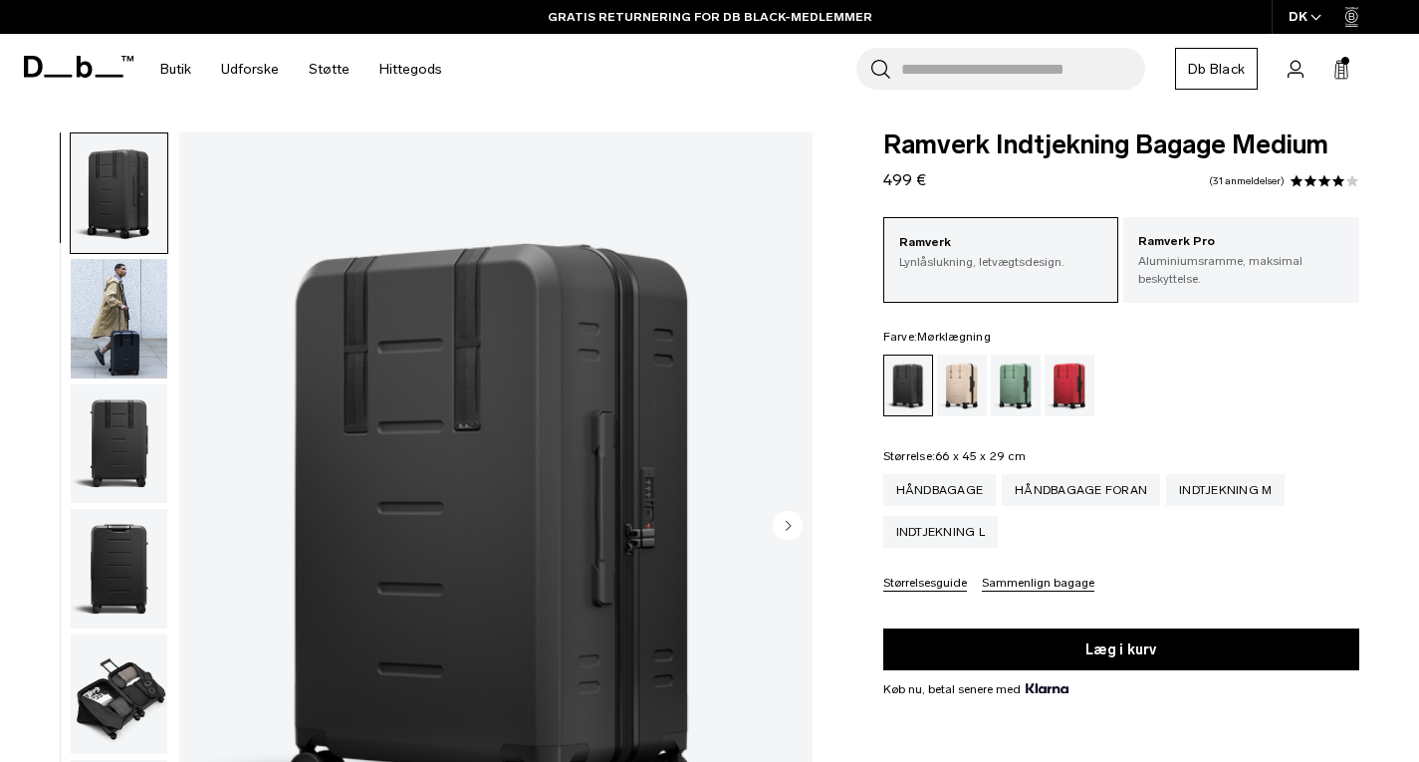
scroll to position [0, 0]
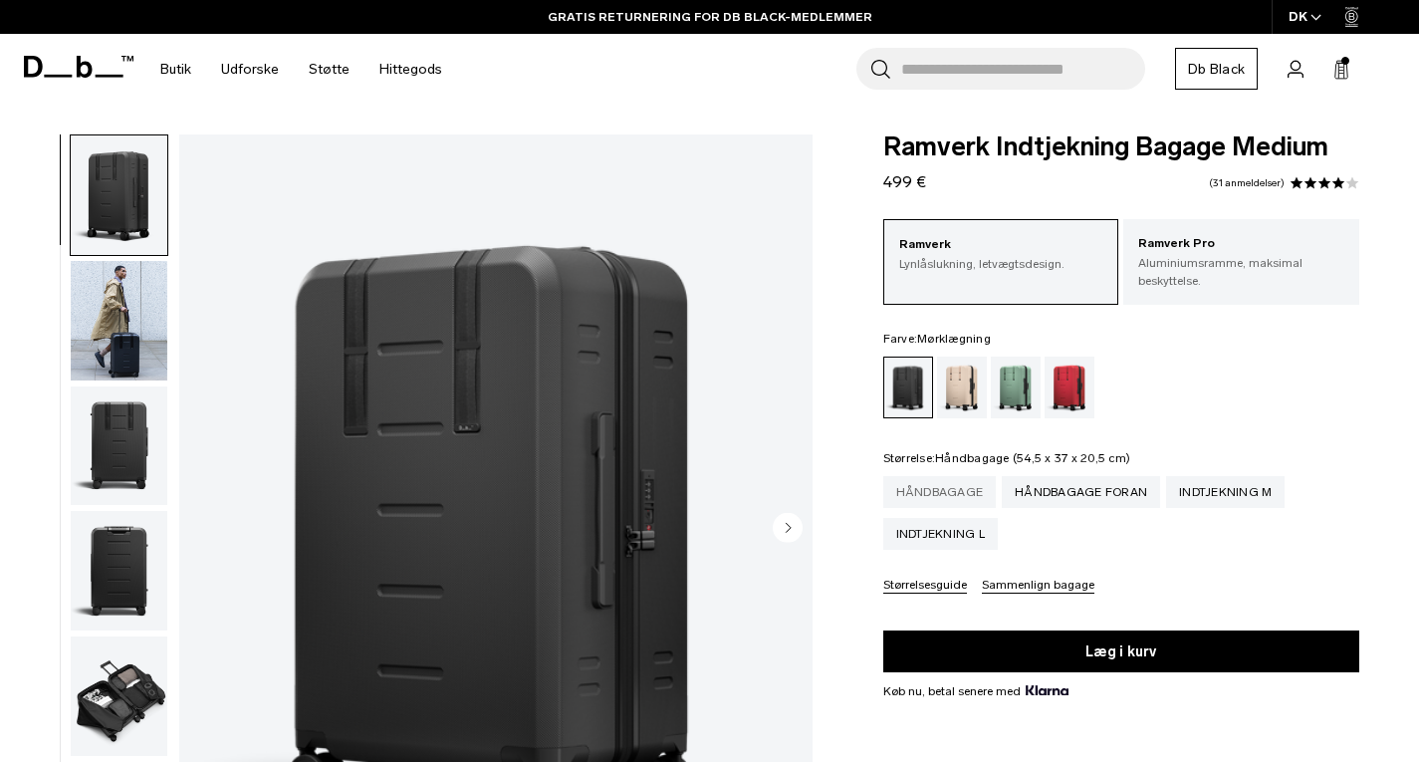
click at [931, 490] on div "Håndbagage" at bounding box center [939, 492] width 113 height 32
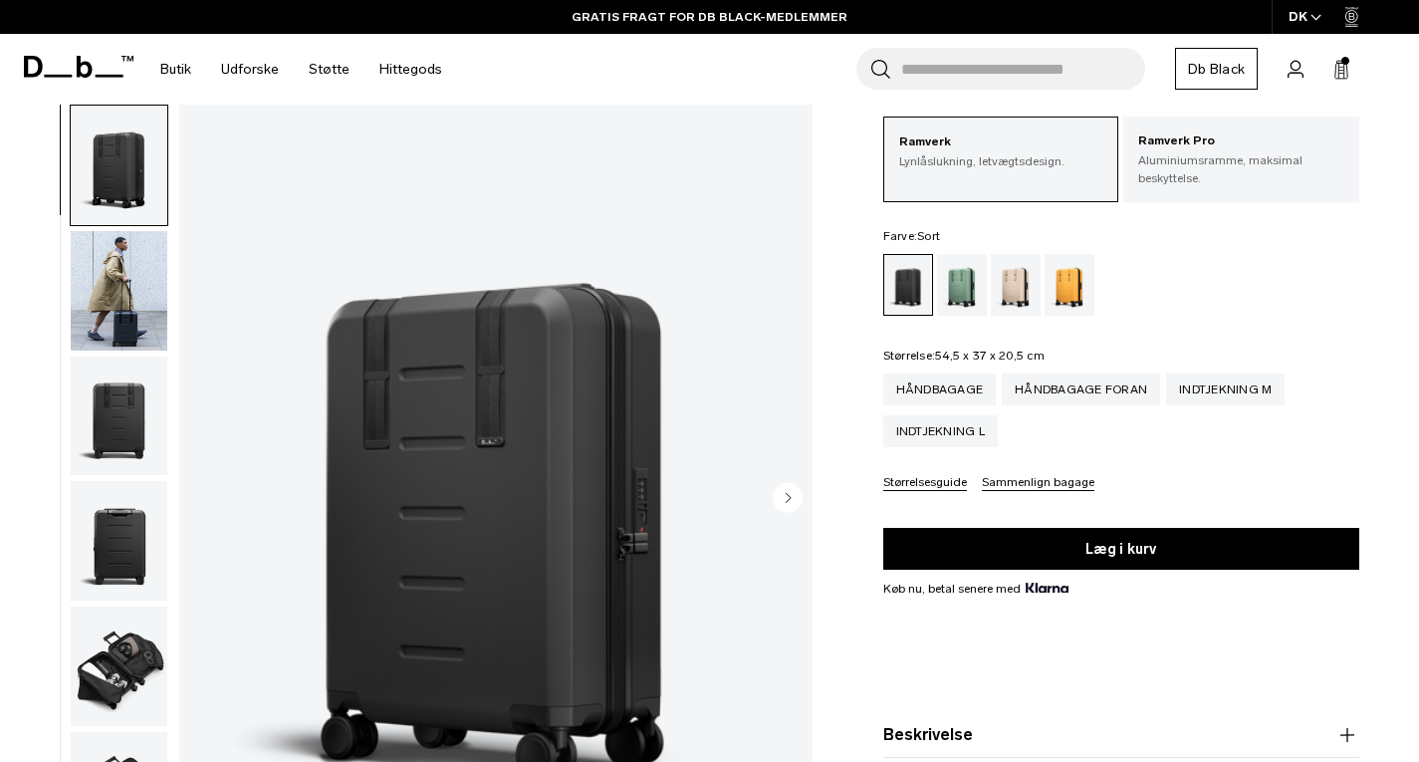
scroll to position [100, 0]
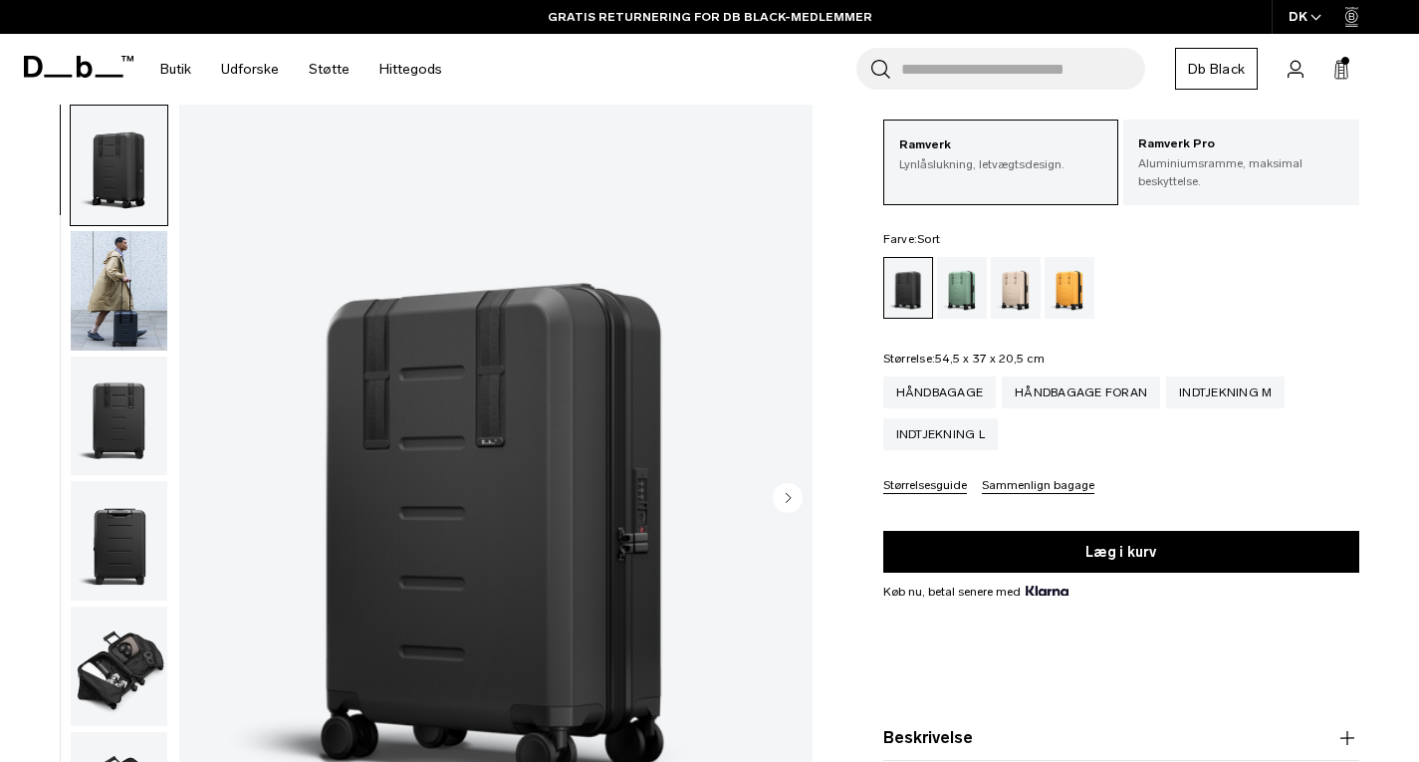
click at [122, 292] on img "button" at bounding box center [119, 290] width 97 height 119
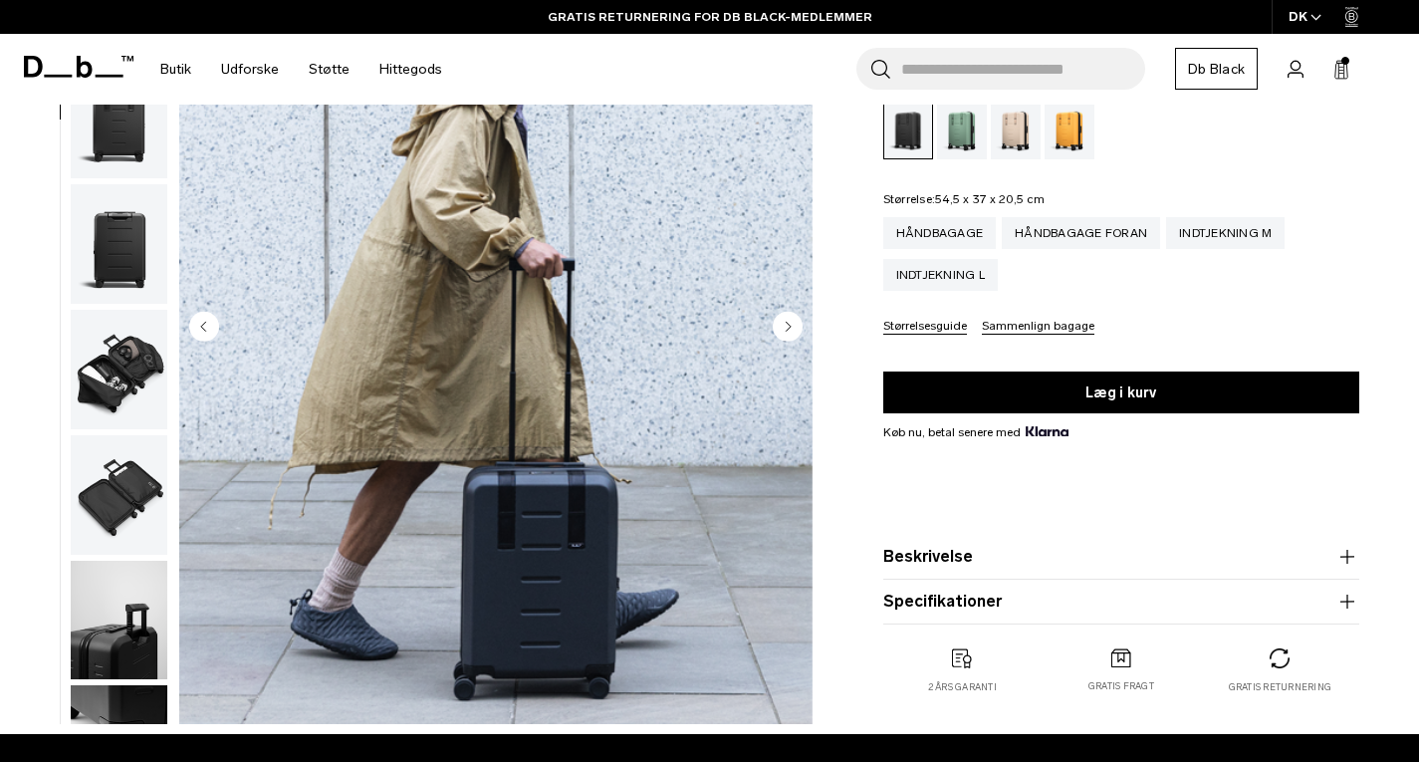
scroll to position [199, 0]
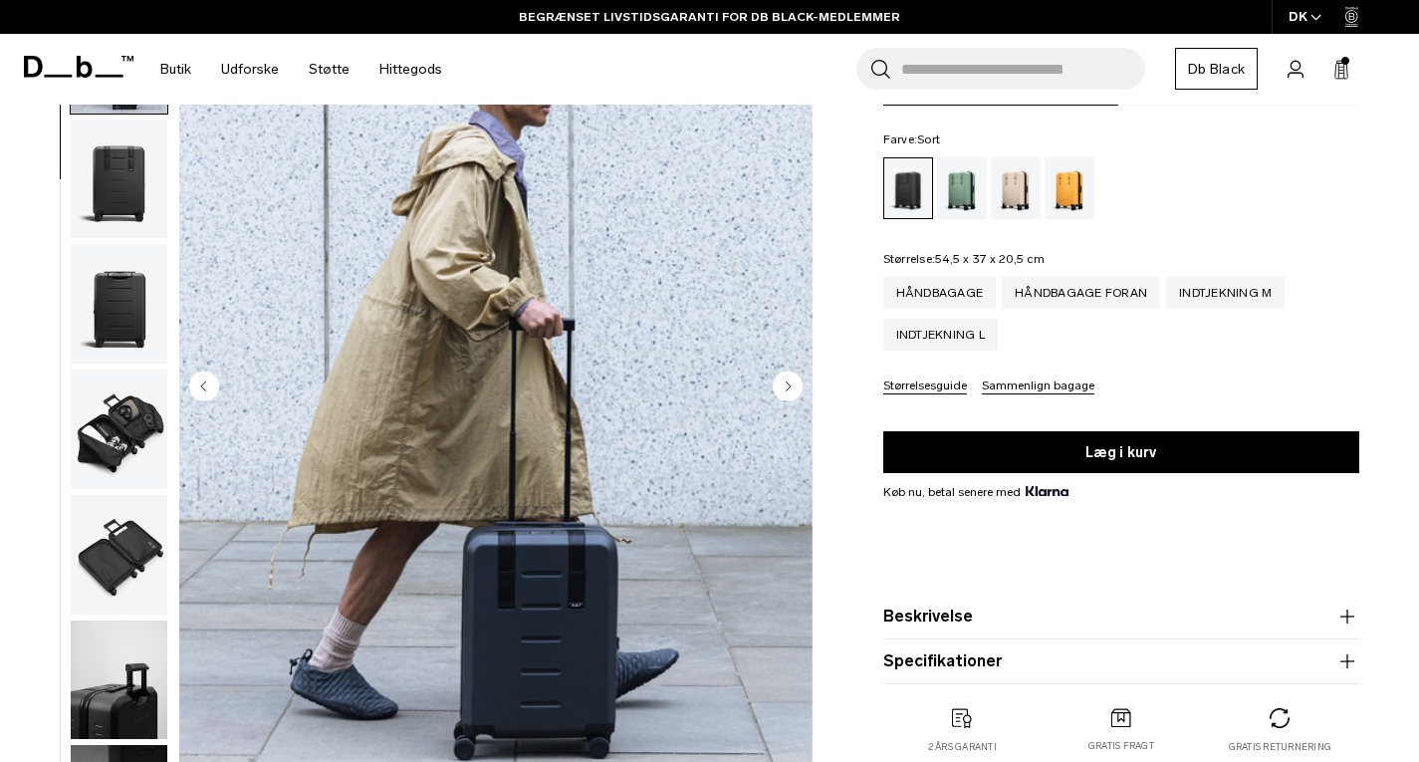
click at [140, 406] on ul at bounding box center [119, 388] width 99 height 790
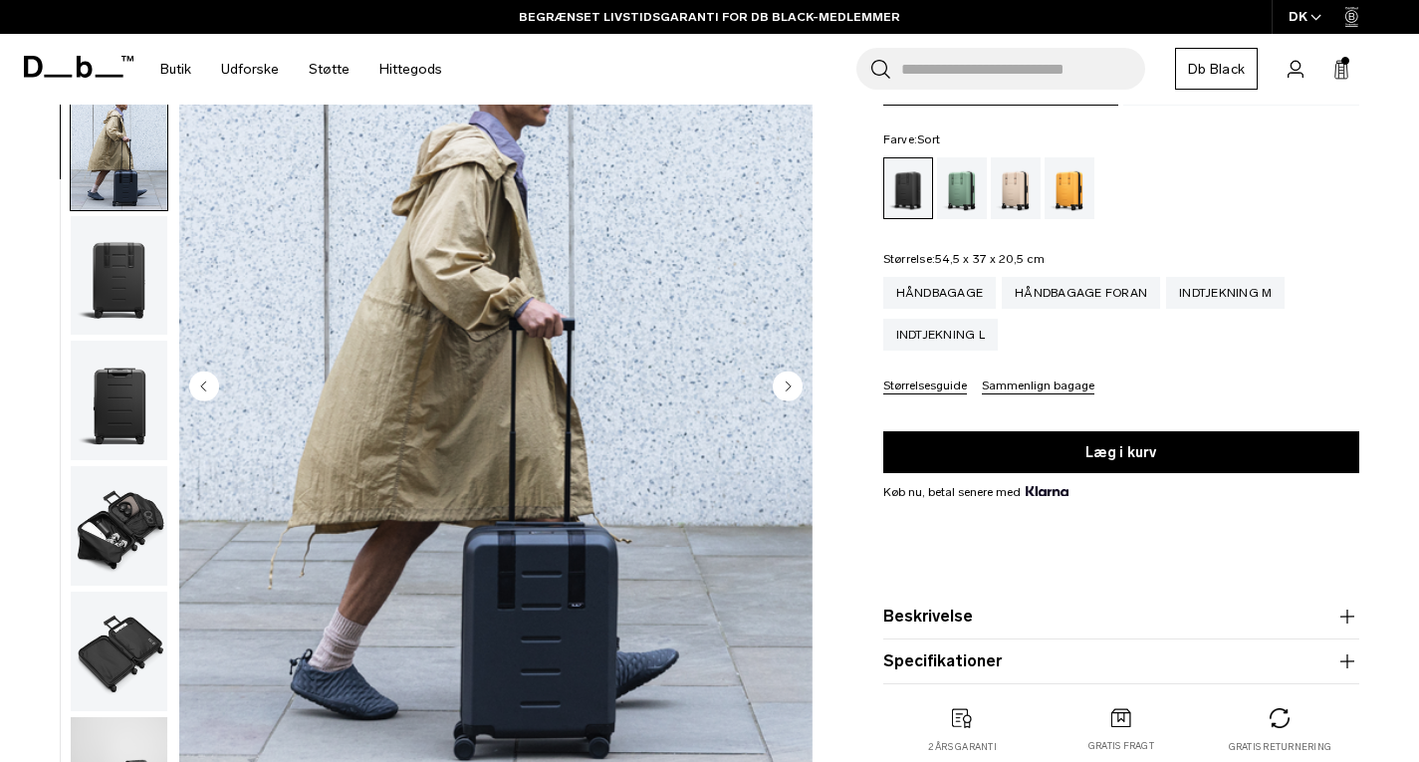
scroll to position [26, 0]
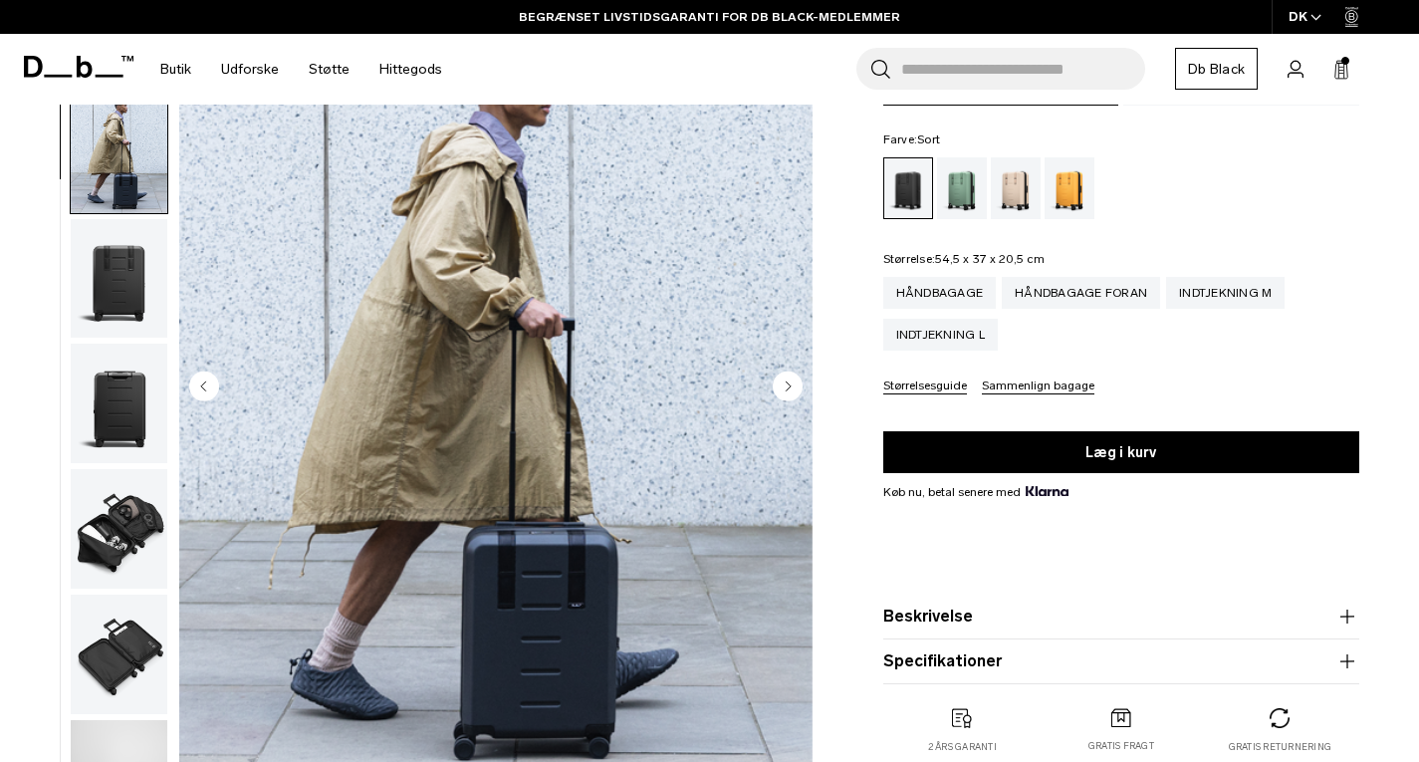
click at [138, 409] on img "button" at bounding box center [119, 402] width 97 height 119
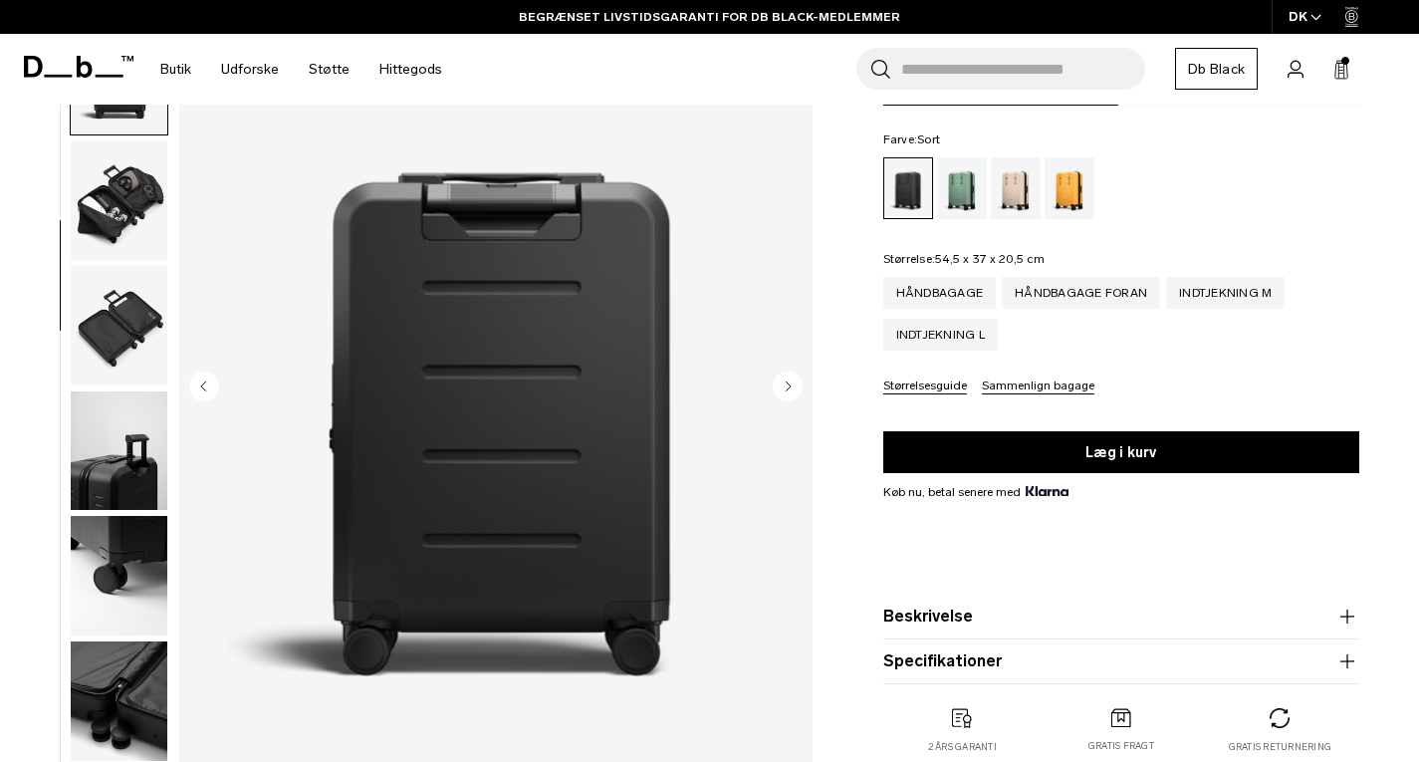
scroll to position [375, 0]
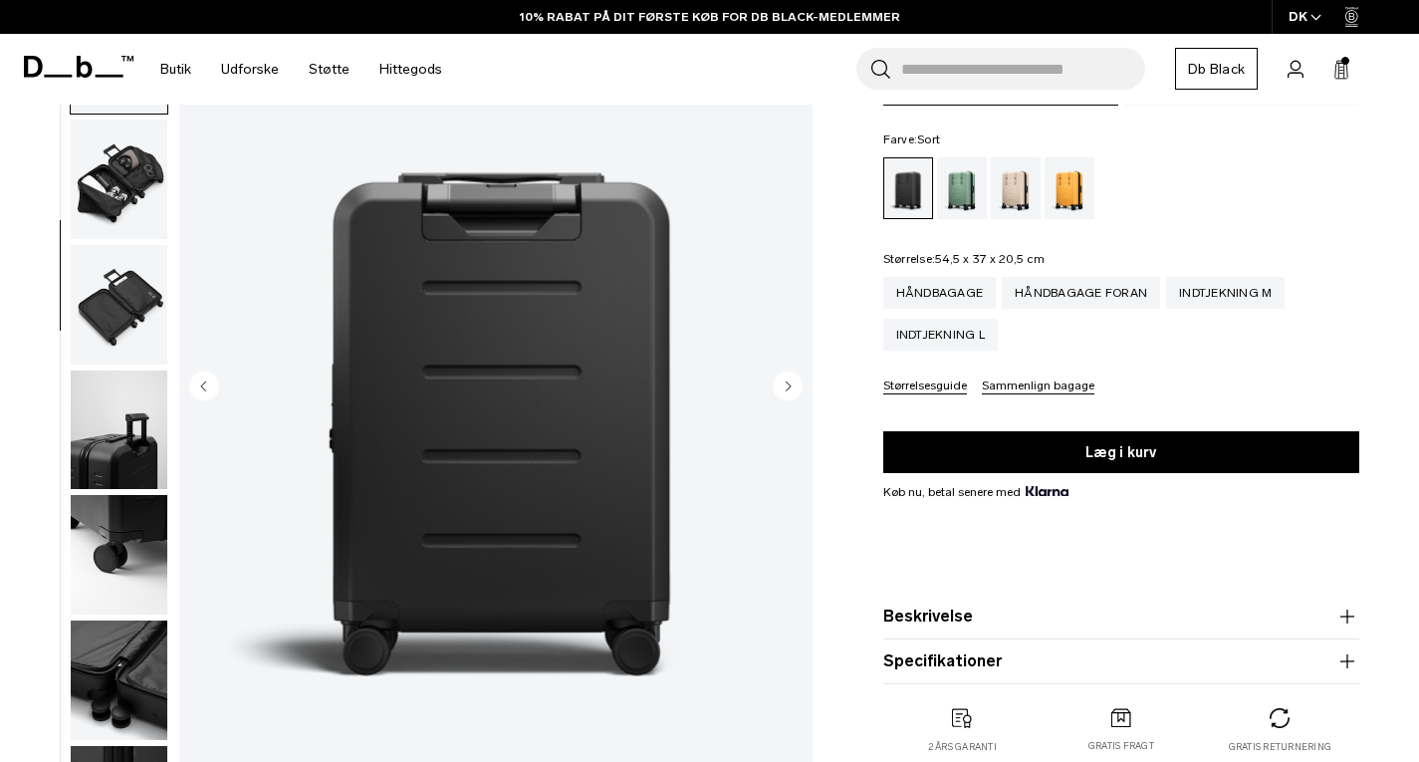
click at [113, 433] on img "button" at bounding box center [119, 428] width 97 height 119
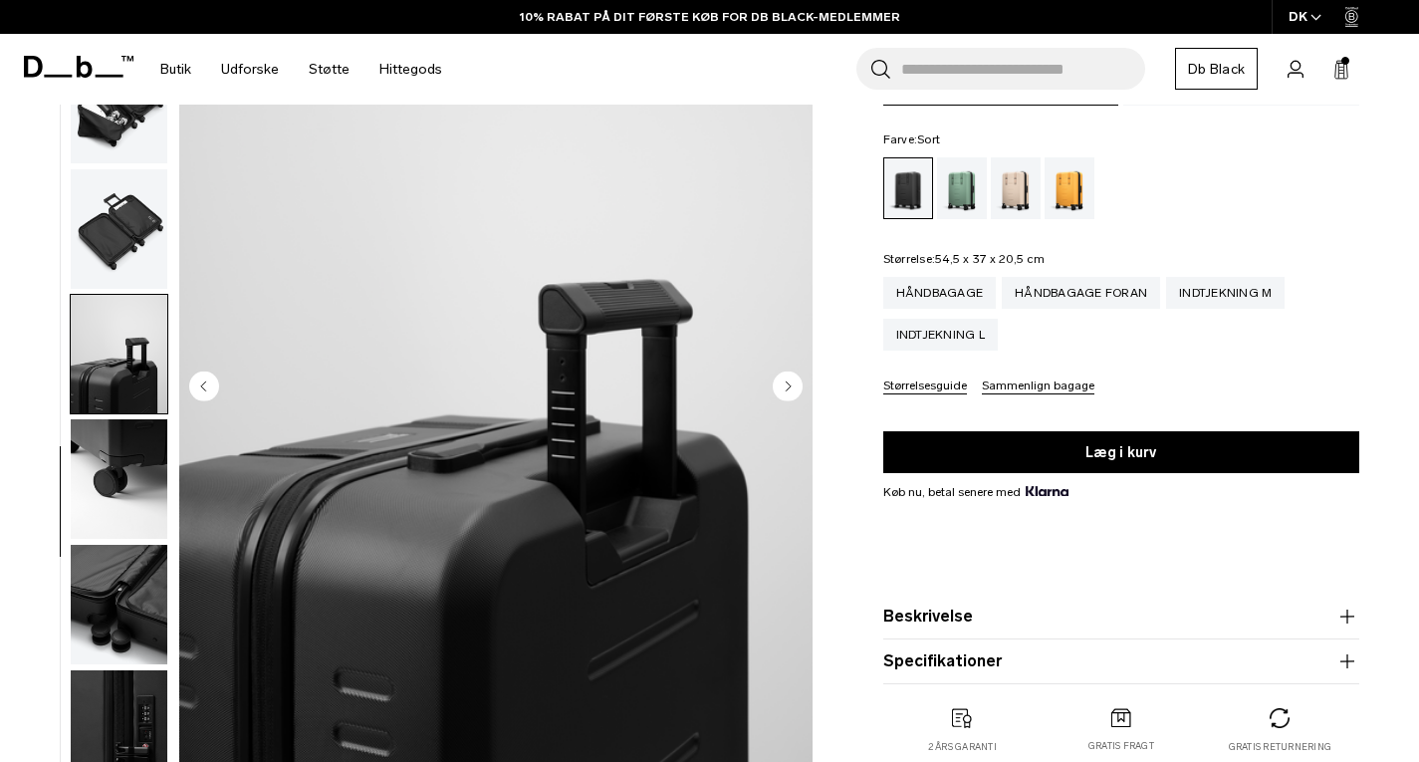
scroll to position [458, 0]
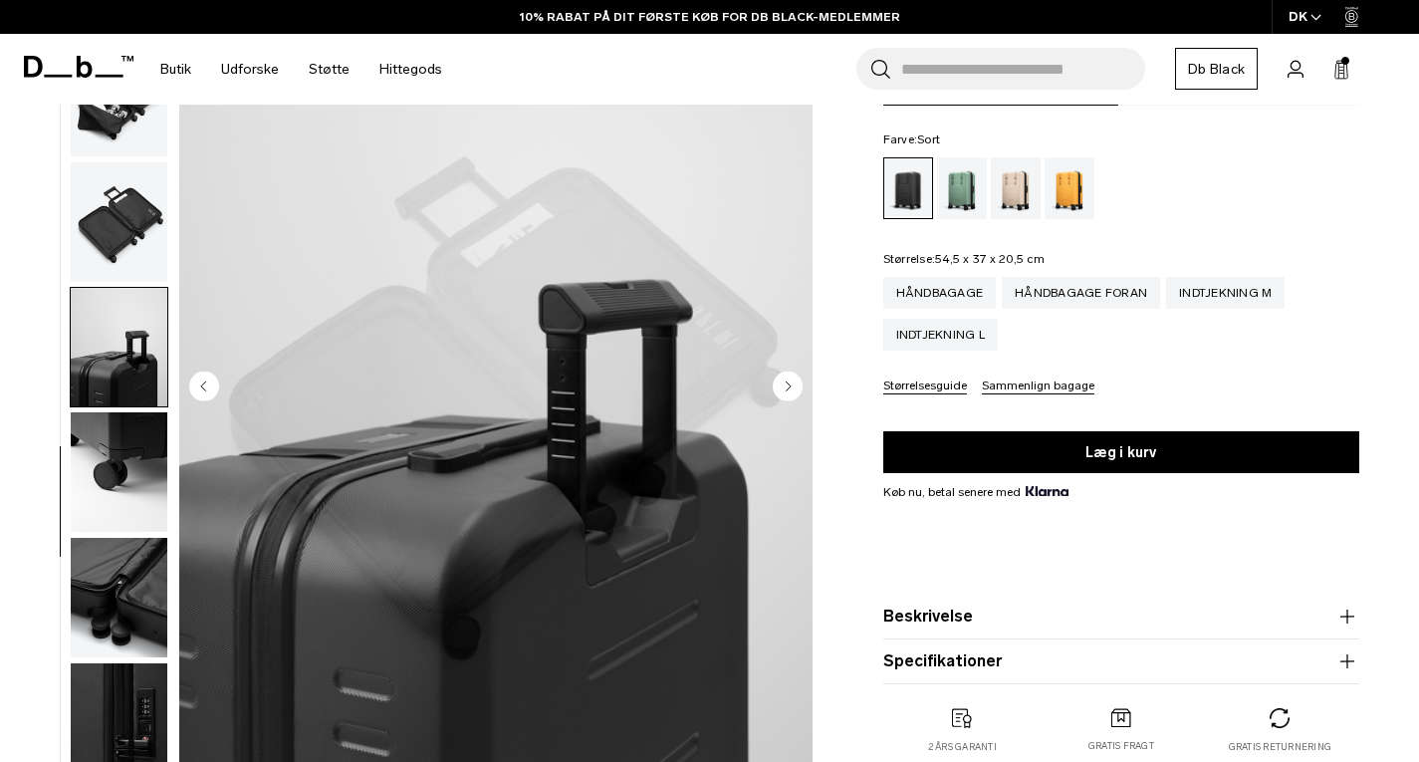
click at [525, 381] on img "7 / 10" at bounding box center [495, 388] width 633 height 790
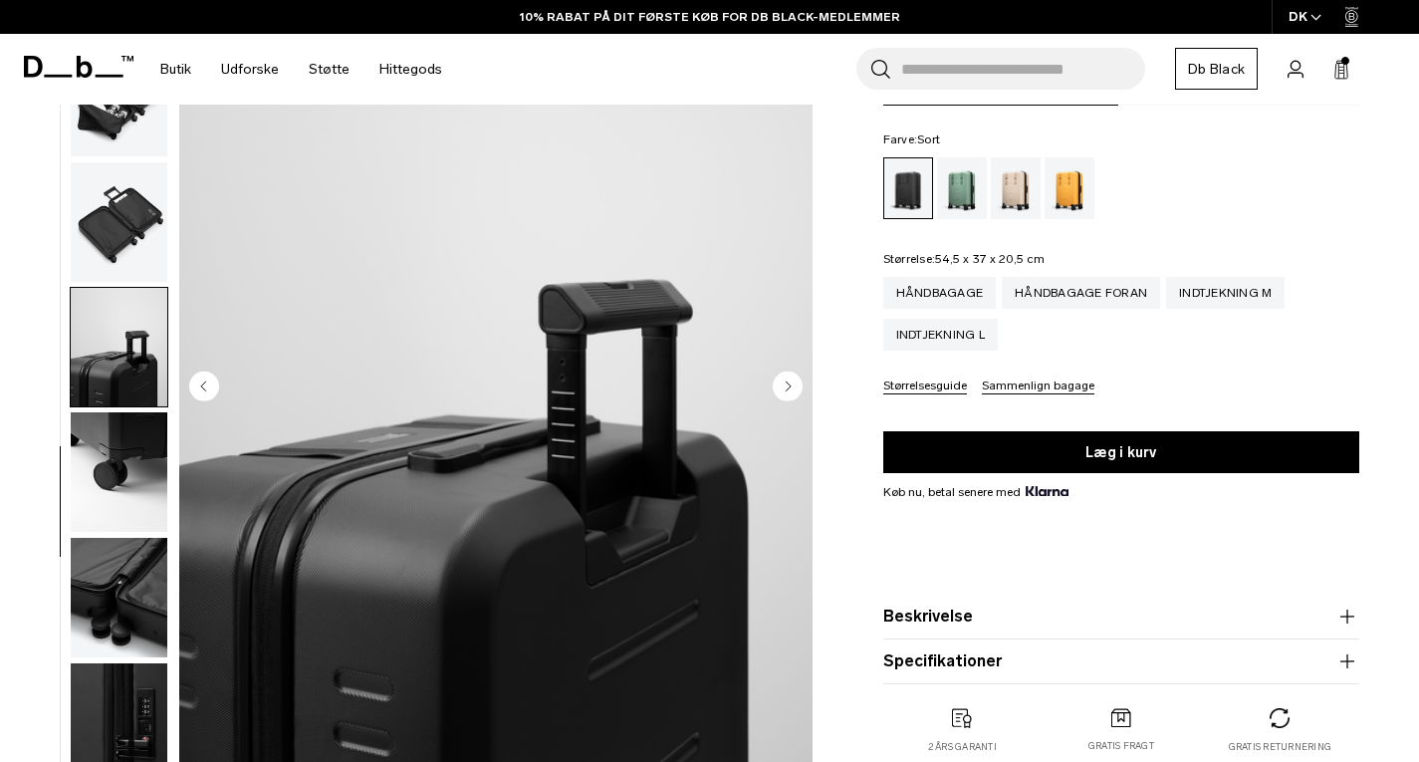
click at [114, 481] on img "button" at bounding box center [119, 471] width 97 height 119
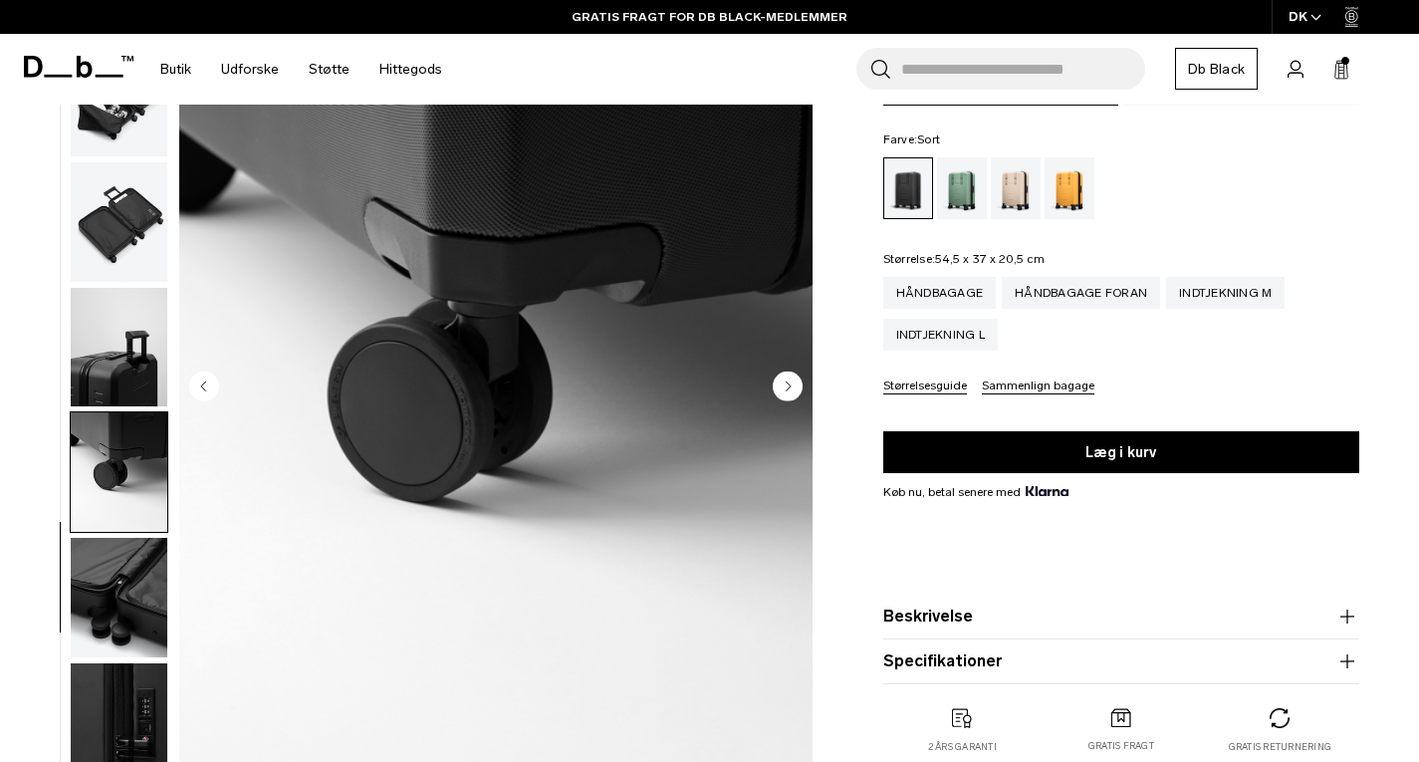
click at [128, 611] on img "button" at bounding box center [119, 597] width 97 height 119
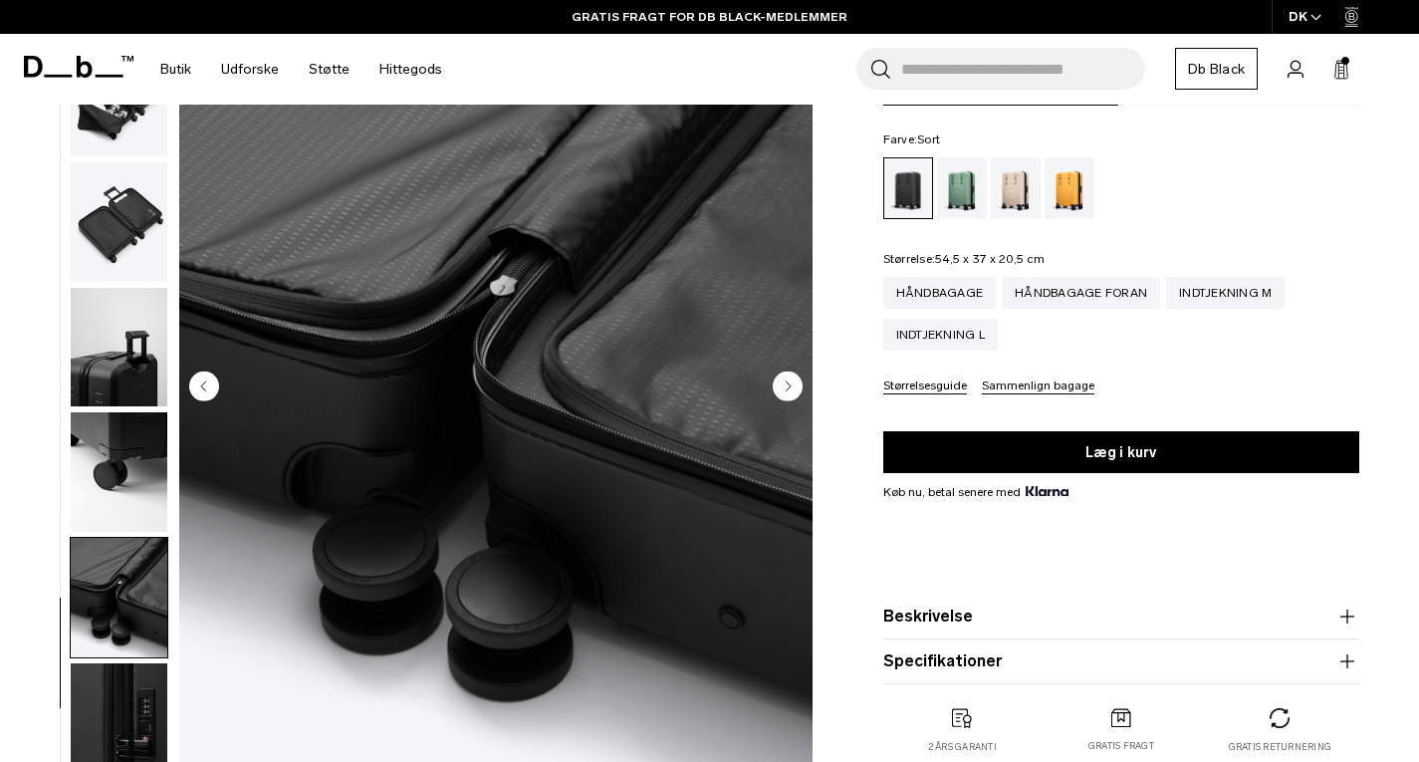
click at [121, 692] on img "button" at bounding box center [119, 722] width 97 height 119
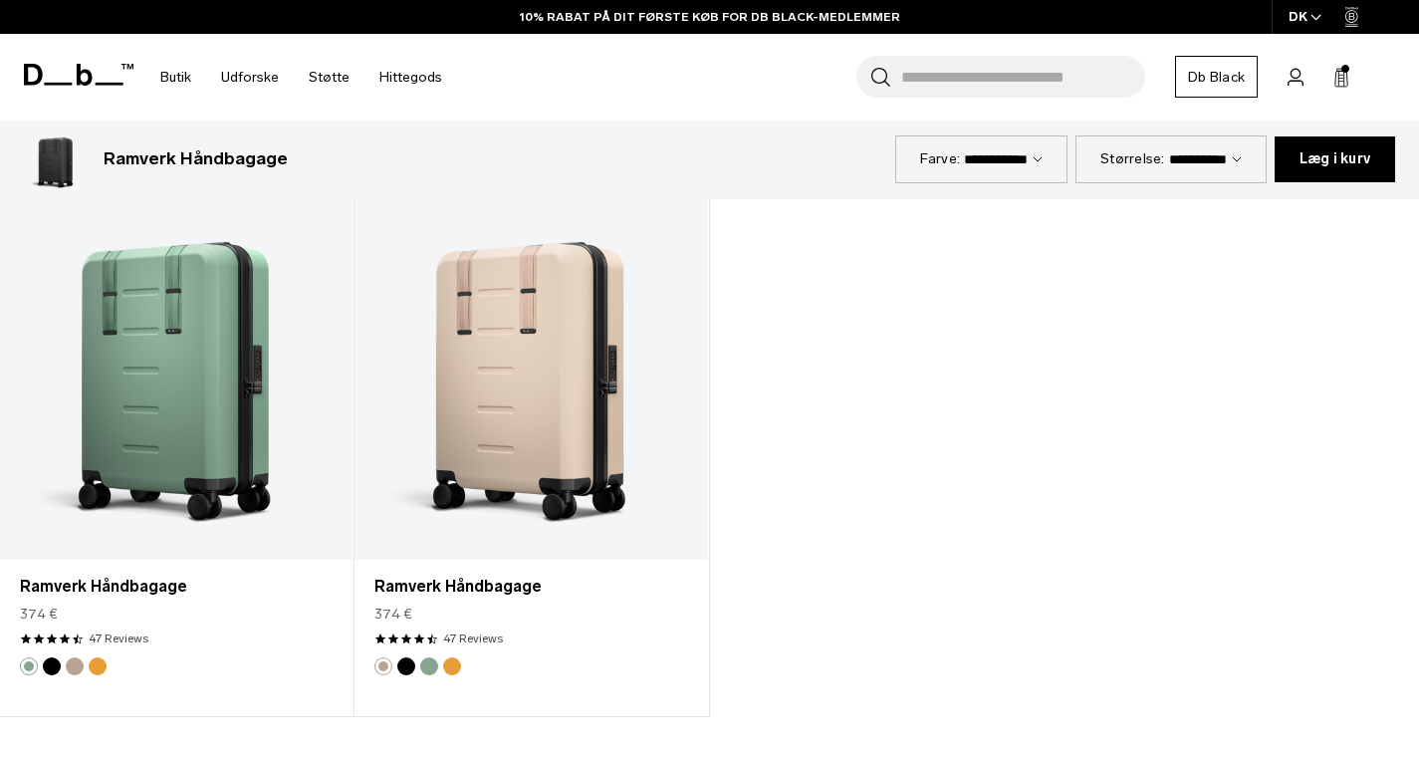
scroll to position [2688, 0]
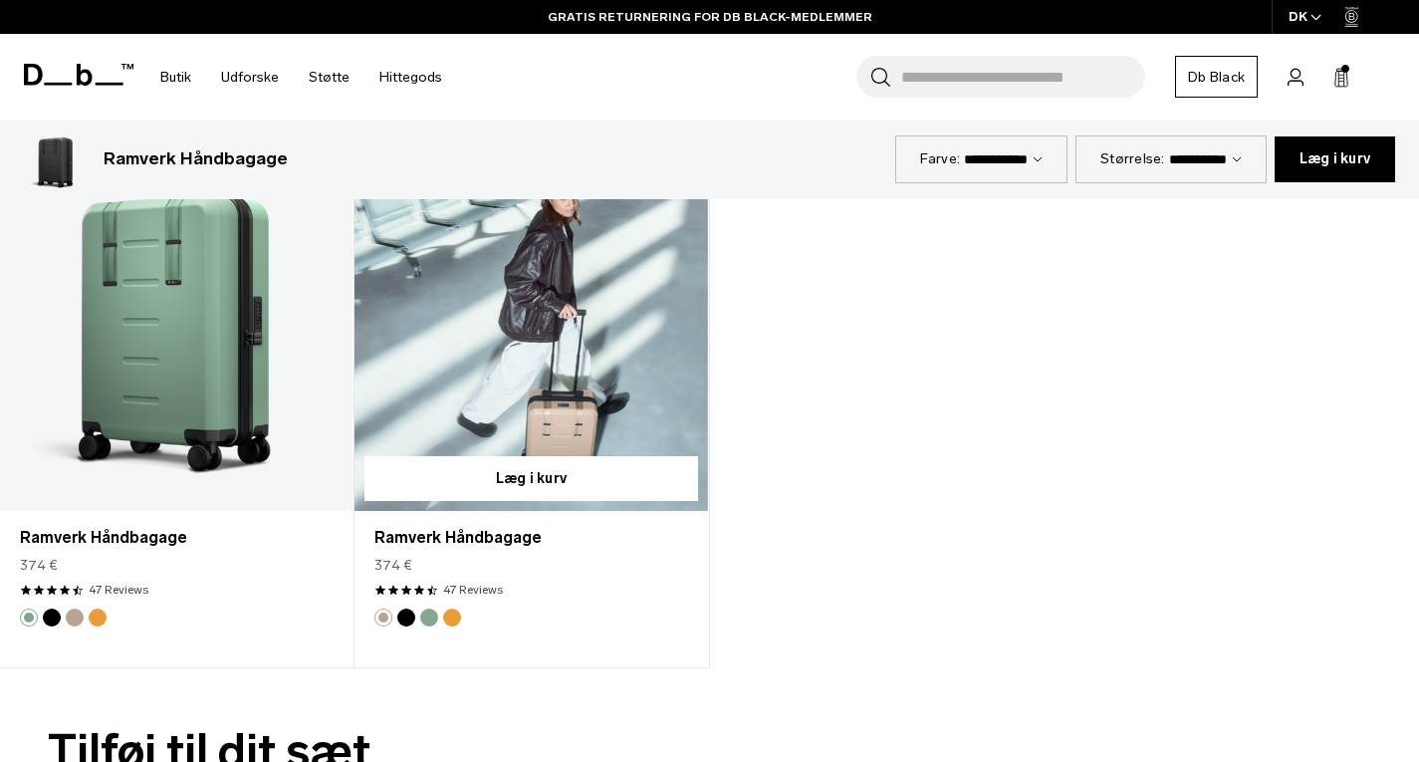
click at [457, 623] on button "Parhelion Orange" at bounding box center [452, 617] width 18 height 18
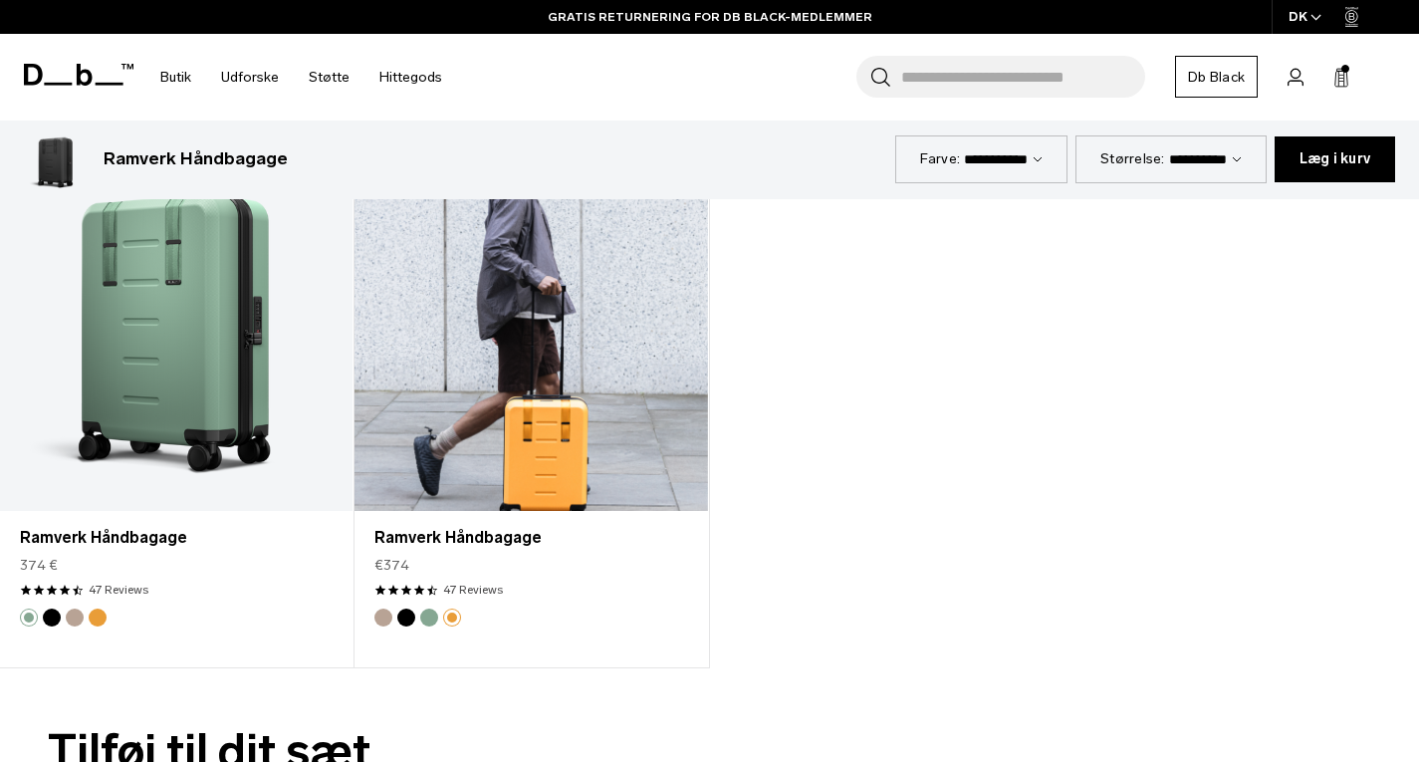
click at [429, 617] on button "Grøn stråle" at bounding box center [429, 617] width 18 height 18
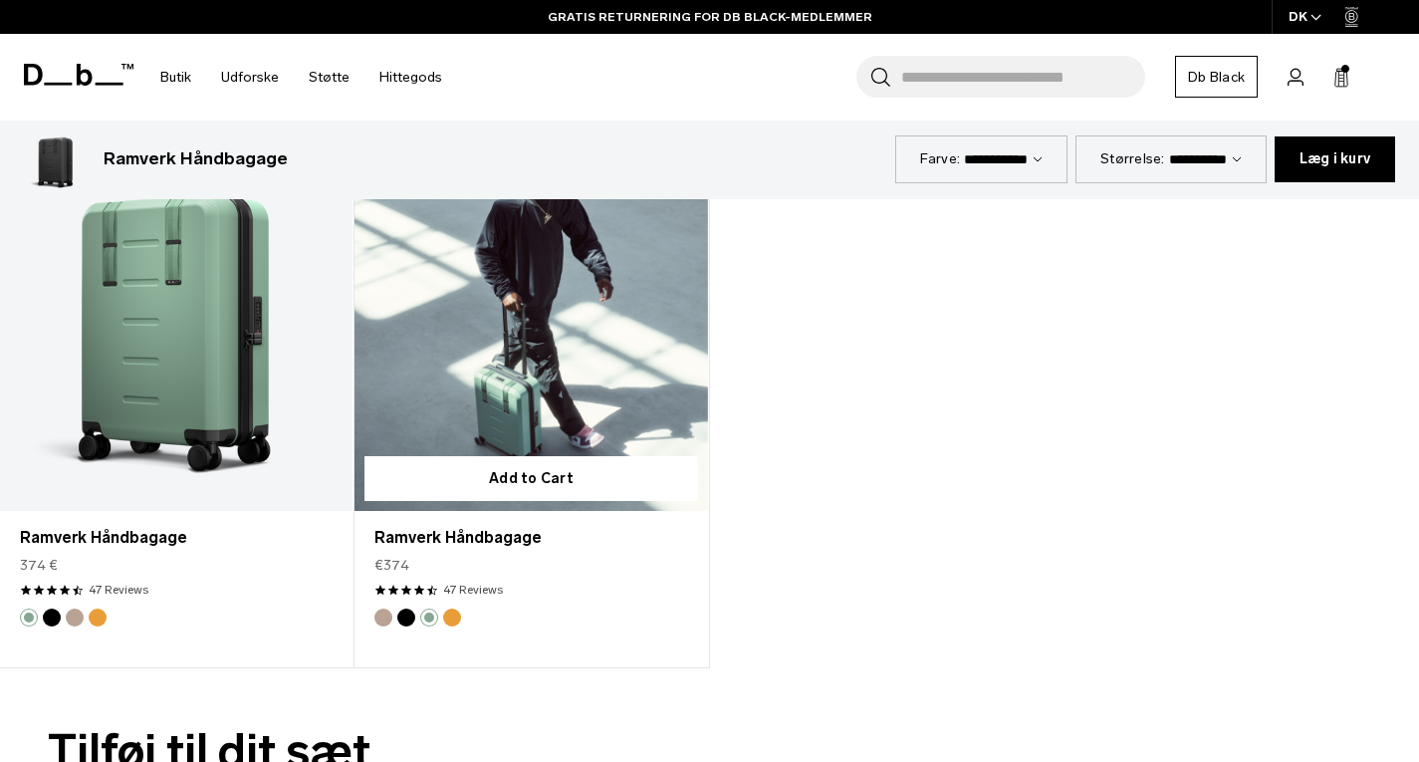
click at [456, 615] on button "Parhelion Orange" at bounding box center [452, 617] width 18 height 18
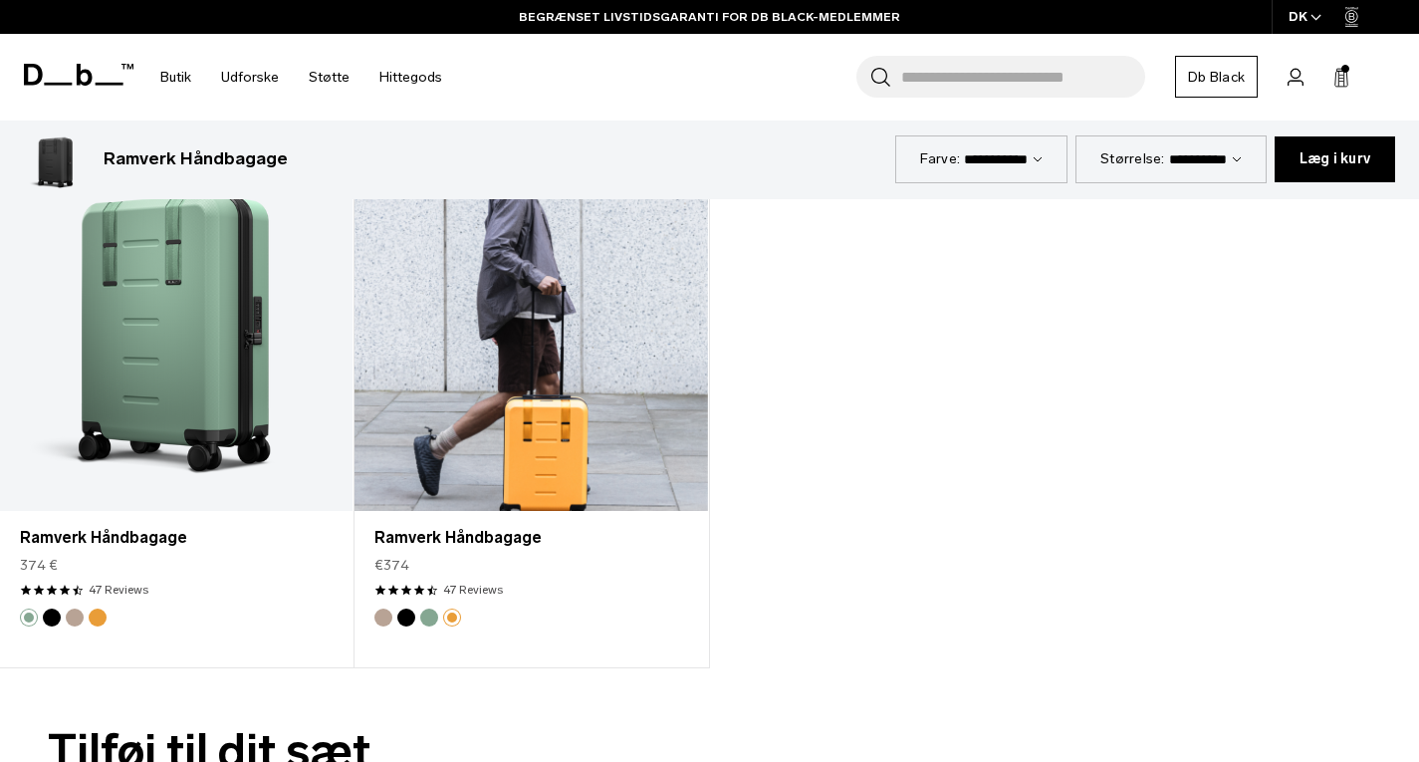
click at [425, 618] on button "Grøn stråle" at bounding box center [429, 617] width 18 height 18
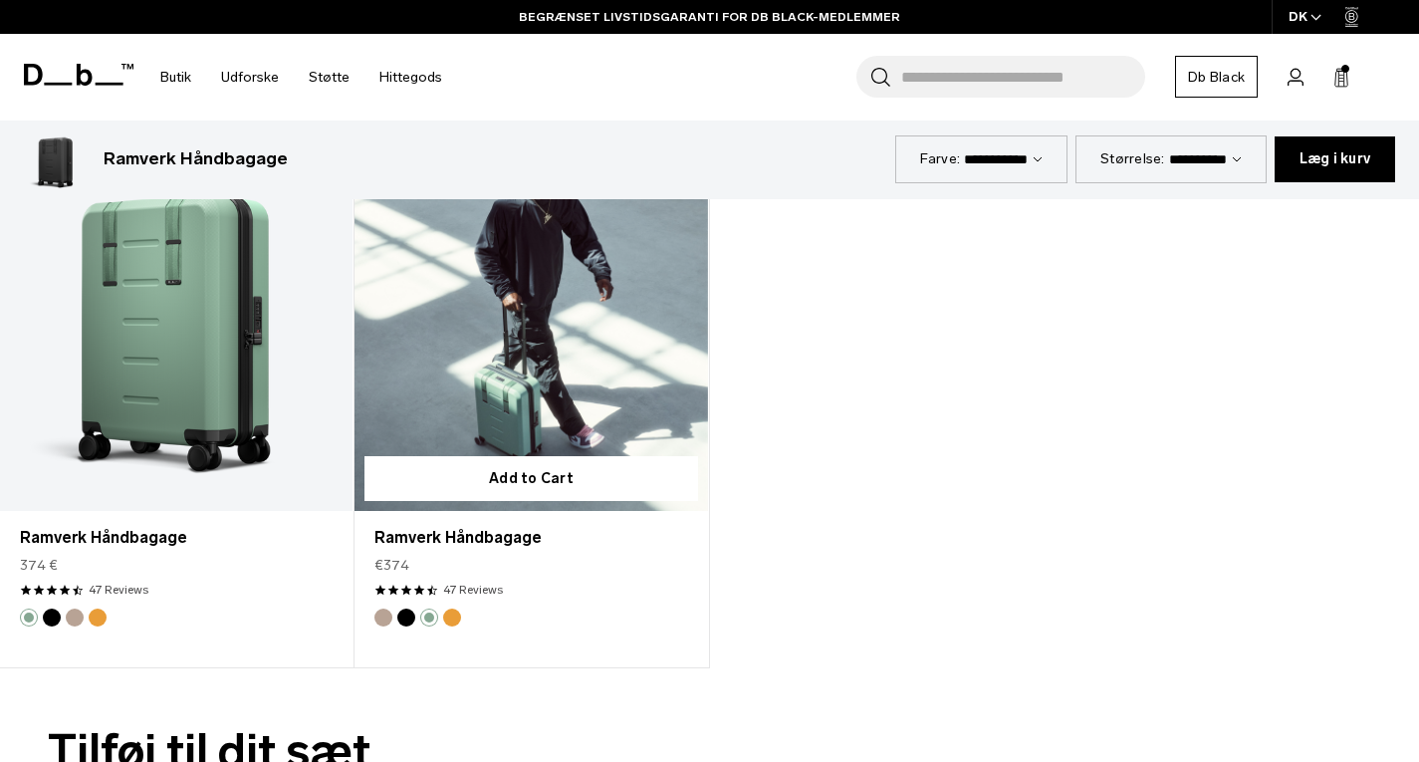
click at [406, 622] on button "Mørklægning" at bounding box center [406, 617] width 18 height 18
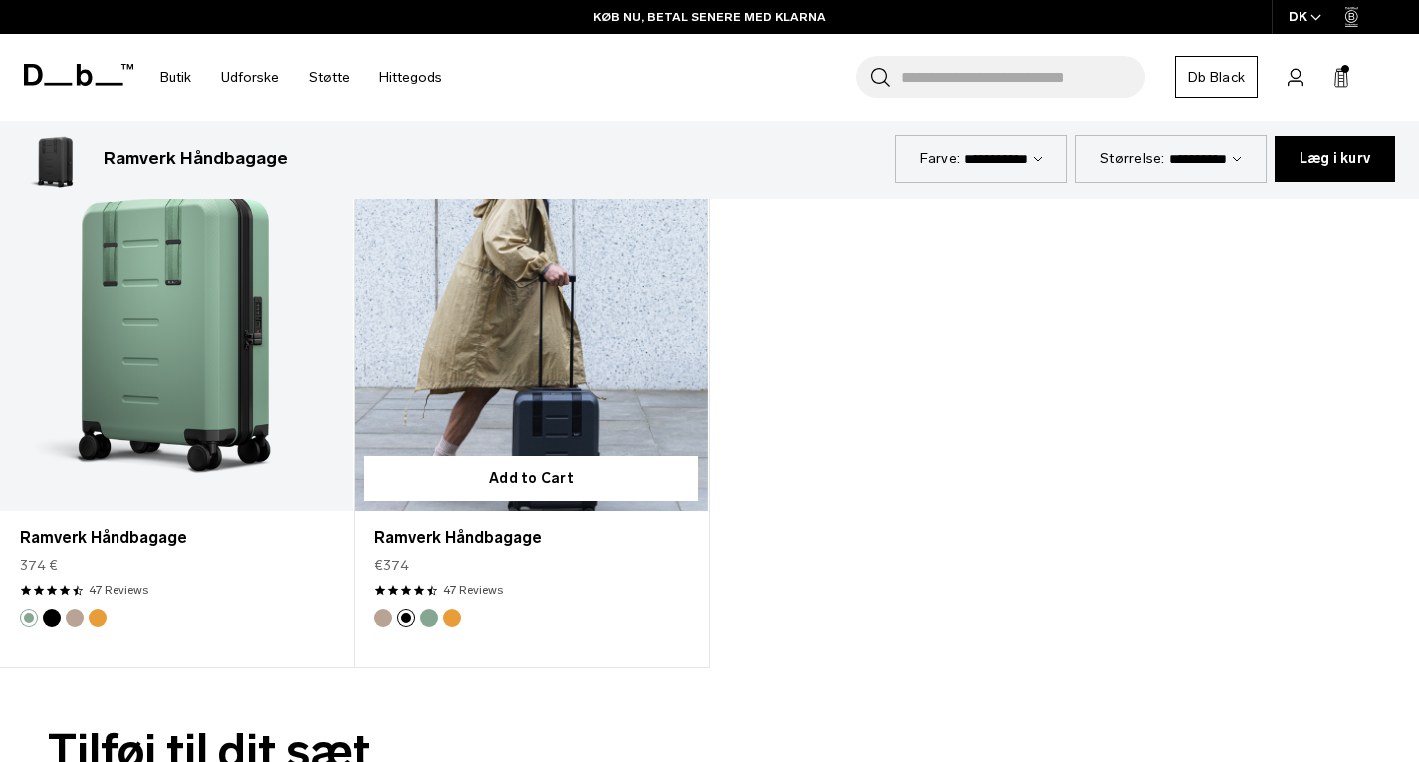
click at [382, 622] on button "Tågebue Beige" at bounding box center [383, 617] width 18 height 18
